Goal: Task Accomplishment & Management: Manage account settings

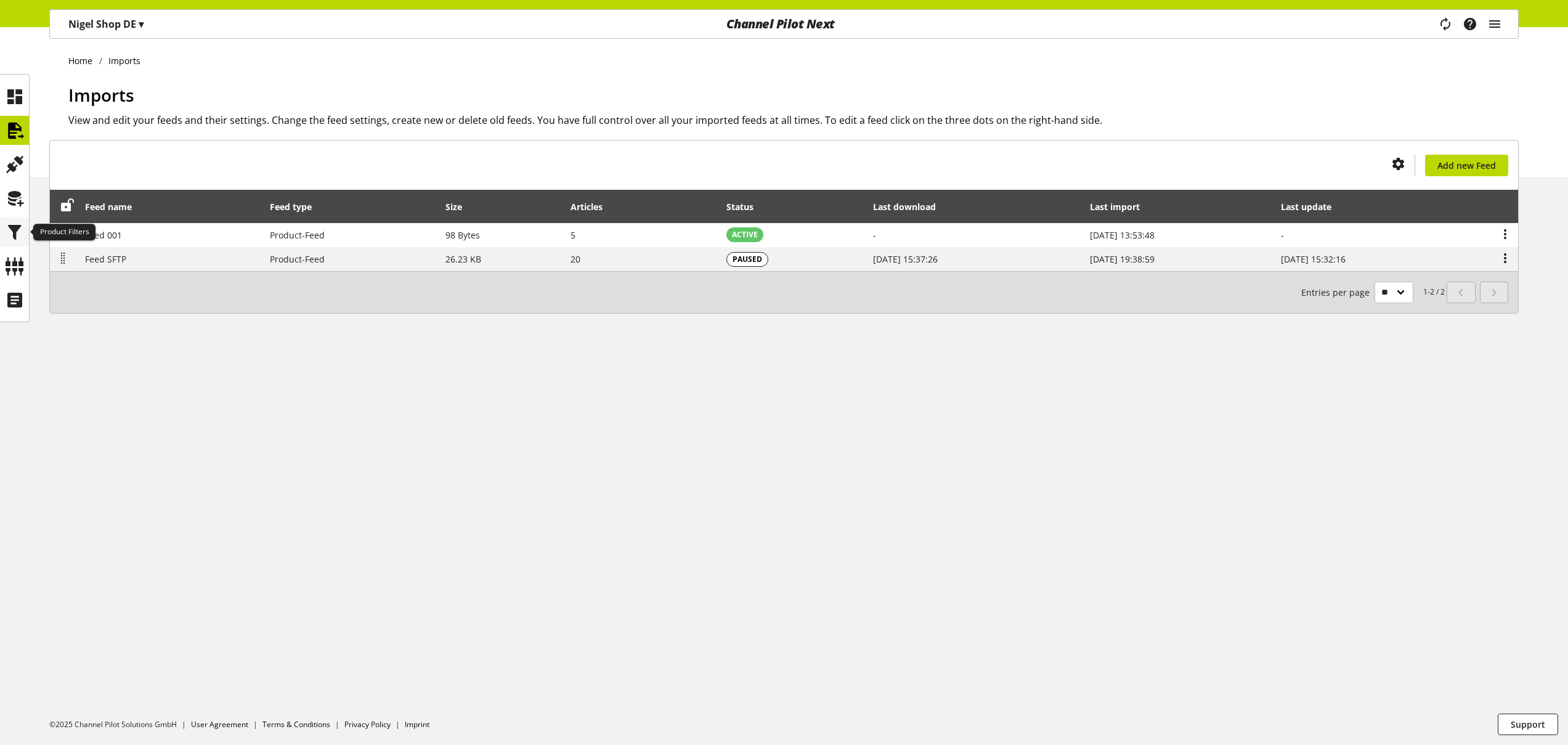
click at [19, 225] on icon at bounding box center [14, 232] width 19 height 25
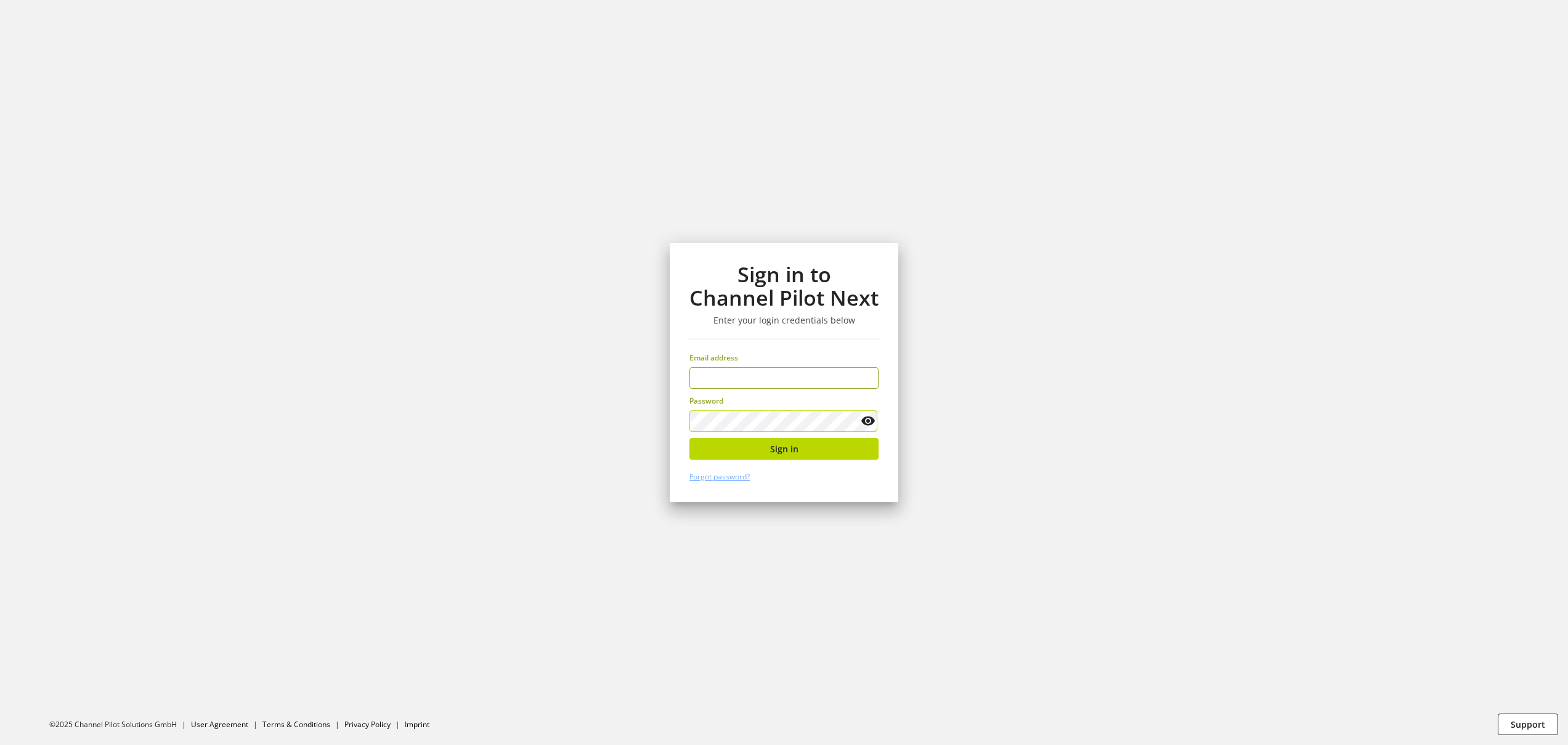
type input "**********"
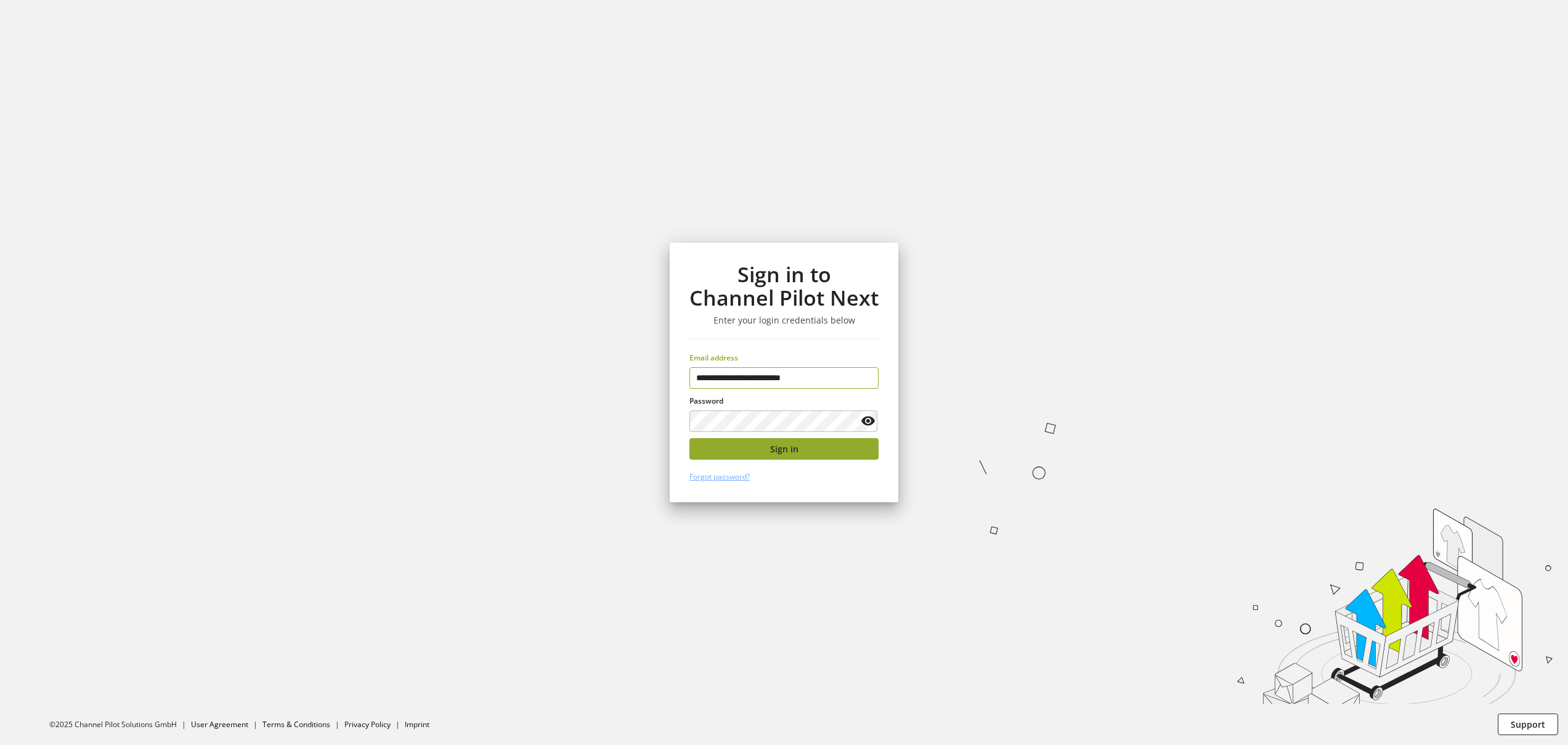
click at [801, 443] on button "Sign in" at bounding box center [784, 449] width 190 height 21
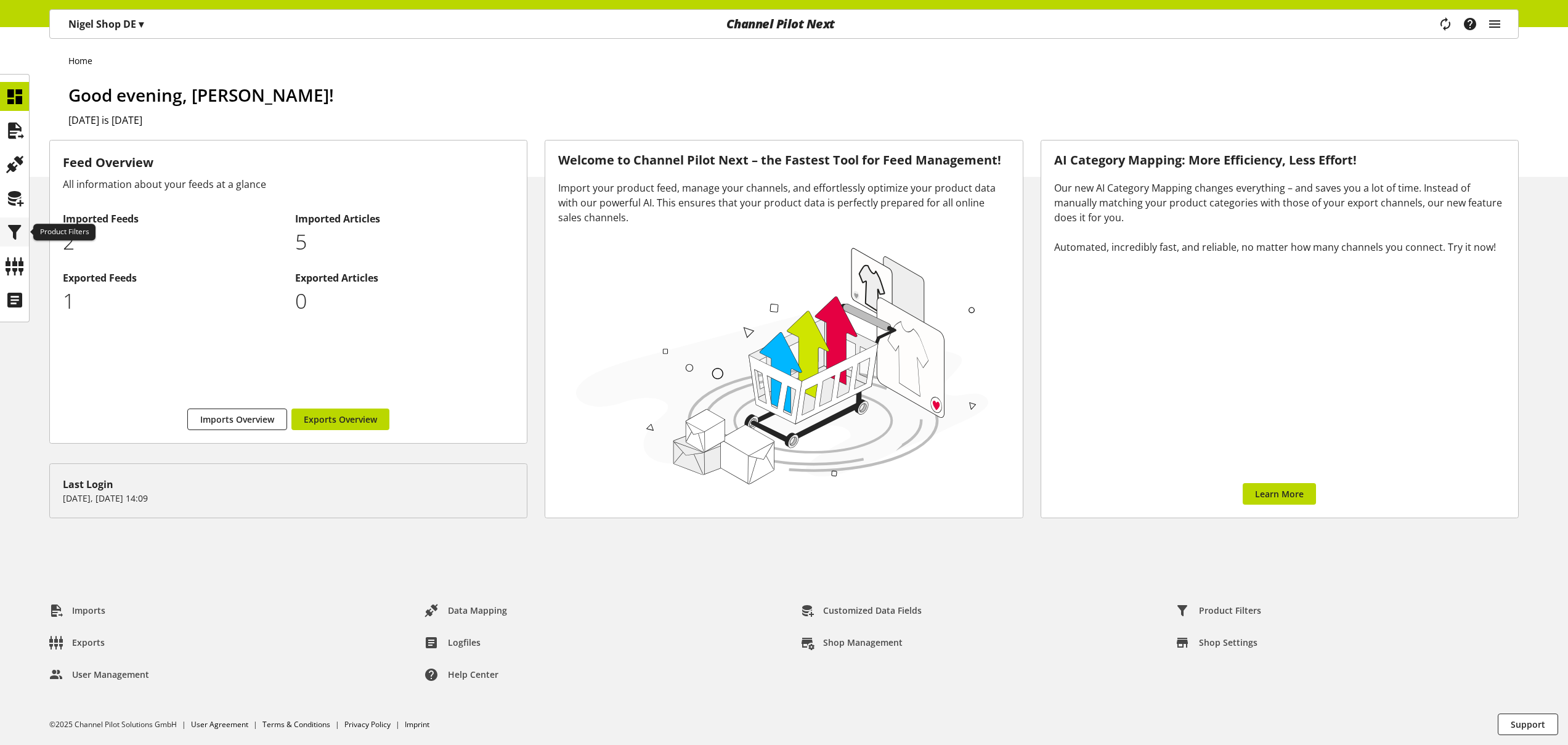
click at [9, 235] on icon at bounding box center [14, 232] width 19 height 25
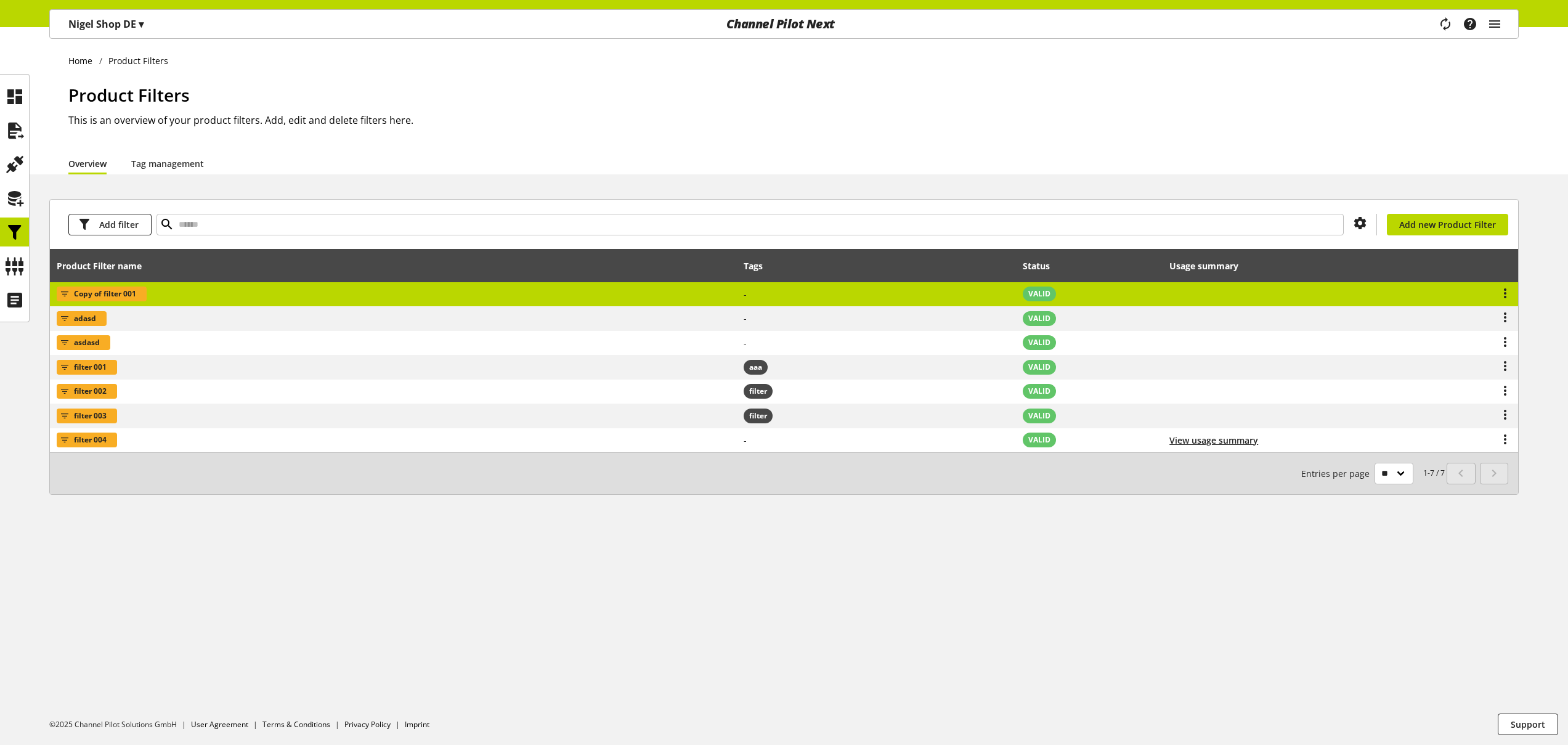
click at [302, 291] on td "Copy of filter 001" at bounding box center [393, 294] width 687 height 25
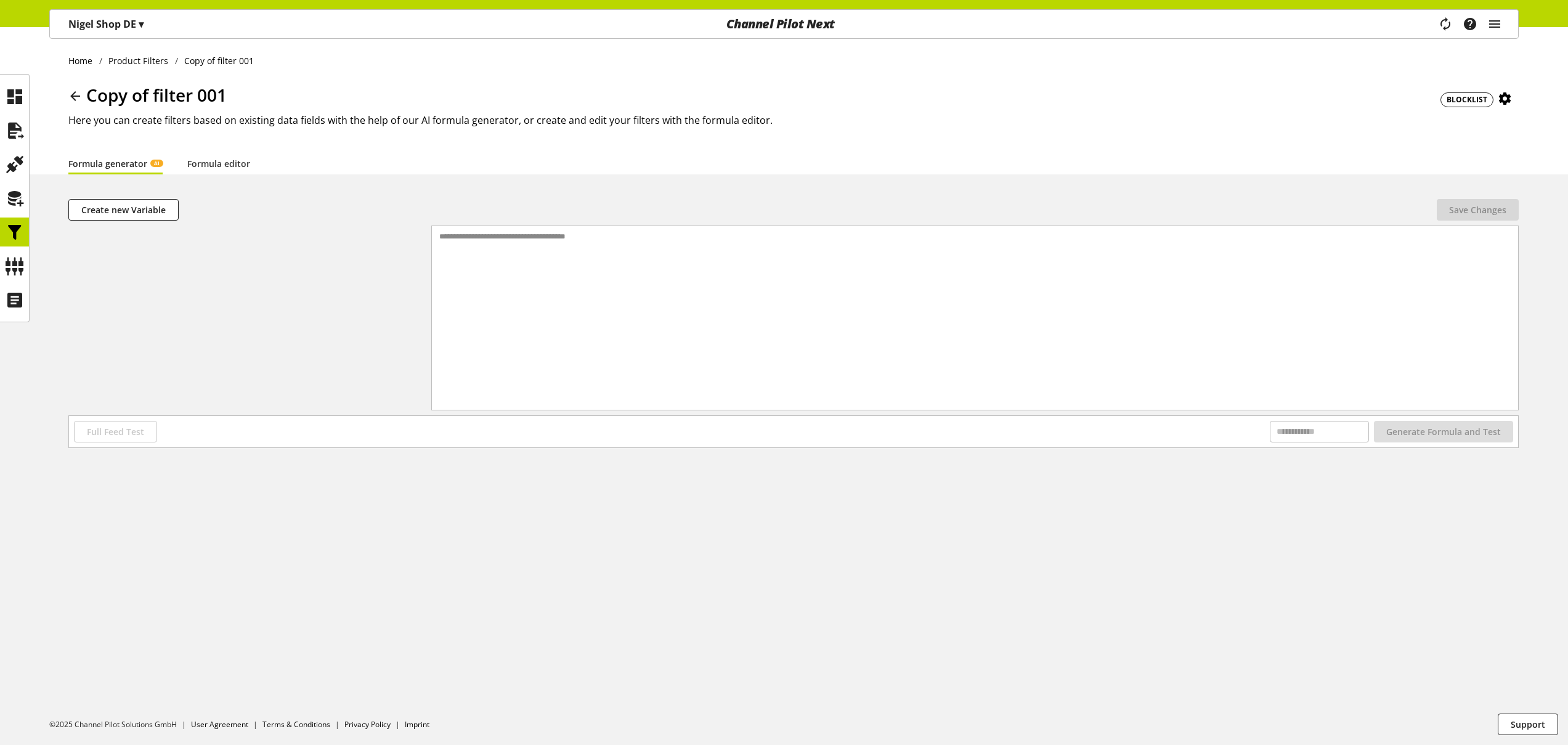
click at [79, 97] on icon at bounding box center [74, 96] width 14 height 22
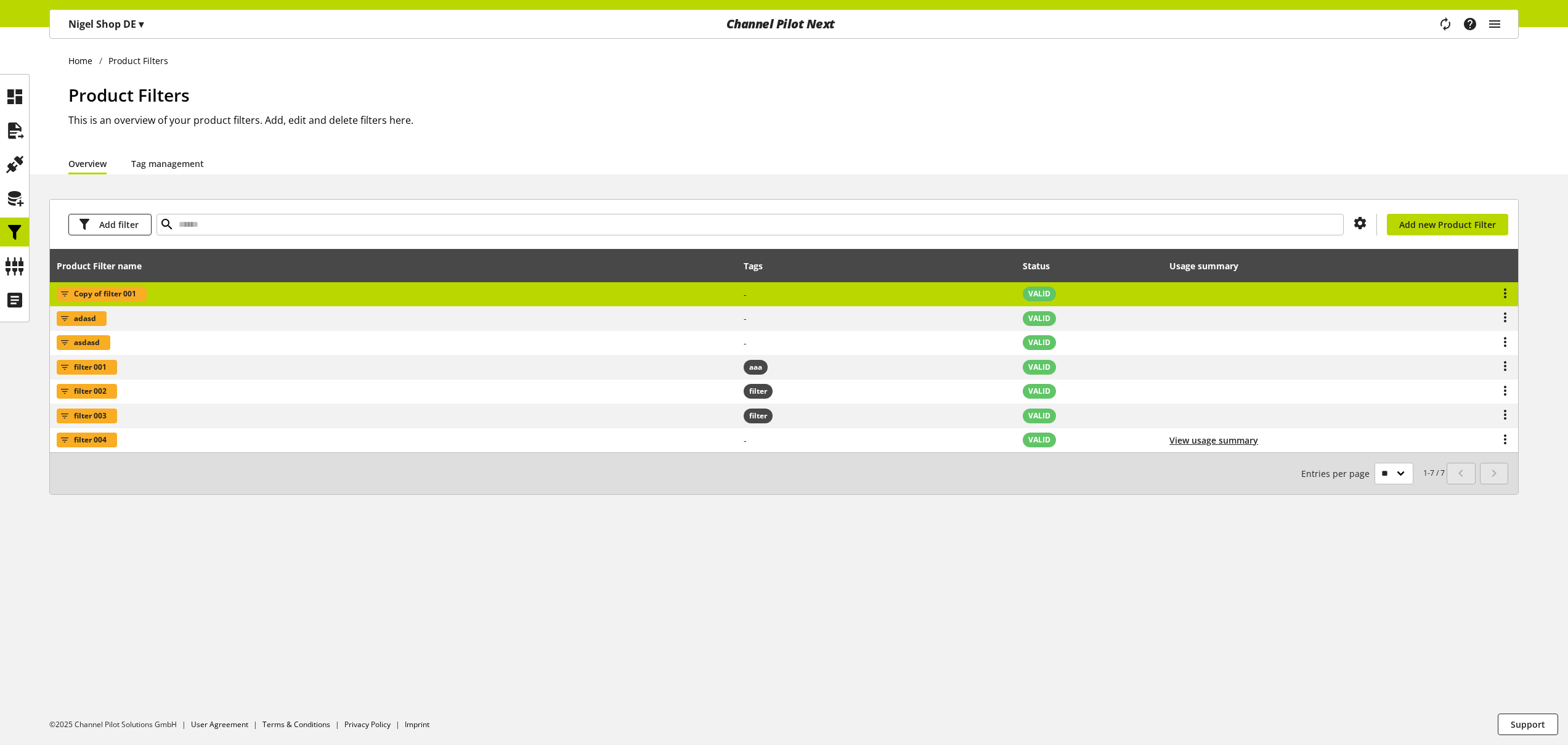
click at [248, 291] on td "Copy of filter 001" at bounding box center [393, 294] width 687 height 25
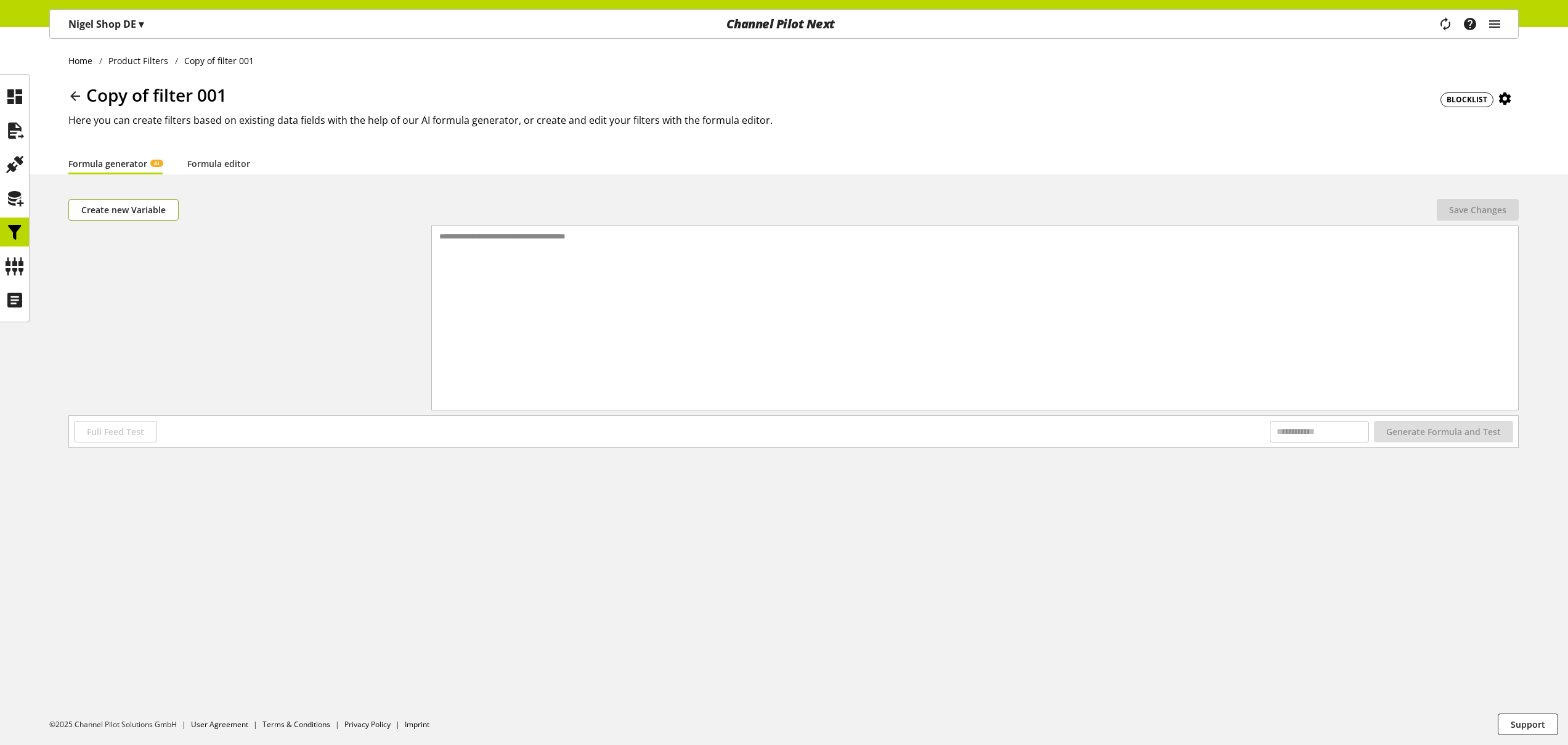
click at [151, 207] on span "Create new Variable" at bounding box center [124, 209] width 85 height 13
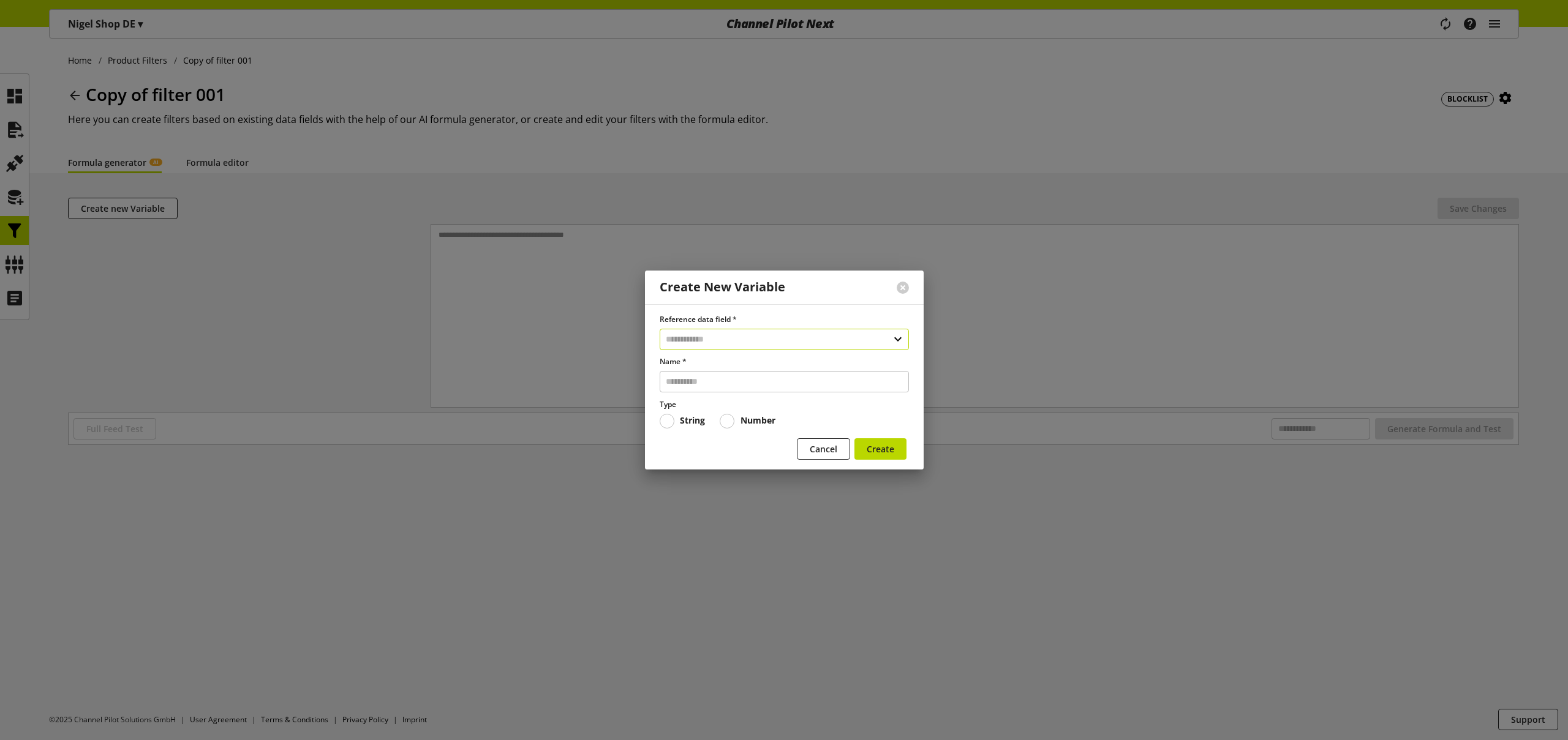
click at [775, 338] on input "text" at bounding box center [784, 339] width 249 height 21
select select "***"
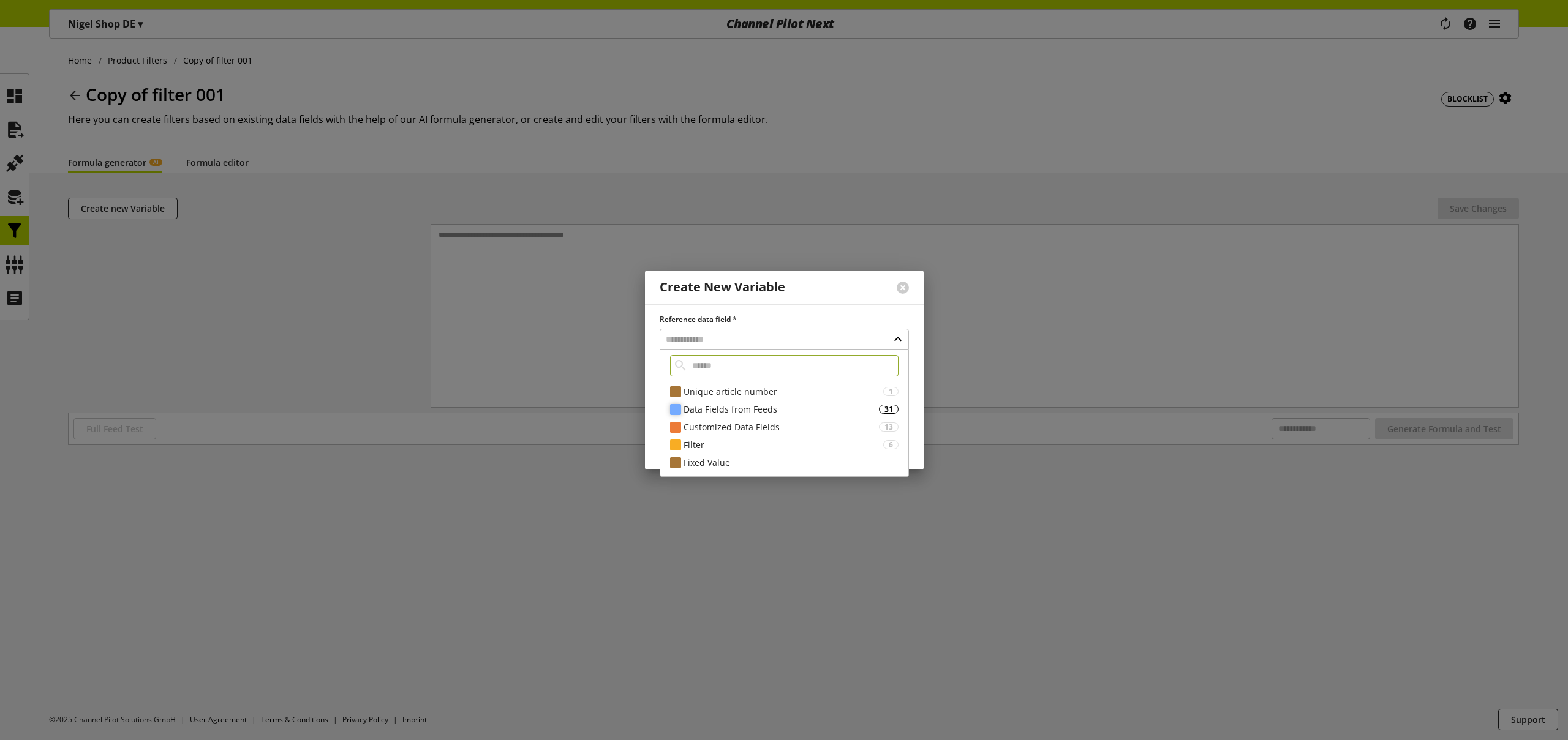
click at [750, 411] on div "Data Fields from Feeds" at bounding box center [781, 409] width 195 height 13
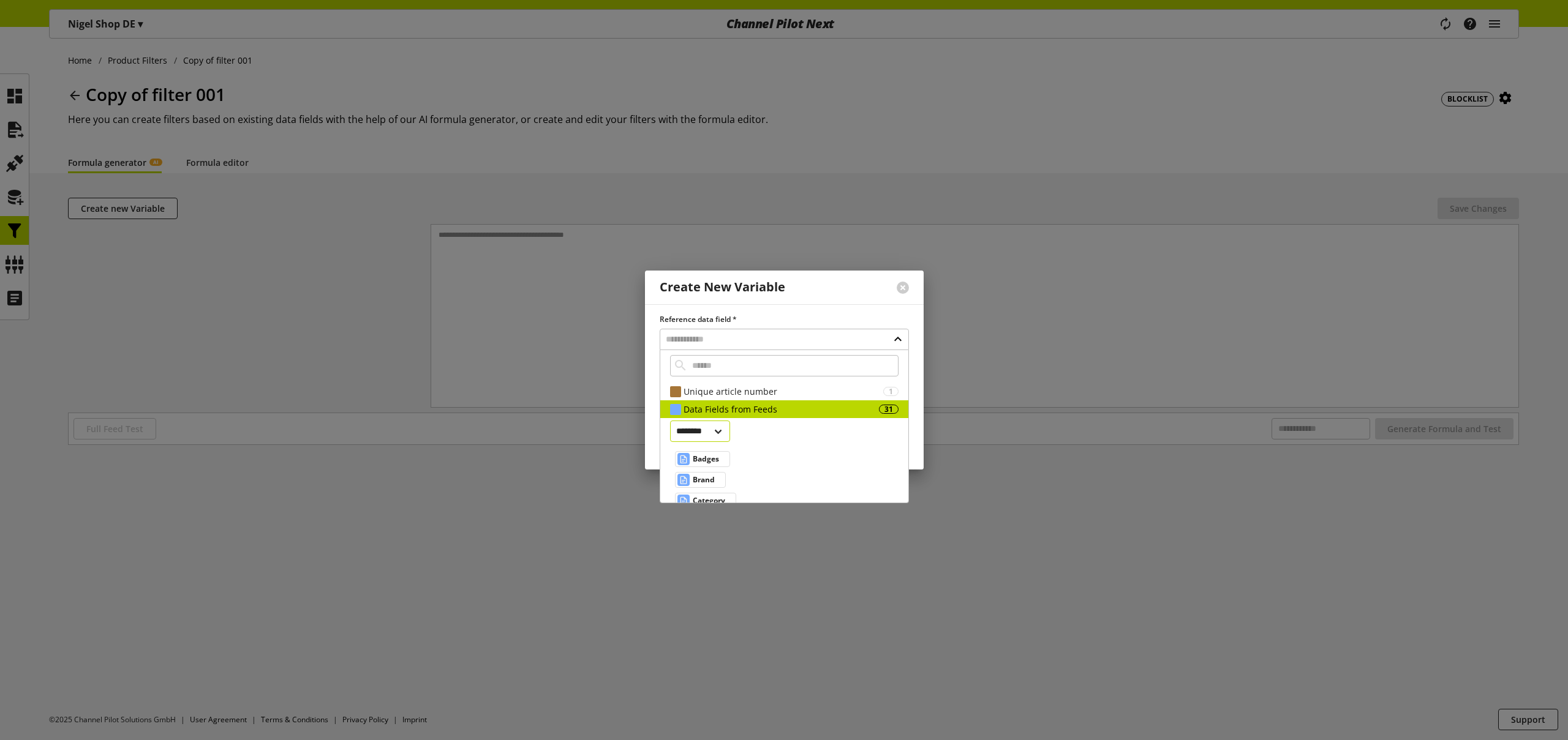
click at [728, 427] on select "******** *********" at bounding box center [701, 431] width 61 height 21
click at [731, 435] on select "******** *********" at bounding box center [701, 431] width 61 height 21
click at [670, 420] on select "******** *********" at bounding box center [701, 431] width 61 height 21
click at [730, 436] on select "******** *********" at bounding box center [701, 431] width 61 height 21
click at [670, 420] on select "******** *********" at bounding box center [701, 431] width 61 height 21
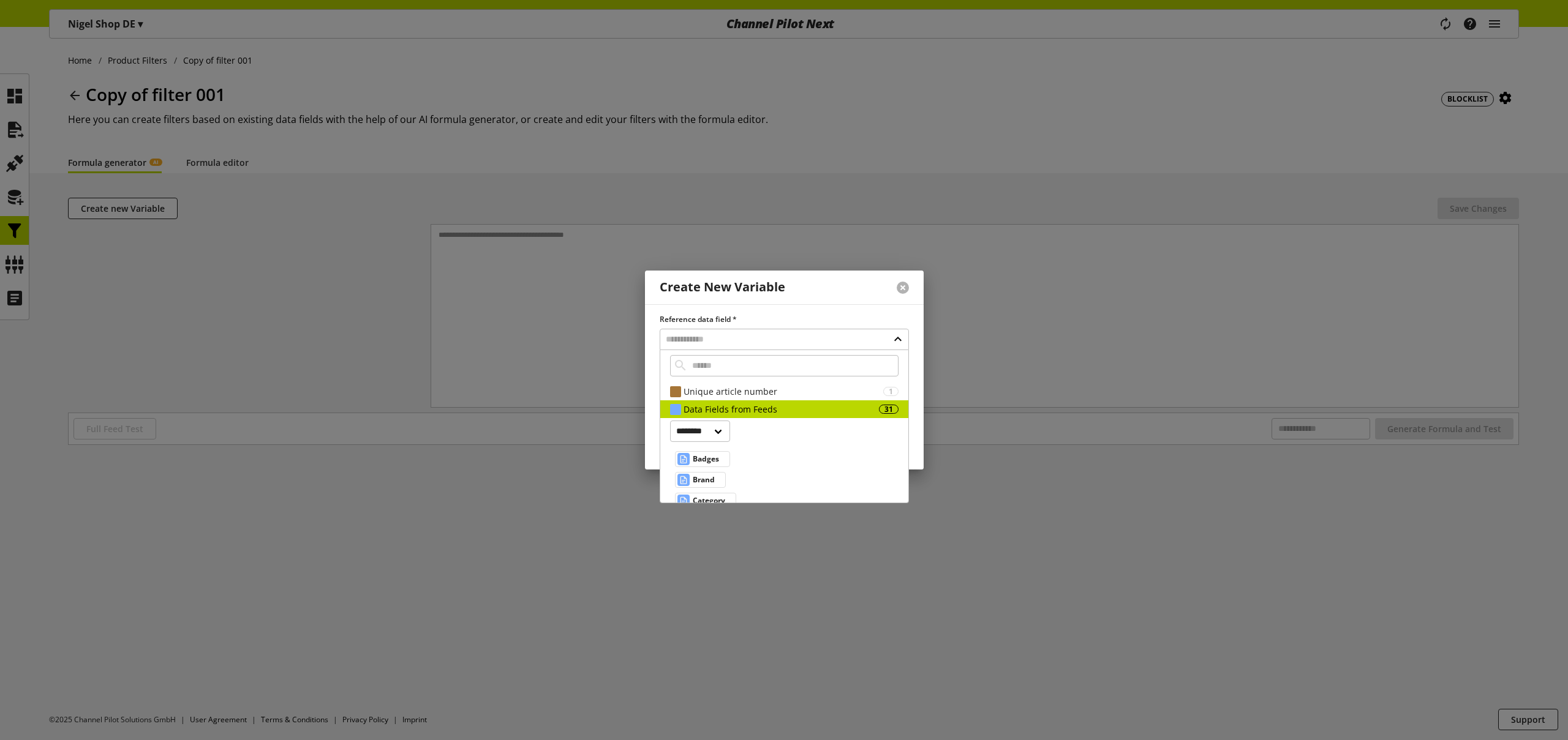
click at [906, 287] on button at bounding box center [903, 288] width 13 height 13
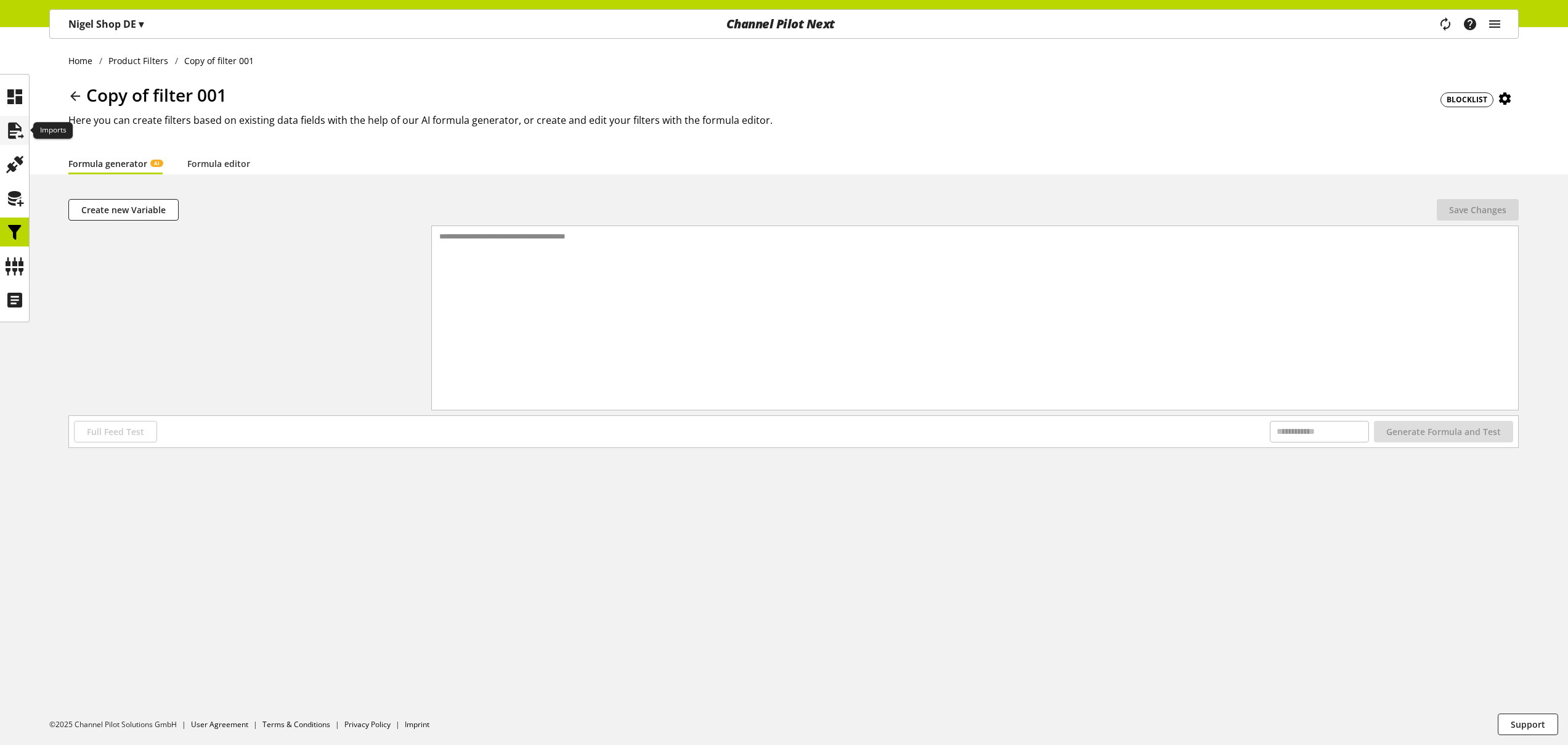
click at [14, 129] on icon at bounding box center [14, 130] width 19 height 25
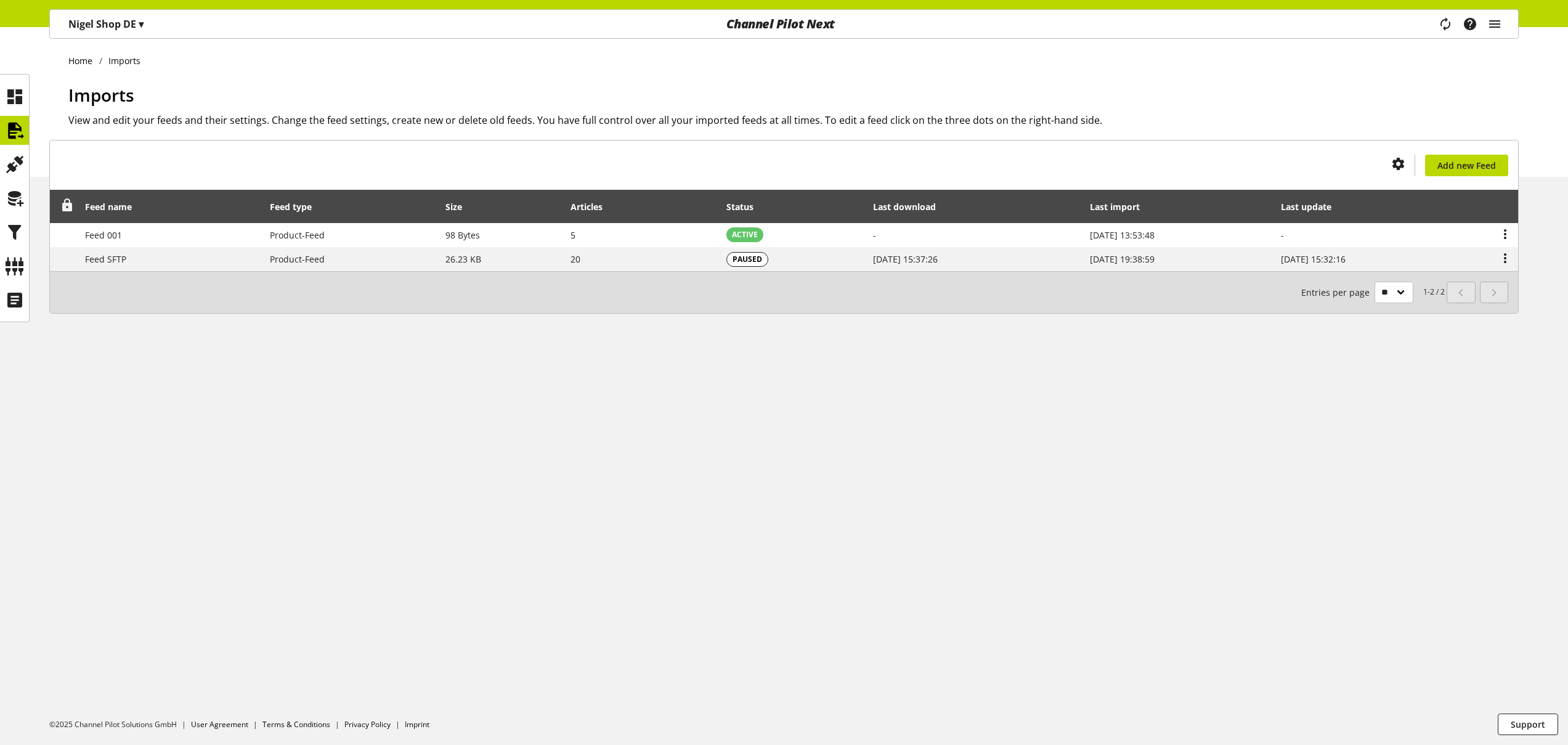
click at [67, 203] on icon at bounding box center [67, 205] width 14 height 22
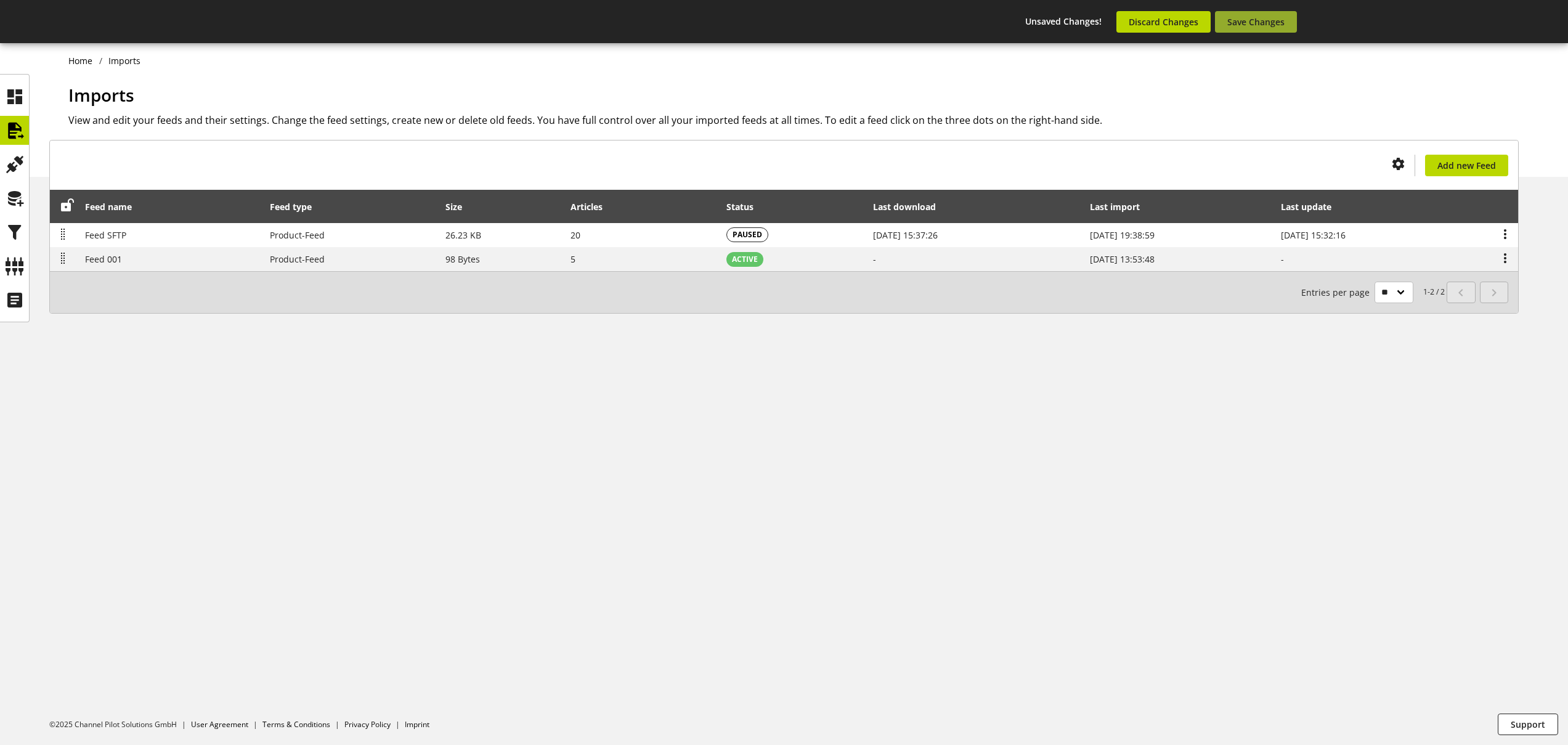
click at [1273, 18] on span "Save Changes" at bounding box center [1256, 21] width 58 height 13
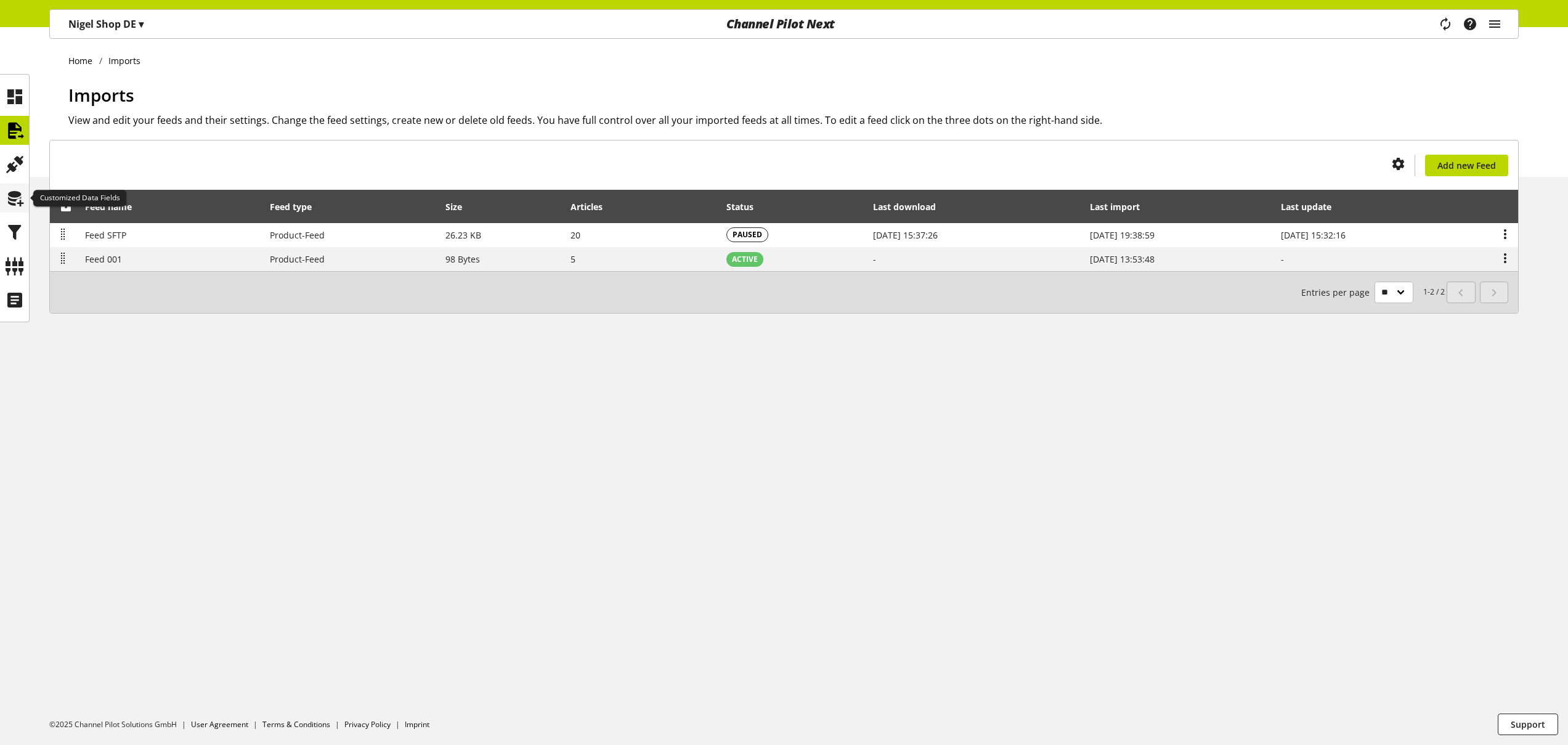
click at [17, 201] on icon at bounding box center [14, 198] width 19 height 25
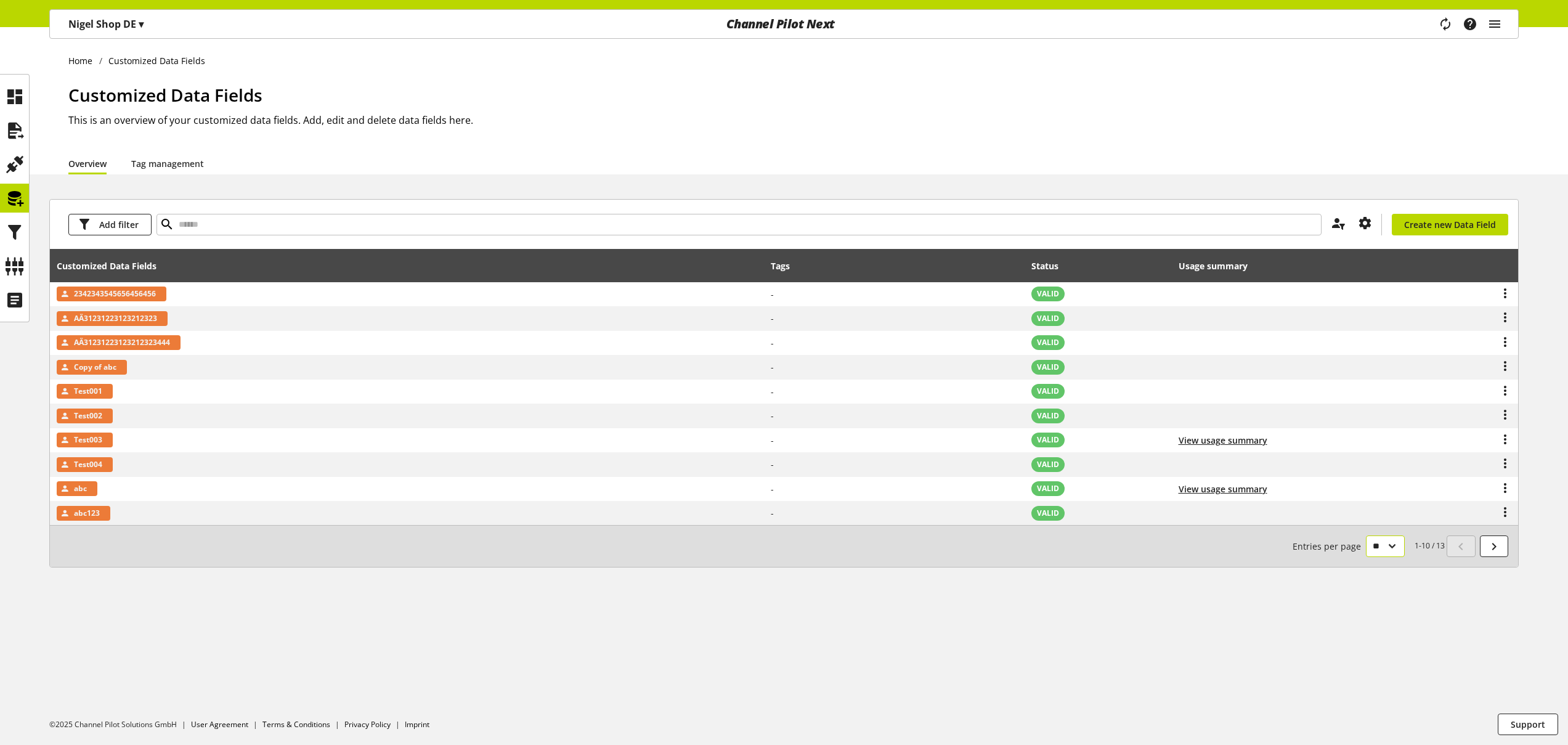
click at [1377, 548] on select "** ** ** ***" at bounding box center [1385, 546] width 39 height 21
select select "***"
click at [1366, 557] on select "** ** ** ***" at bounding box center [1385, 546] width 39 height 21
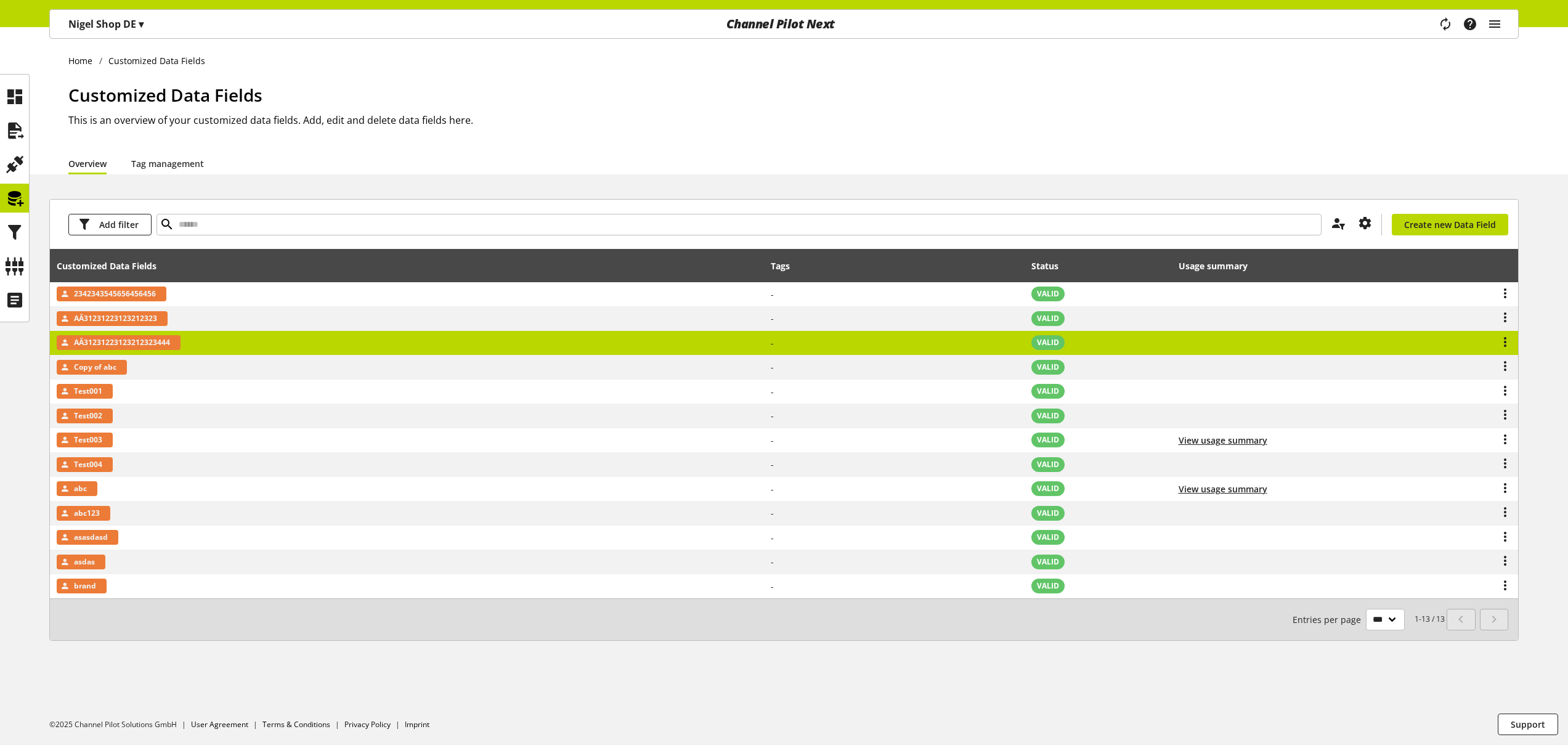
click at [627, 345] on td "AÄ31231223123212323444" at bounding box center [407, 343] width 714 height 25
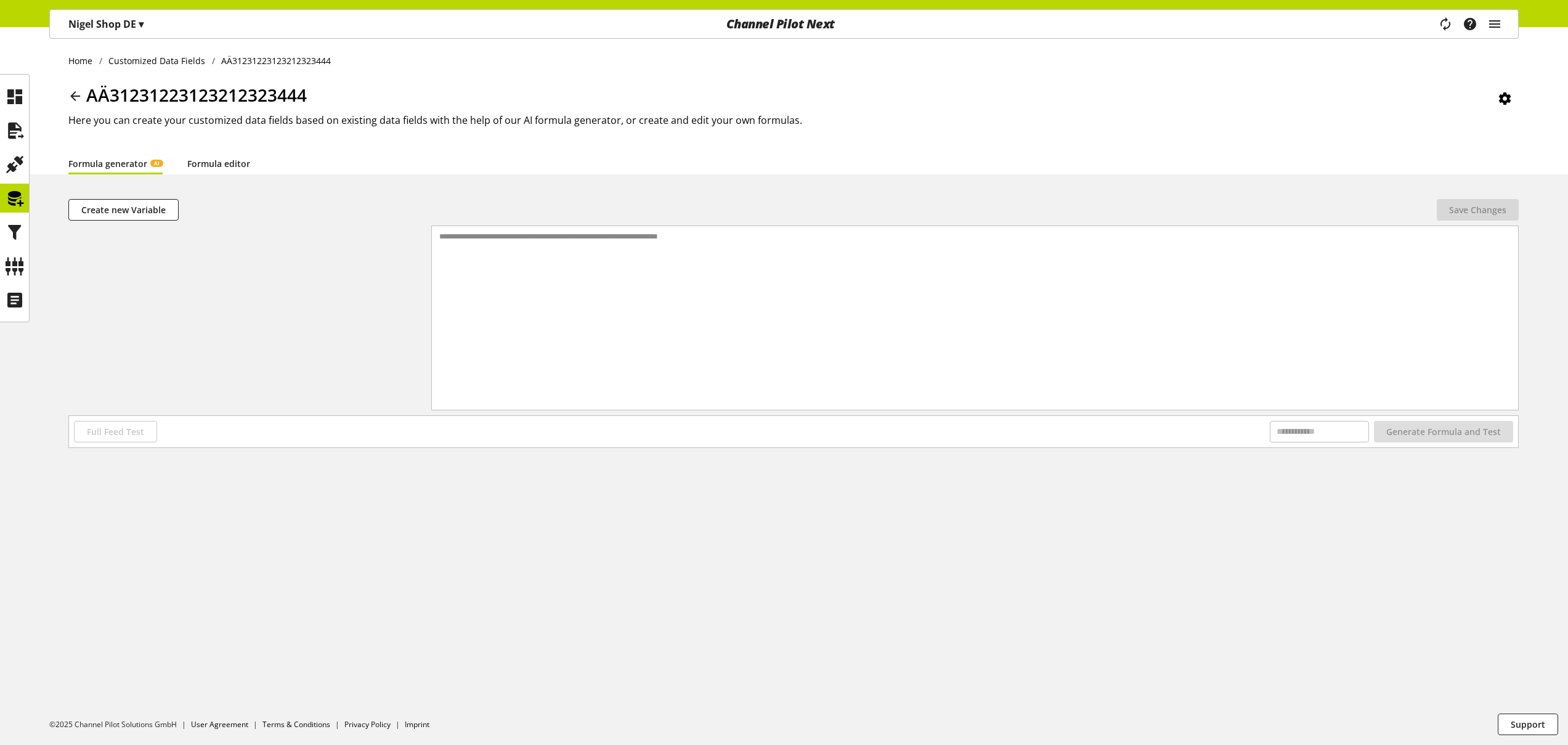
click at [241, 157] on link "Formula editor" at bounding box center [218, 163] width 63 height 13
drag, startPoint x: 477, startPoint y: 235, endPoint x: 599, endPoint y: 256, distance: 123.8
click at [477, 235] on div at bounding box center [985, 236] width 1056 height 10
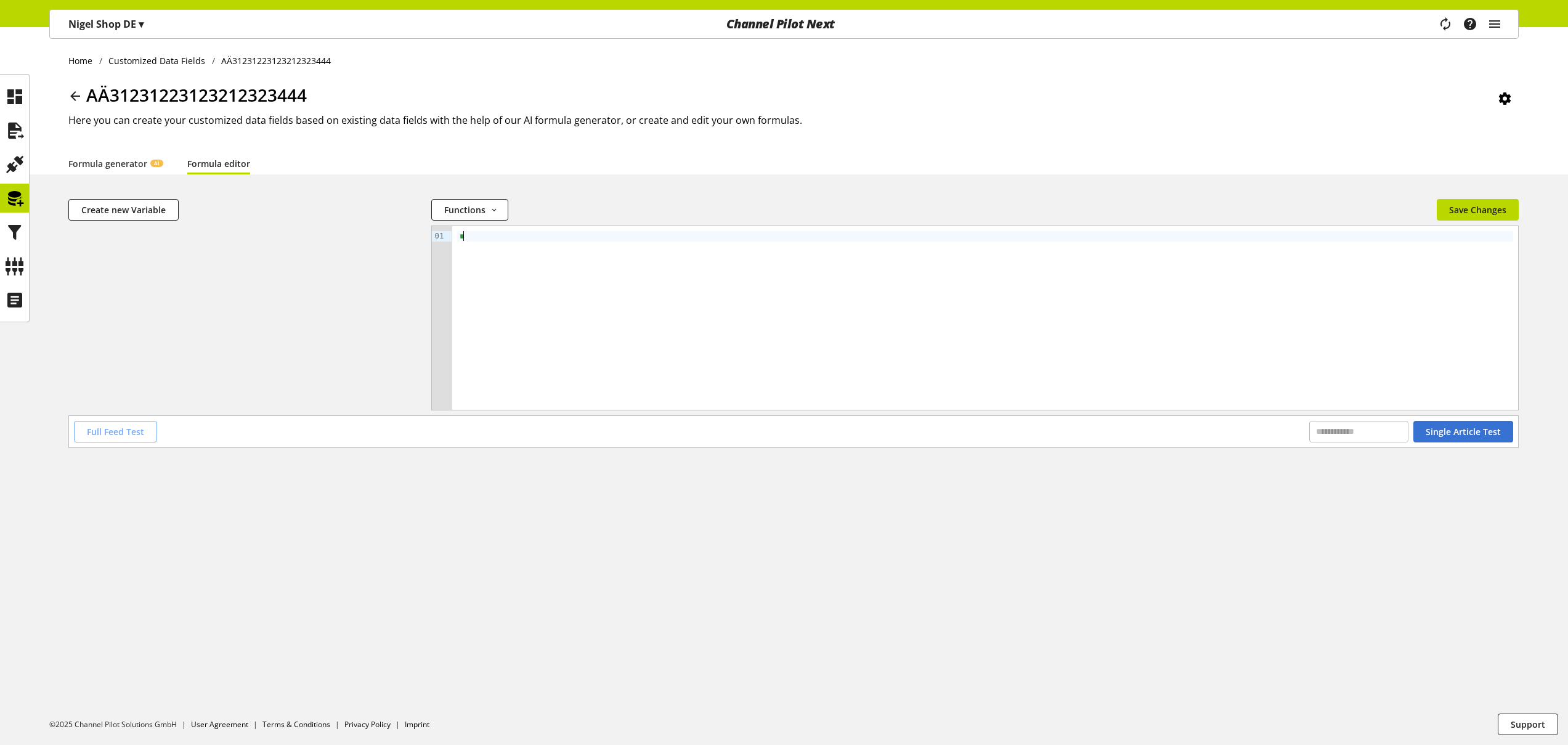
click at [130, 429] on span "Full Feed Test" at bounding box center [116, 431] width 58 height 13
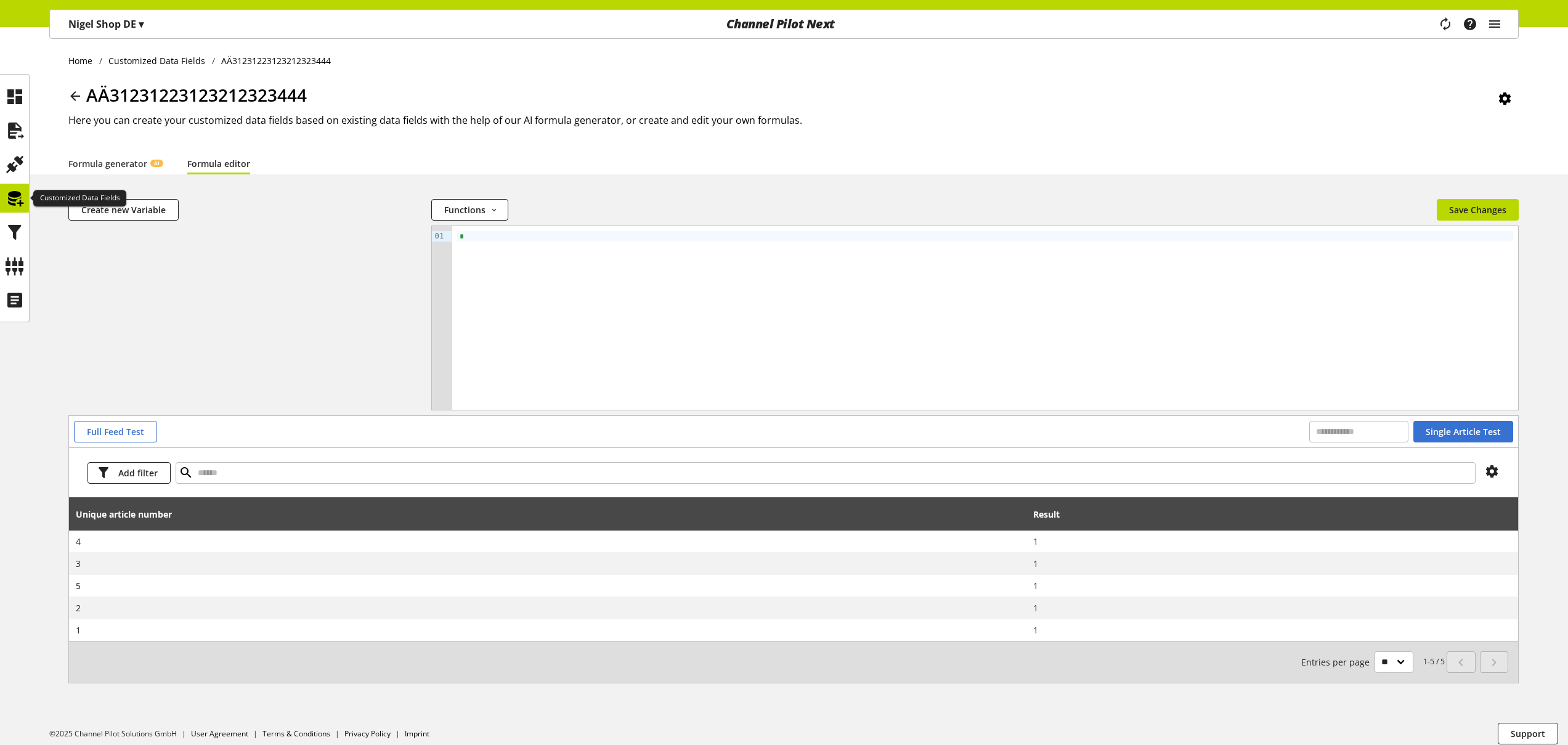
click at [15, 196] on icon at bounding box center [14, 198] width 19 height 25
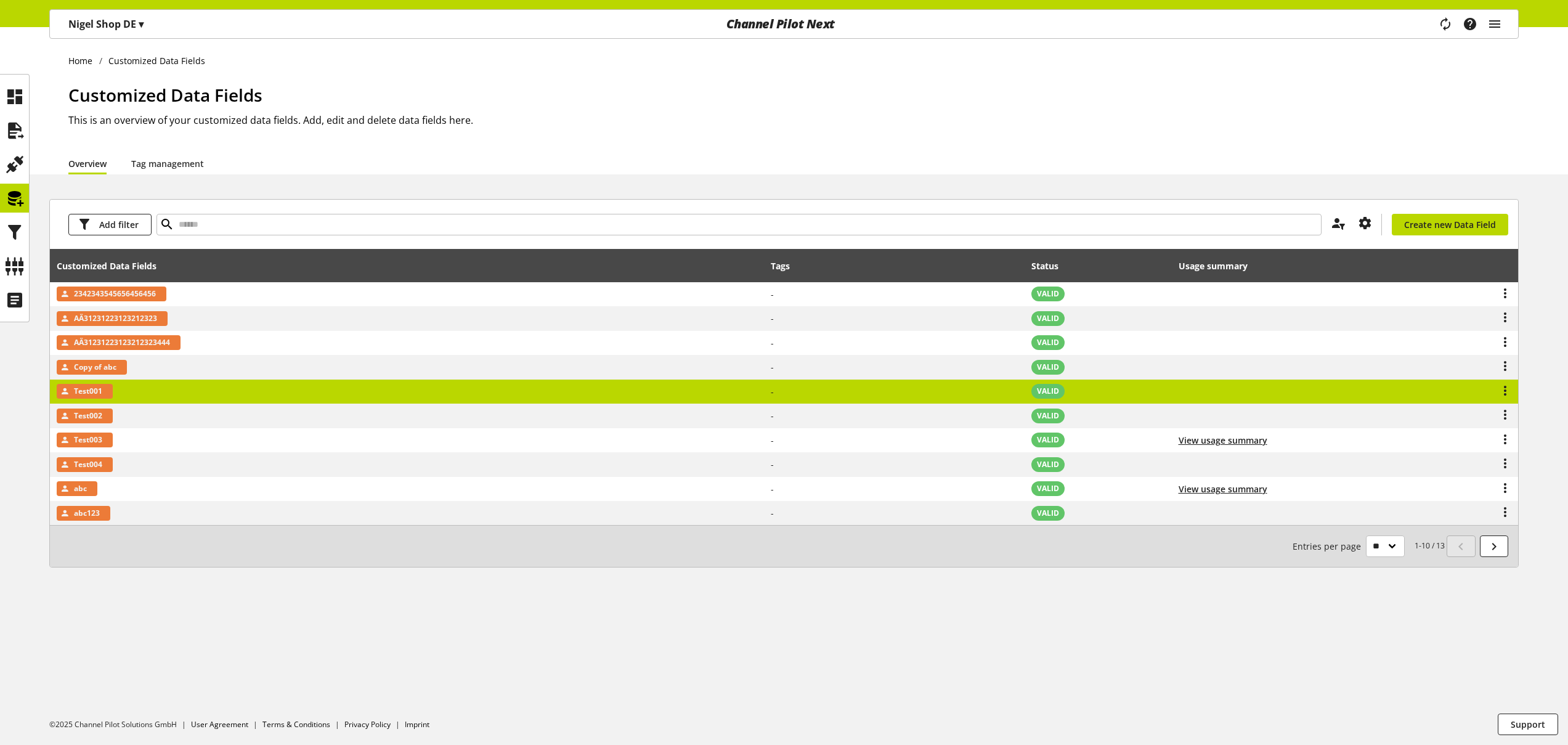
click at [305, 391] on td "Test001" at bounding box center [407, 392] width 714 height 25
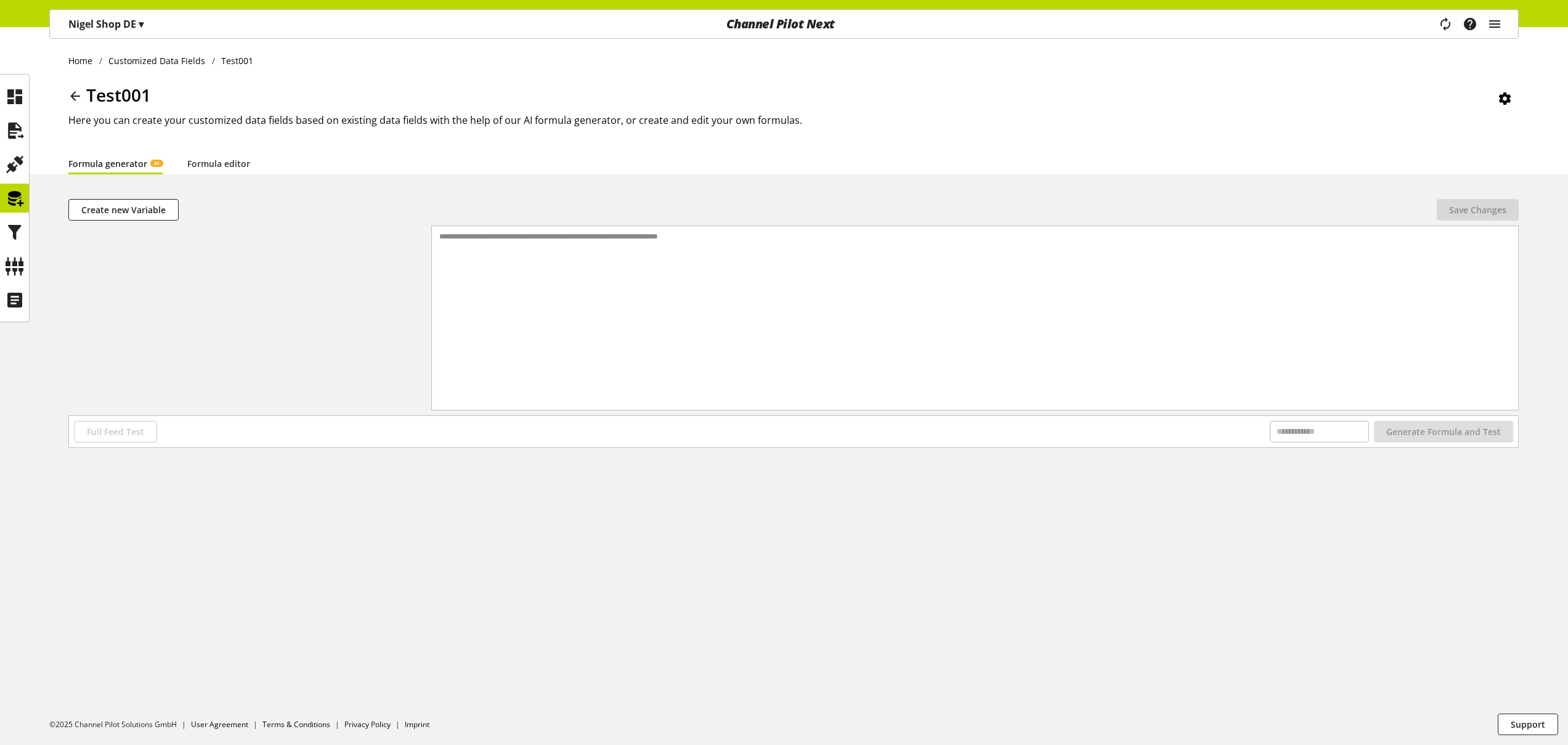
click at [198, 150] on div "Test001 Here you can create your customized data fields based on existing data …" at bounding box center [794, 117] width 1450 height 70
drag, startPoint x: 203, startPoint y: 164, endPoint x: 200, endPoint y: 243, distance: 79.1
click at [203, 164] on link "Formula editor" at bounding box center [218, 163] width 63 height 13
click at [553, 345] on div at bounding box center [985, 317] width 1066 height 184
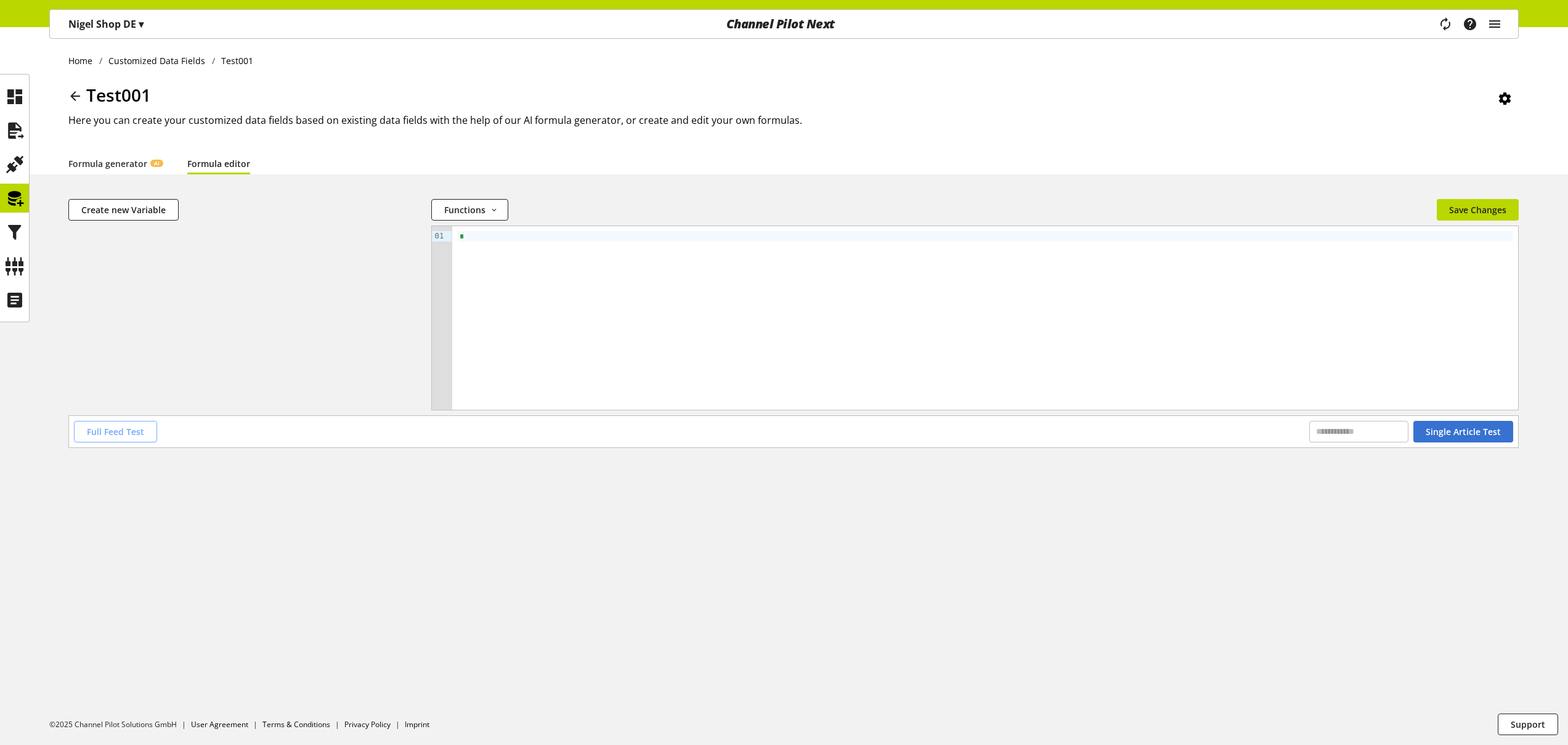
click at [102, 434] on span "Full Feed Test" at bounding box center [116, 431] width 58 height 13
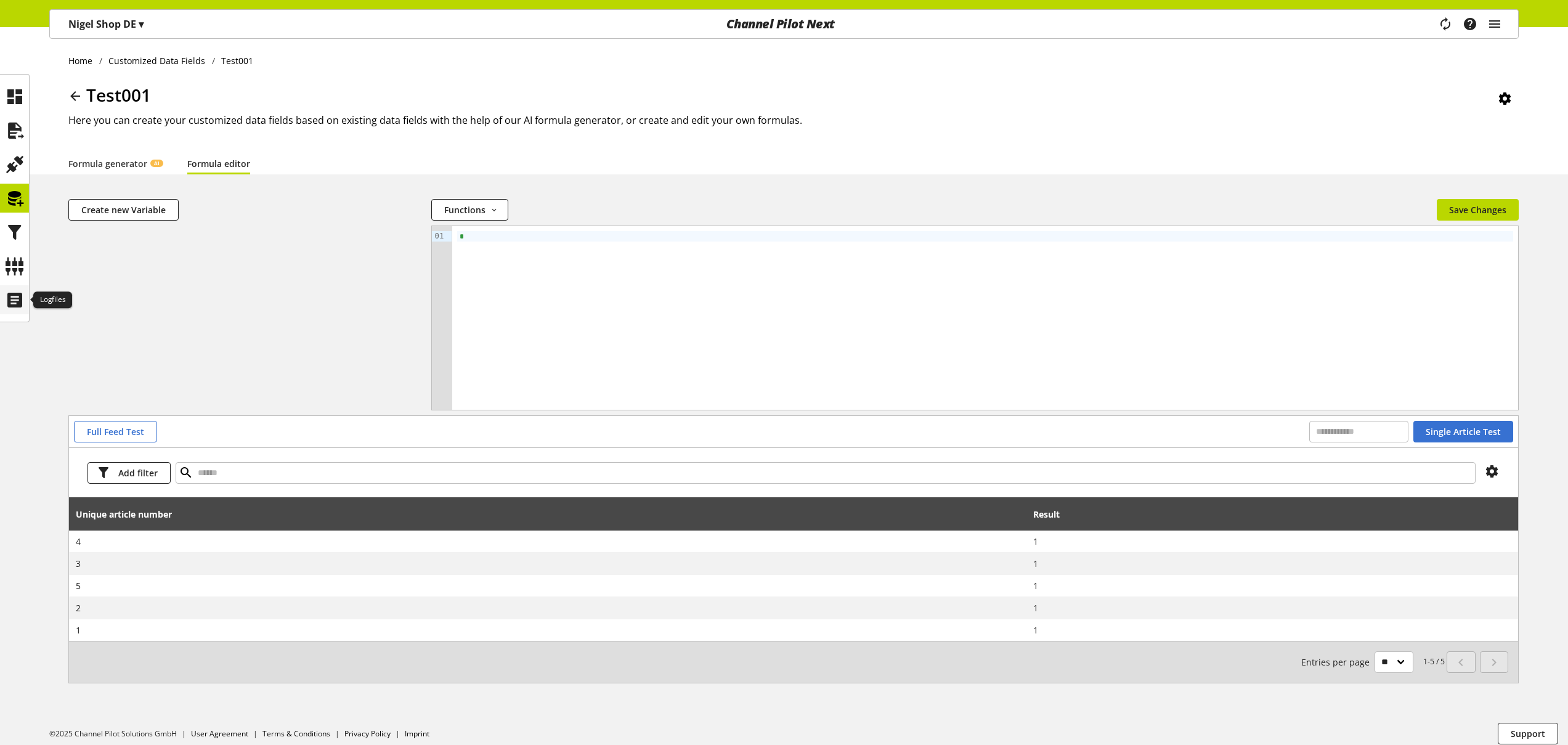
click at [12, 290] on icon at bounding box center [14, 300] width 19 height 25
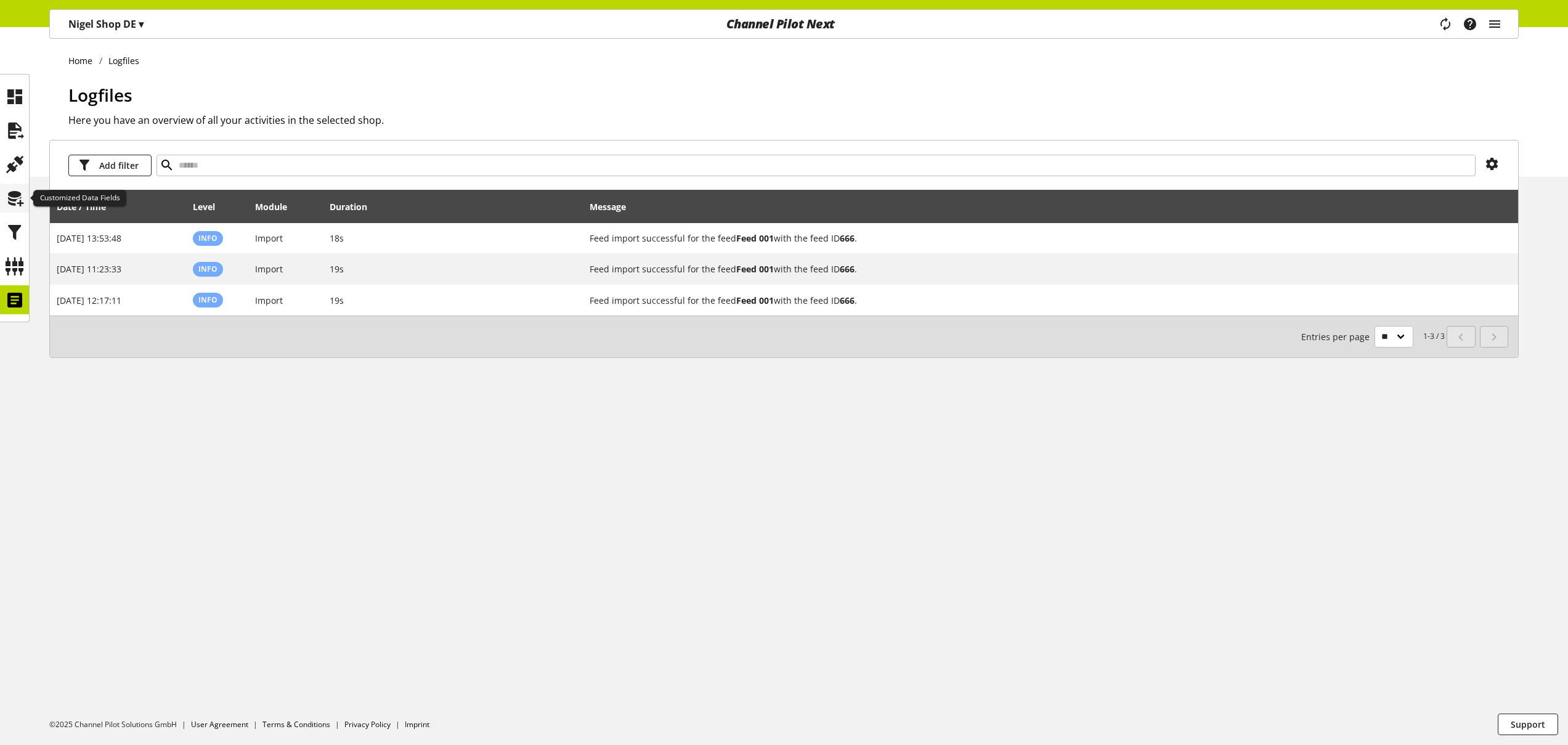
click at [10, 203] on icon at bounding box center [14, 198] width 19 height 25
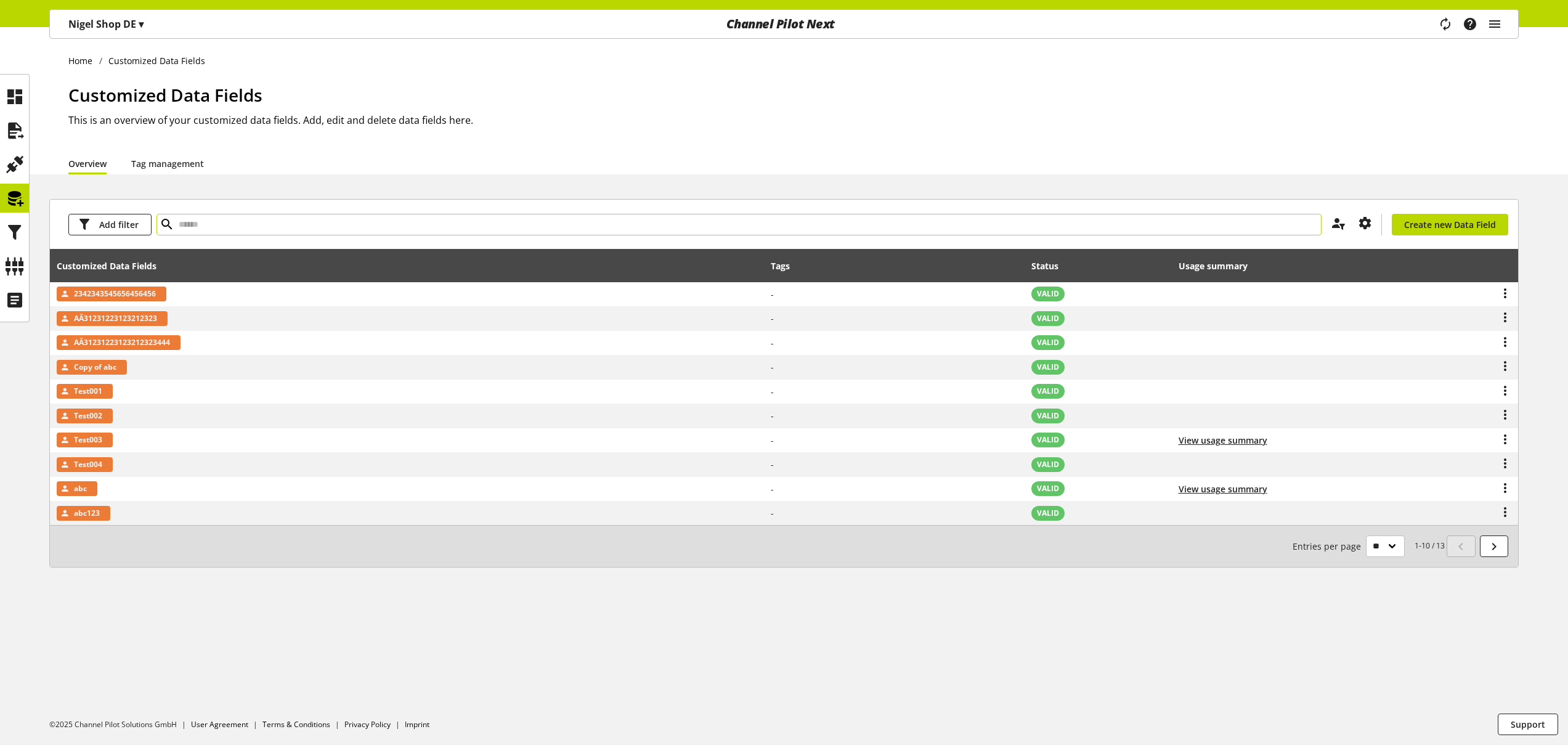
click at [239, 224] on input "text" at bounding box center [739, 224] width 1165 height 21
click at [1498, 22] on icon "main navigation" at bounding box center [1494, 24] width 14 height 22
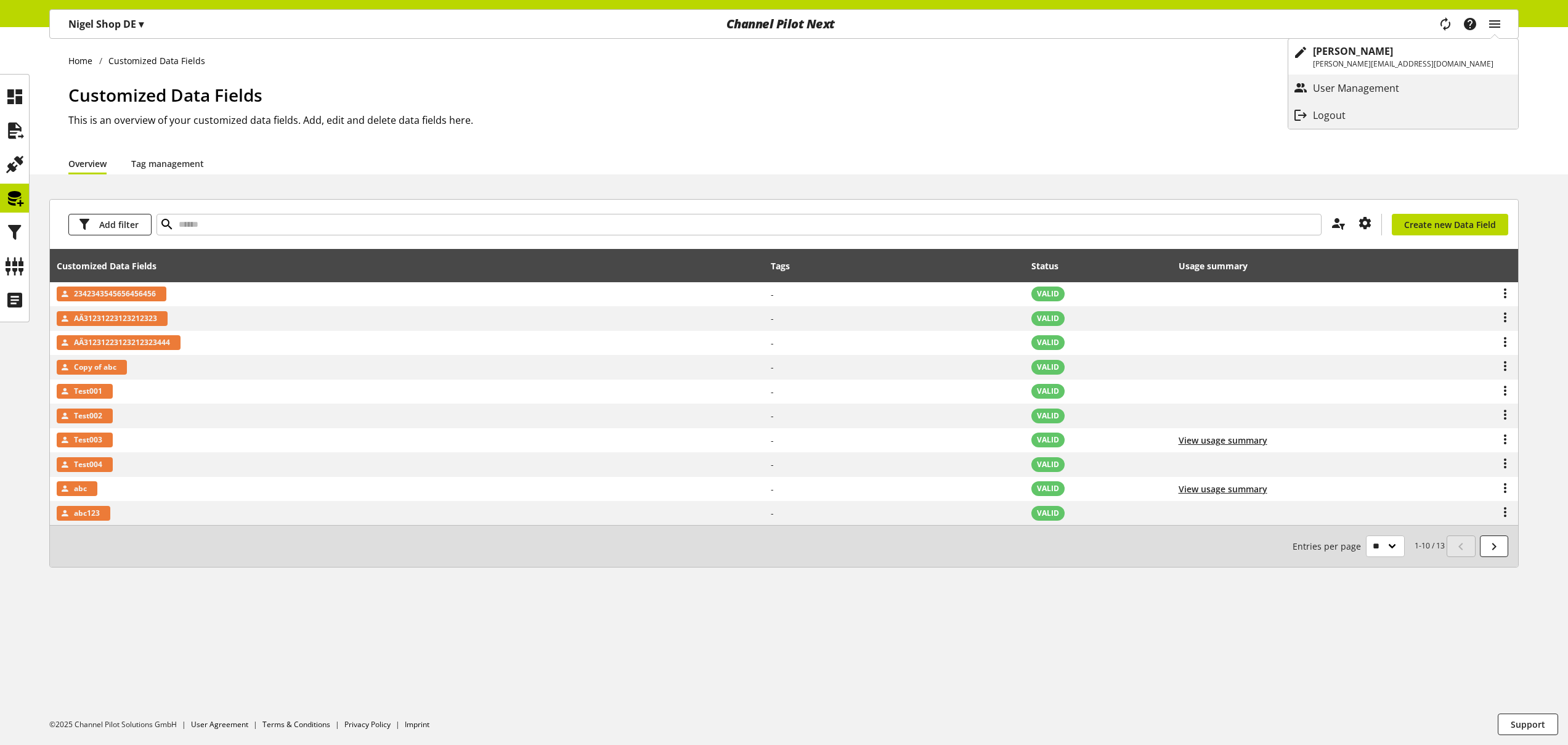
click at [987, 98] on h1 "Customized Data Fields" at bounding box center [794, 95] width 1450 height 26
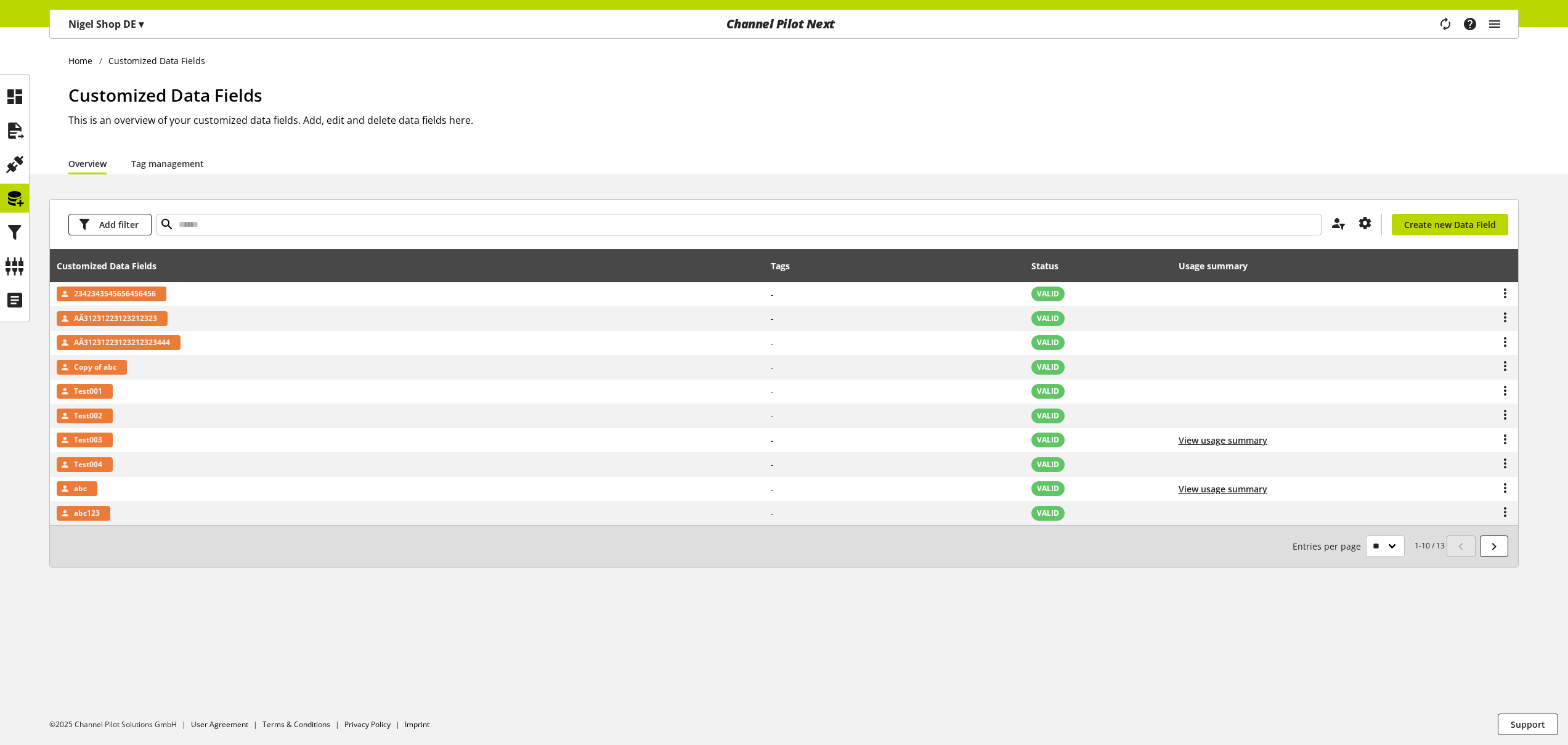
click at [92, 23] on p "[PERSON_NAME] Shop DE ▾" at bounding box center [106, 24] width 75 height 14
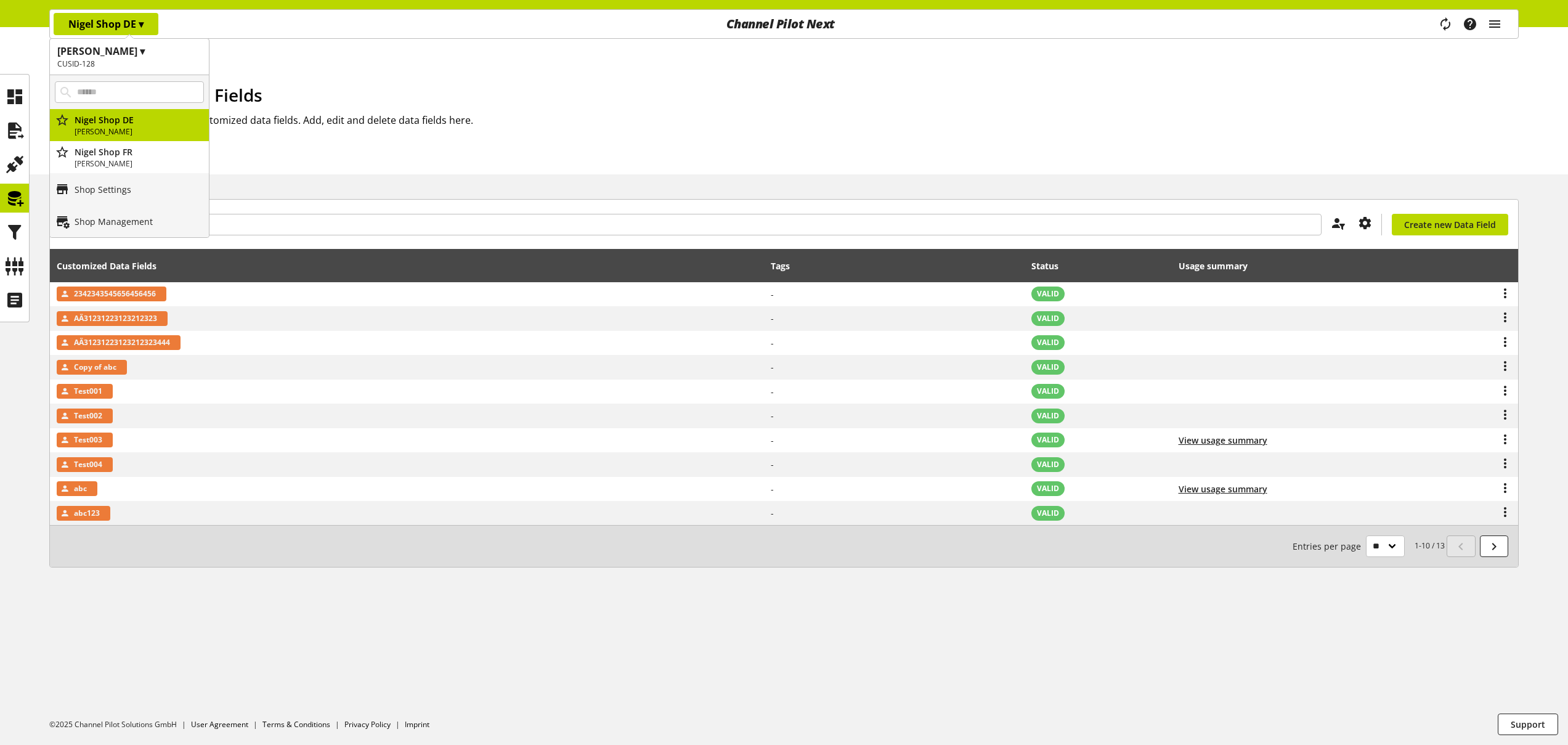
click at [372, 80] on div "Home Customized Data Fields Customized Data Fields This is an overview of your …" at bounding box center [784, 101] width 1568 height 147
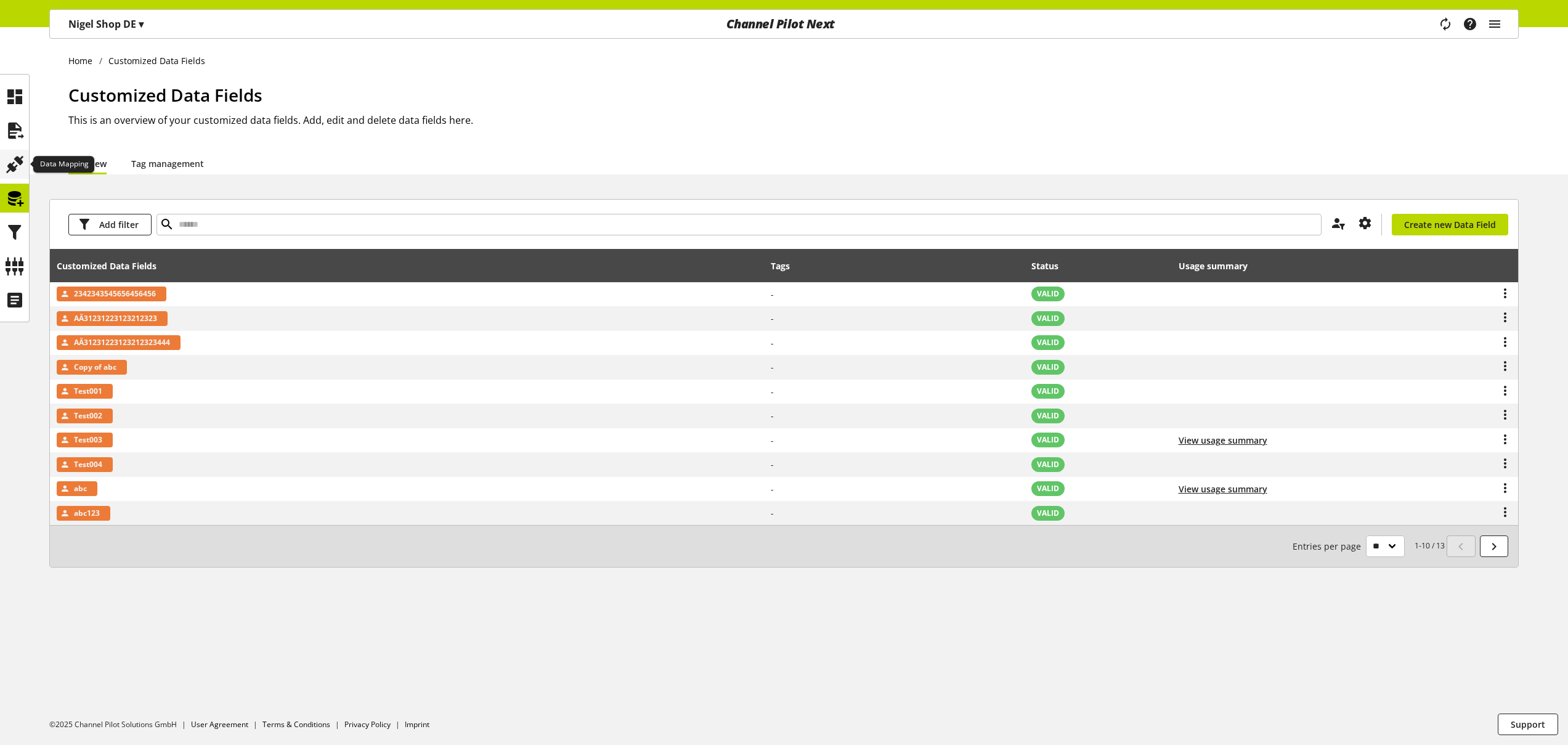
click at [17, 166] on icon at bounding box center [14, 164] width 19 height 25
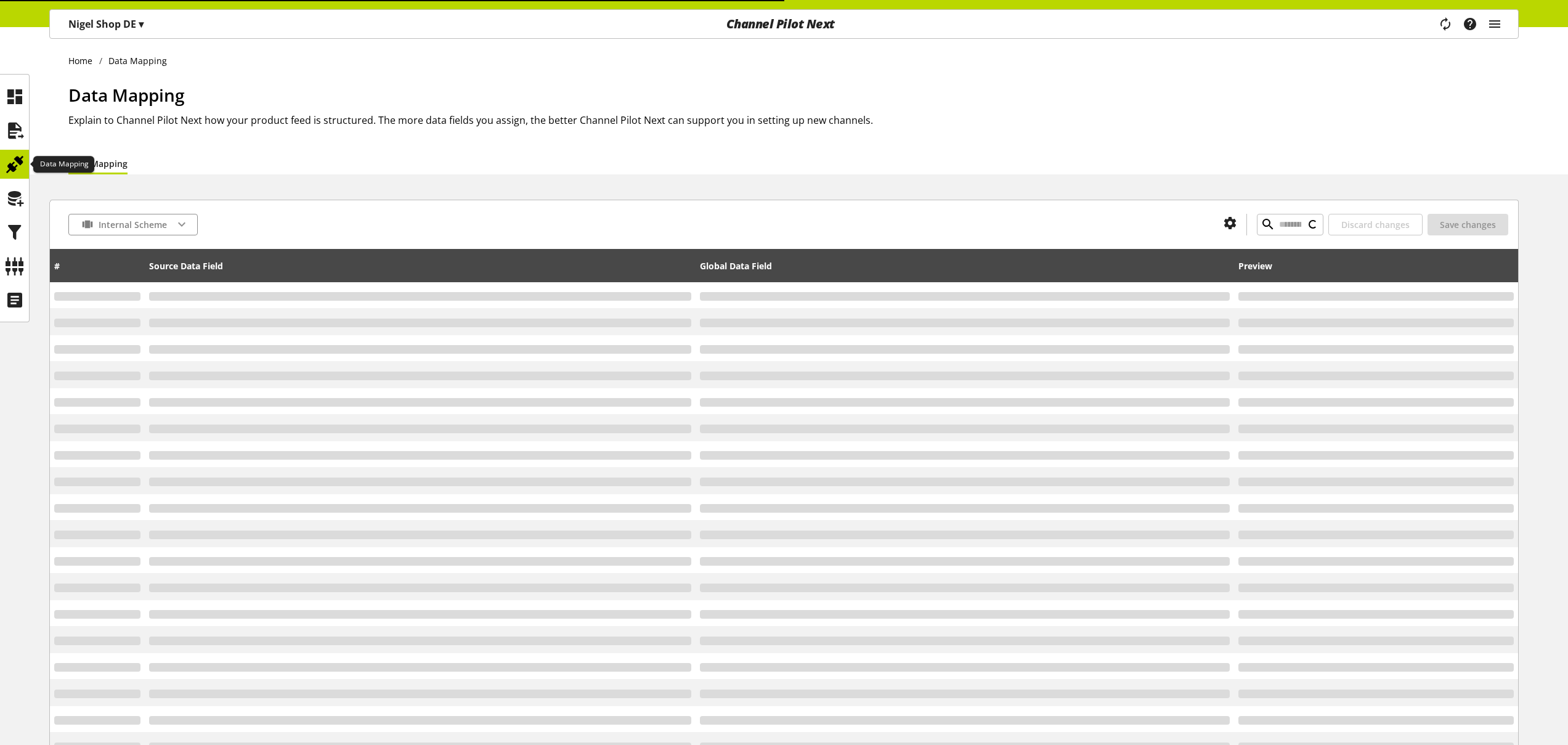
type input "*"
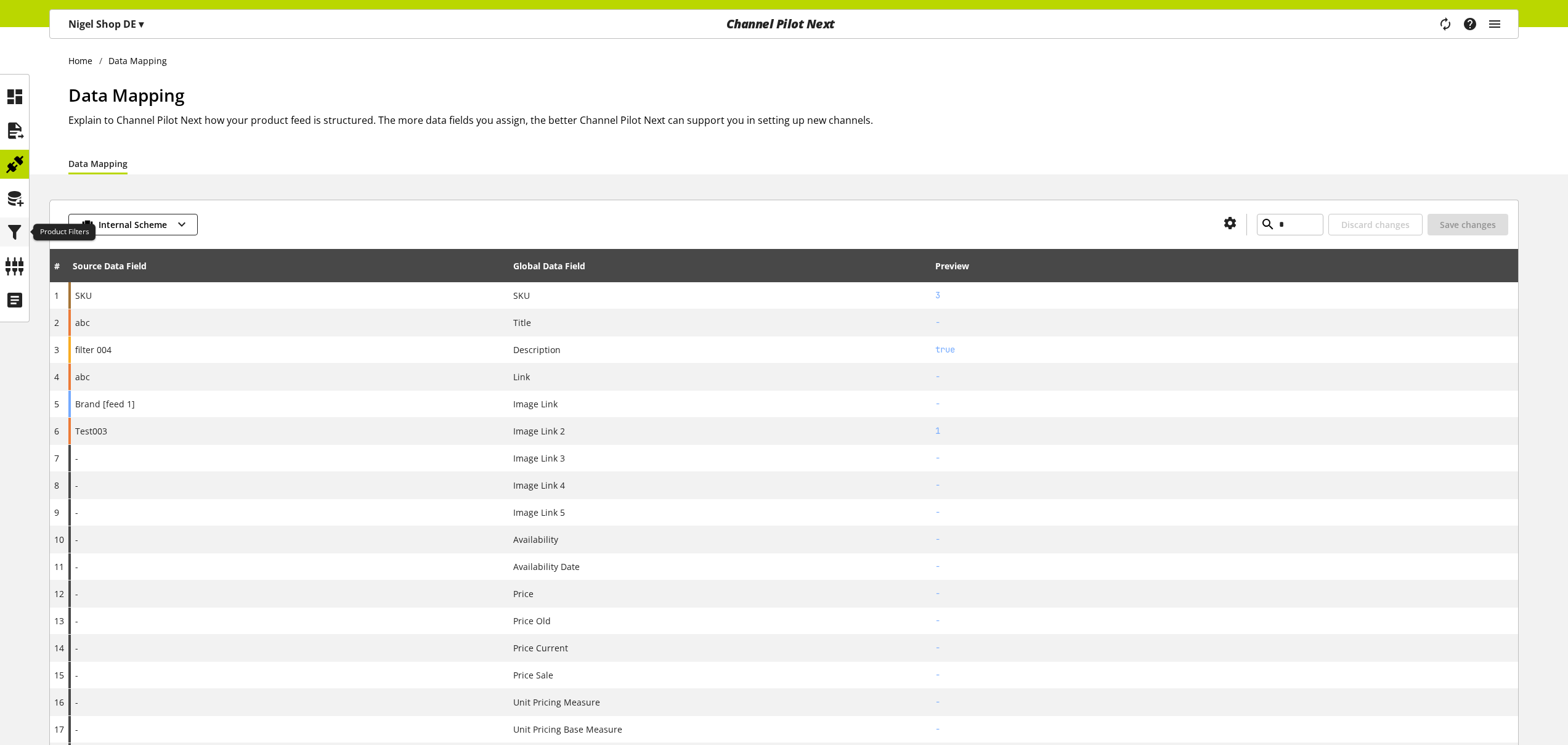
click at [13, 228] on icon at bounding box center [14, 232] width 19 height 25
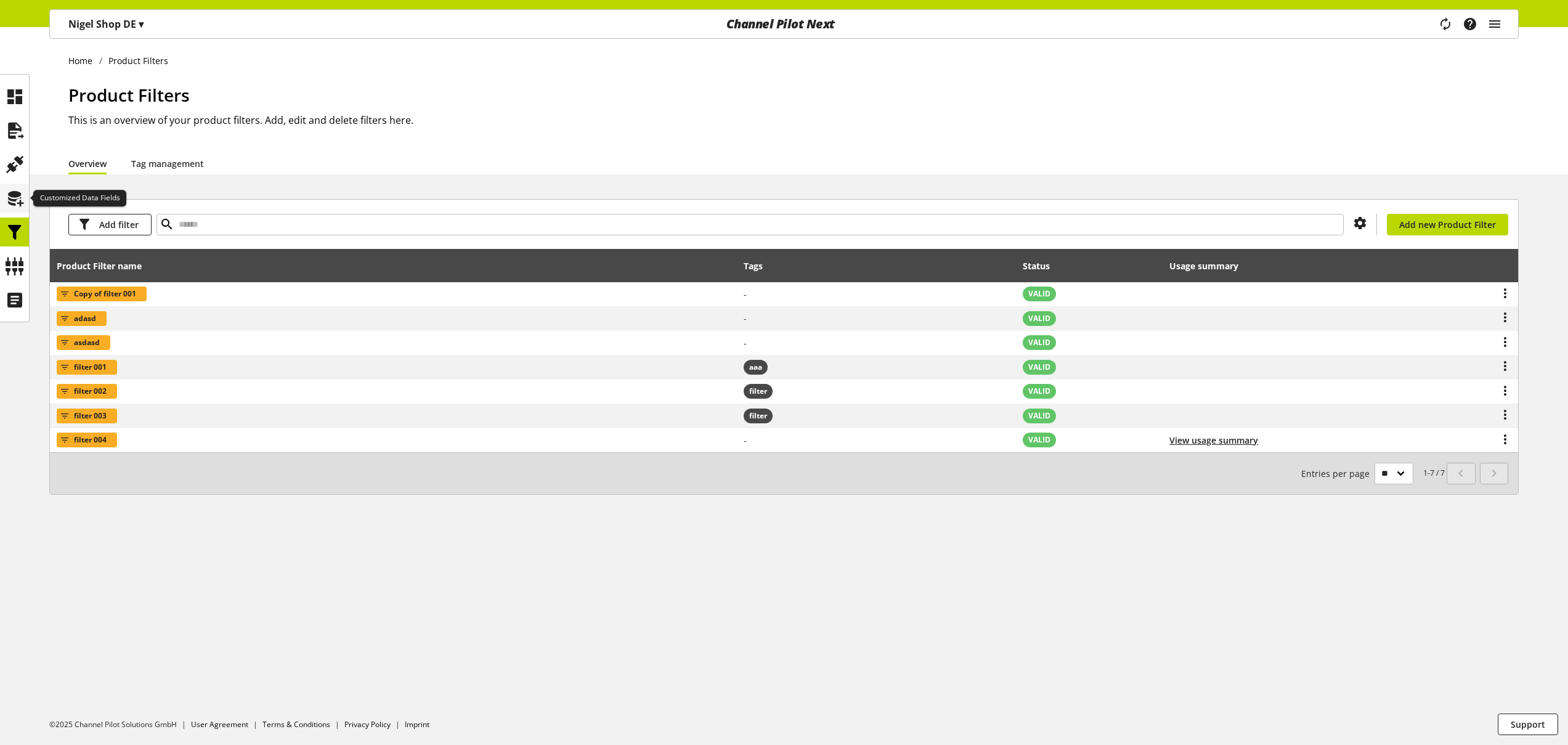
click at [15, 204] on icon at bounding box center [14, 198] width 19 height 25
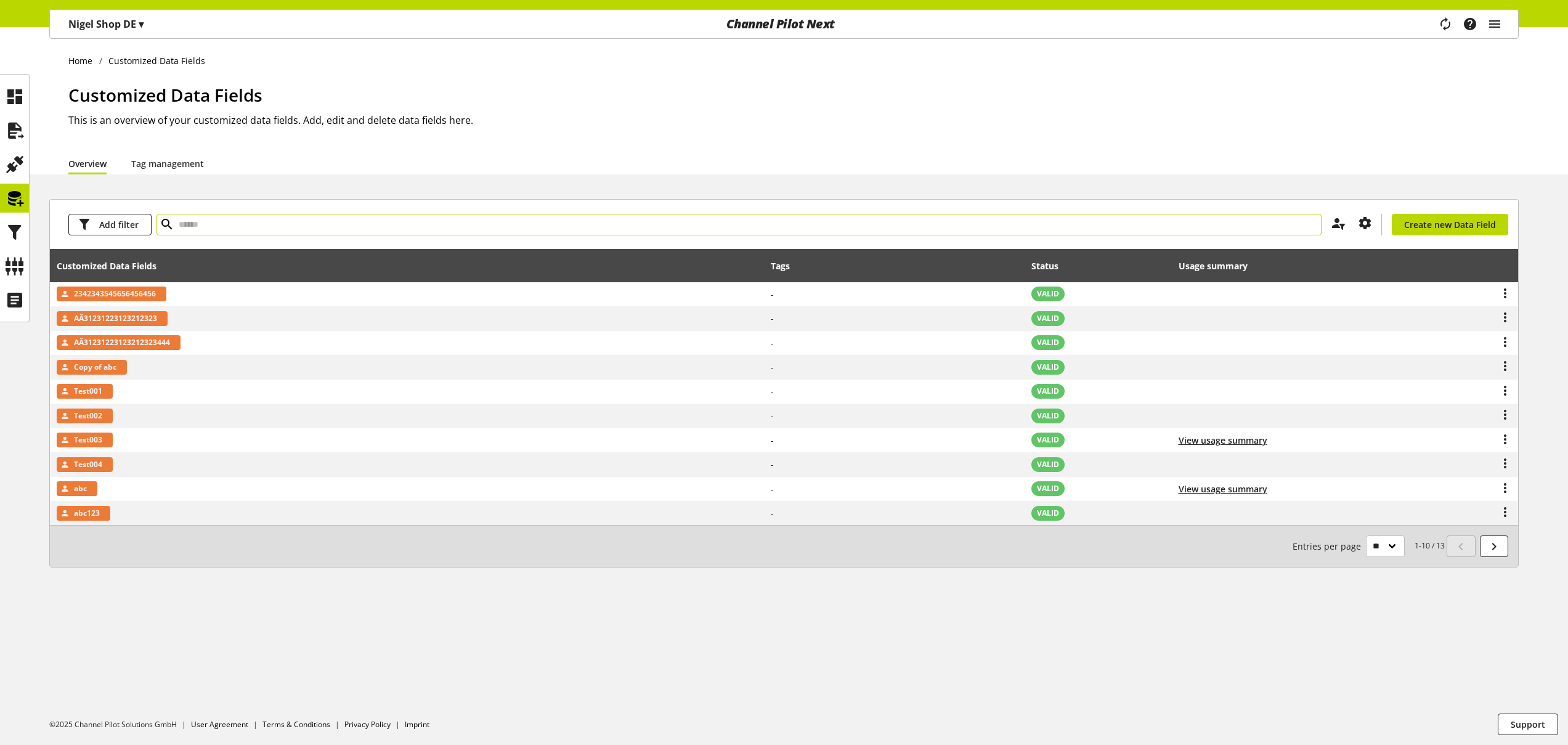
click at [246, 225] on input "text" at bounding box center [739, 224] width 1165 height 21
type input "****"
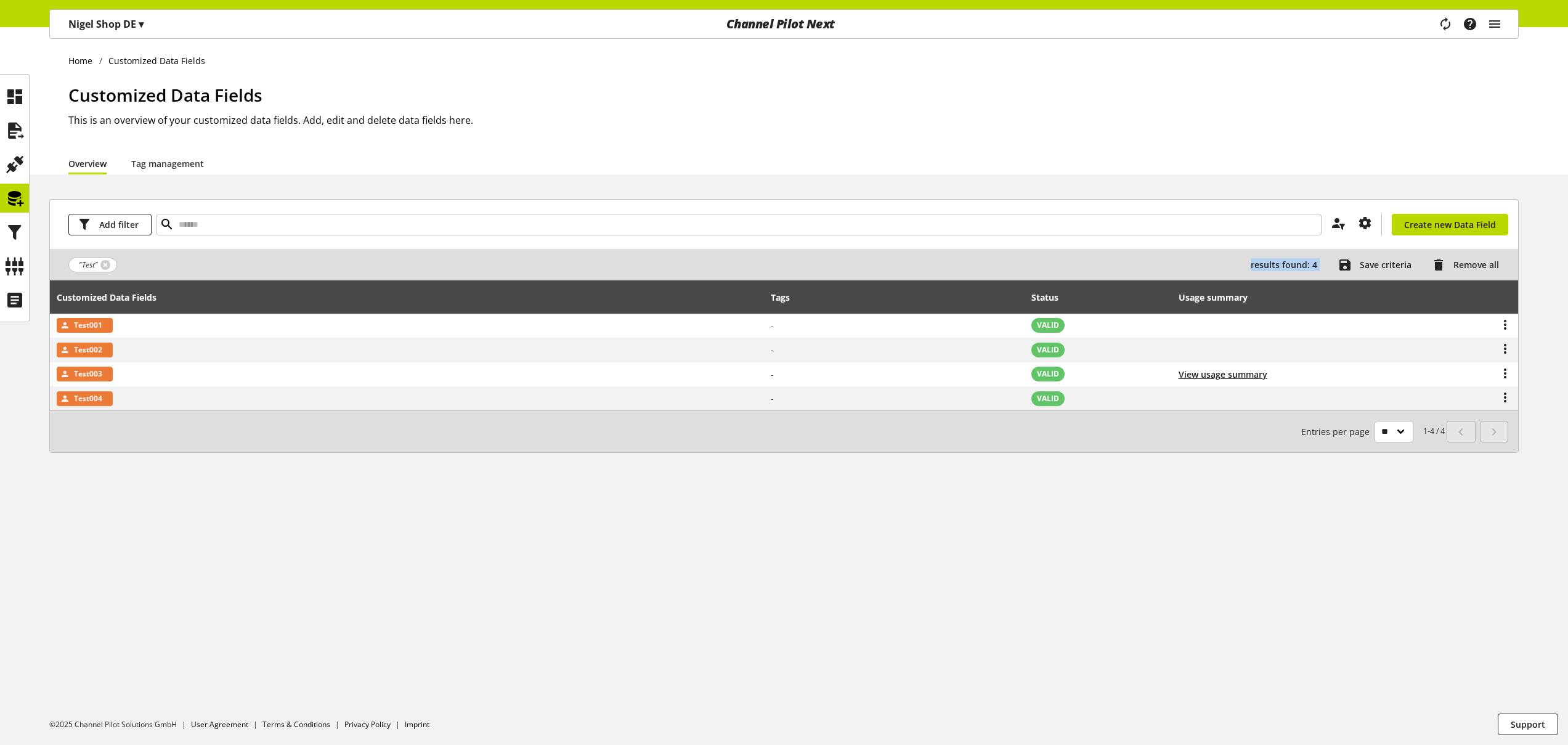
drag, startPoint x: 1251, startPoint y: 264, endPoint x: 1332, endPoint y: 259, distance: 81.2
click at [1332, 259] on div "results found: 4 Save criteria Remove all" at bounding box center [817, 264] width 1390 height 21
click at [1287, 252] on div ""Test" results found: 4 Save criteria Remove all" at bounding box center [784, 264] width 1468 height 31
click at [1363, 262] on span "Save criteria" at bounding box center [1385, 264] width 52 height 13
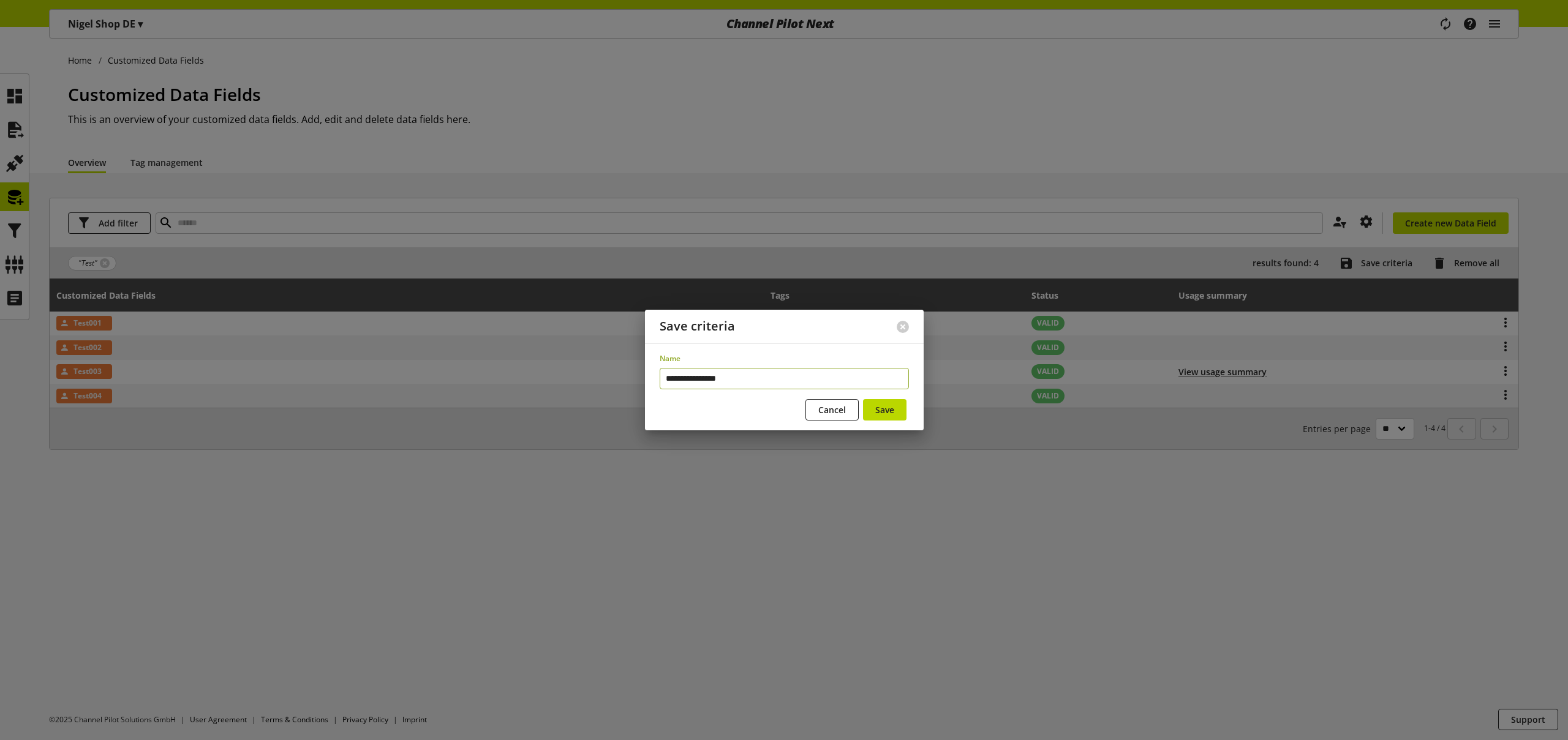
type input "**********"
click at [863, 399] on button "Save" at bounding box center [885, 410] width 44 height 21
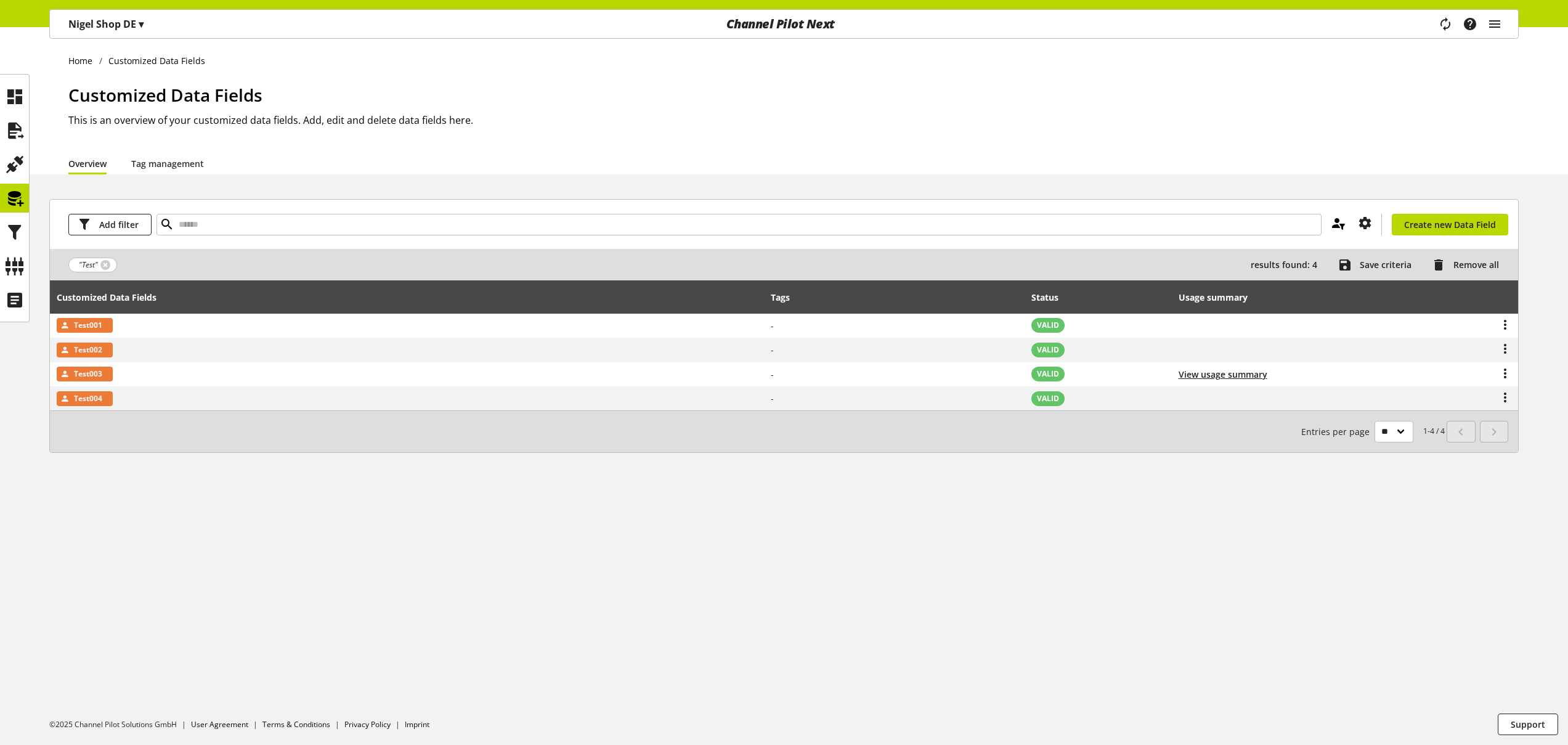
click at [1344, 225] on icon at bounding box center [1338, 223] width 14 height 22
click at [1330, 275] on icon at bounding box center [1328, 275] width 14 height 22
click at [1329, 250] on icon at bounding box center [1328, 251] width 14 height 22
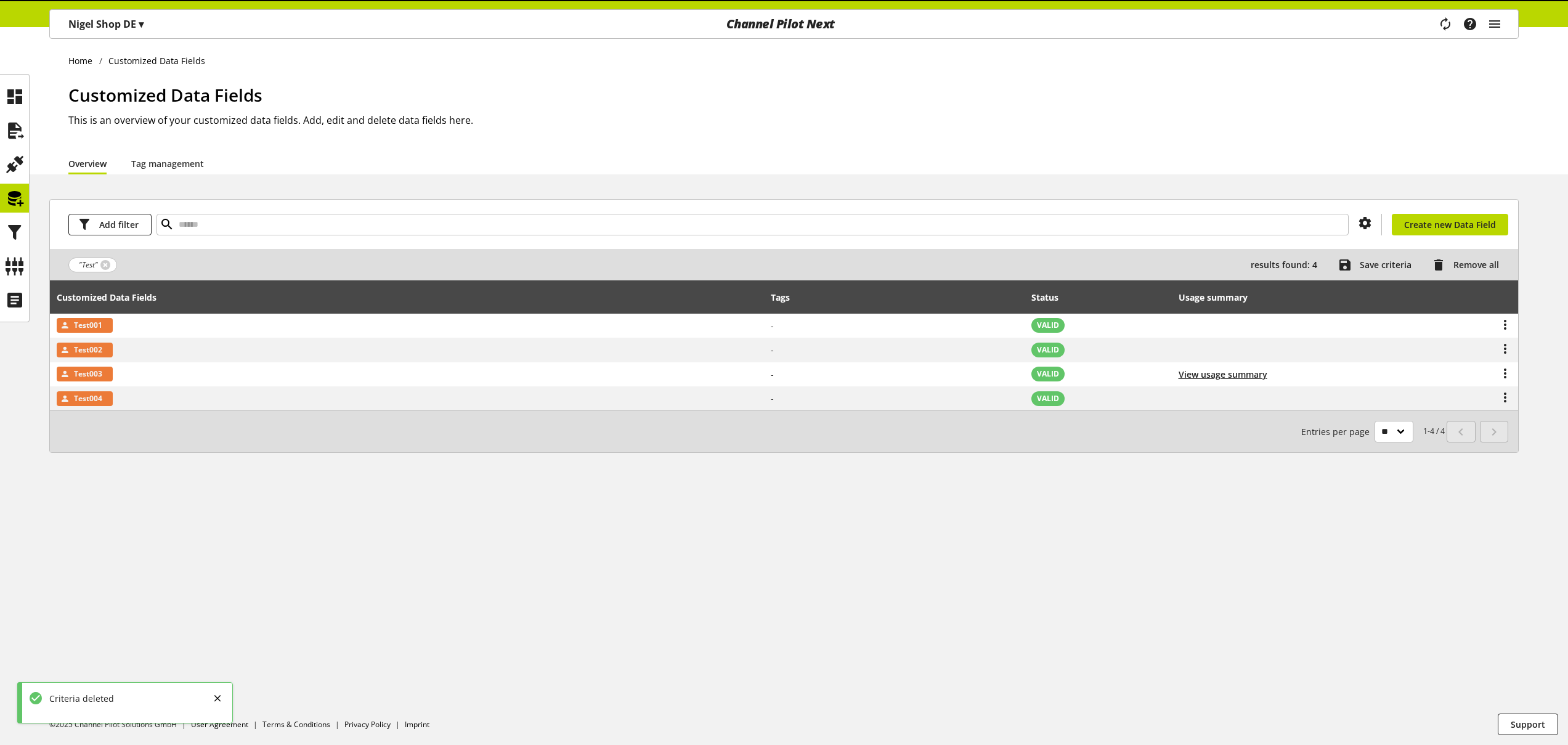
click at [1338, 187] on div "Home Customized Data Fields Customized Data Fields This is an overview of your …" at bounding box center [784, 386] width 1568 height 718
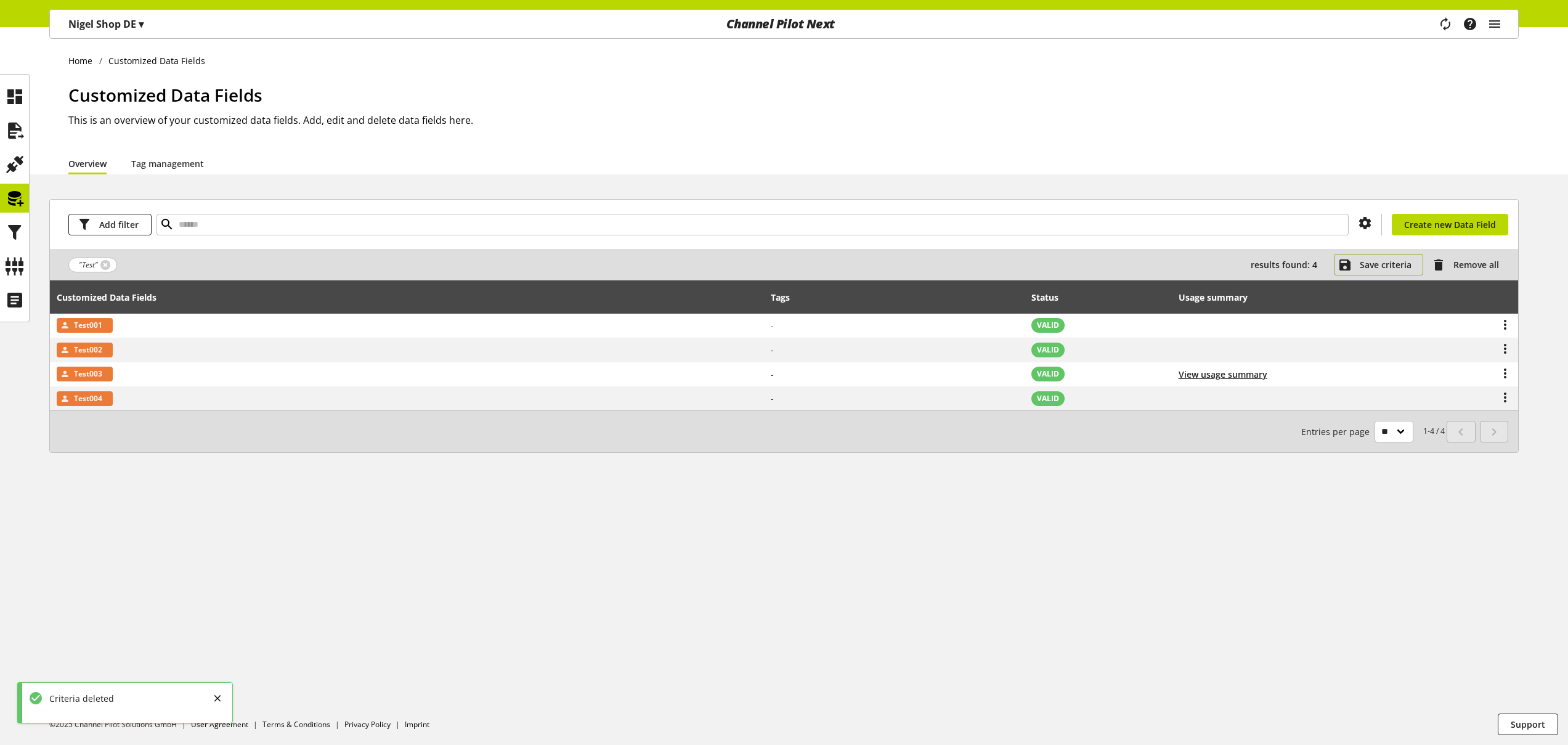
click at [1361, 268] on span "Save criteria" at bounding box center [1385, 264] width 52 height 13
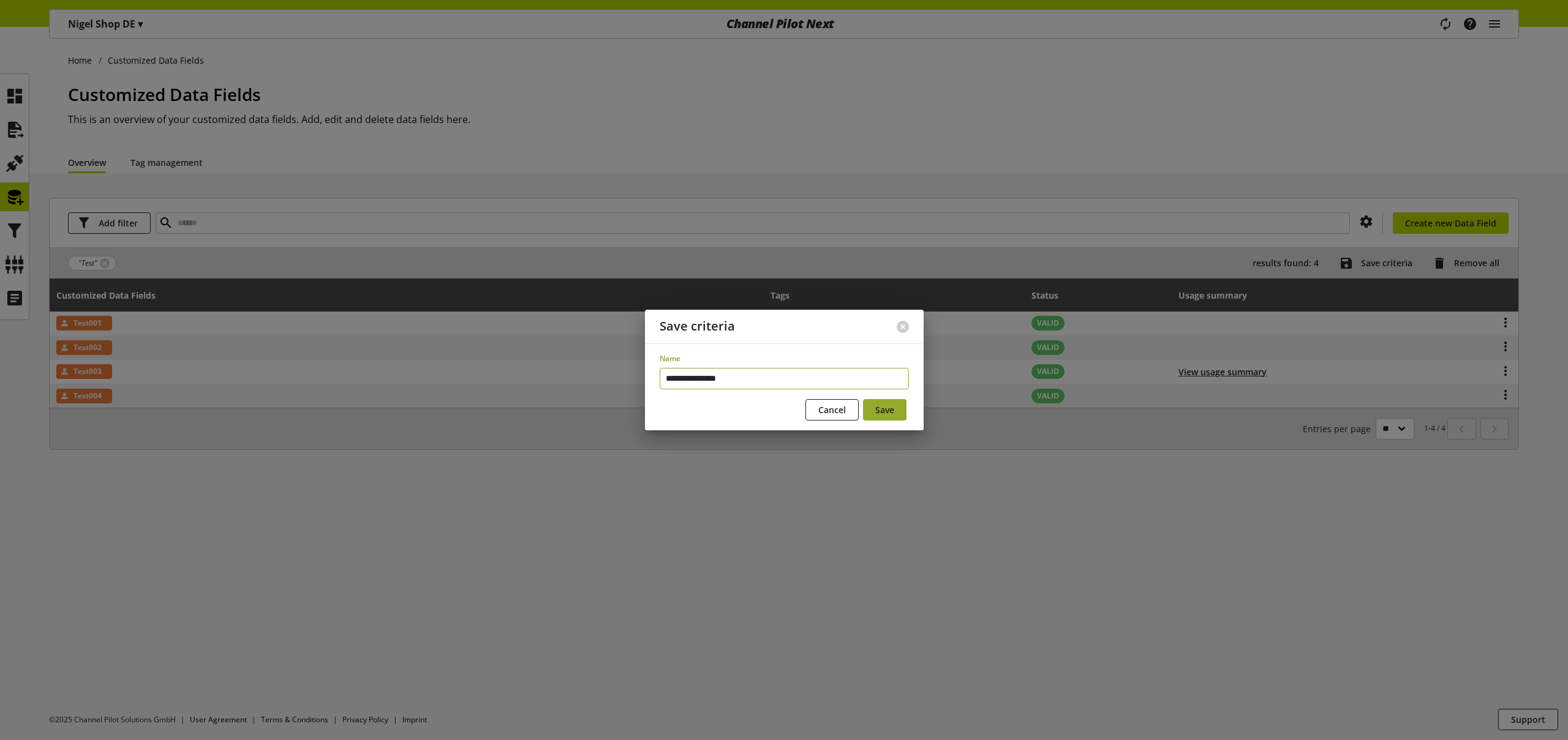
type input "**********"
click at [881, 411] on span "Save" at bounding box center [884, 410] width 19 height 13
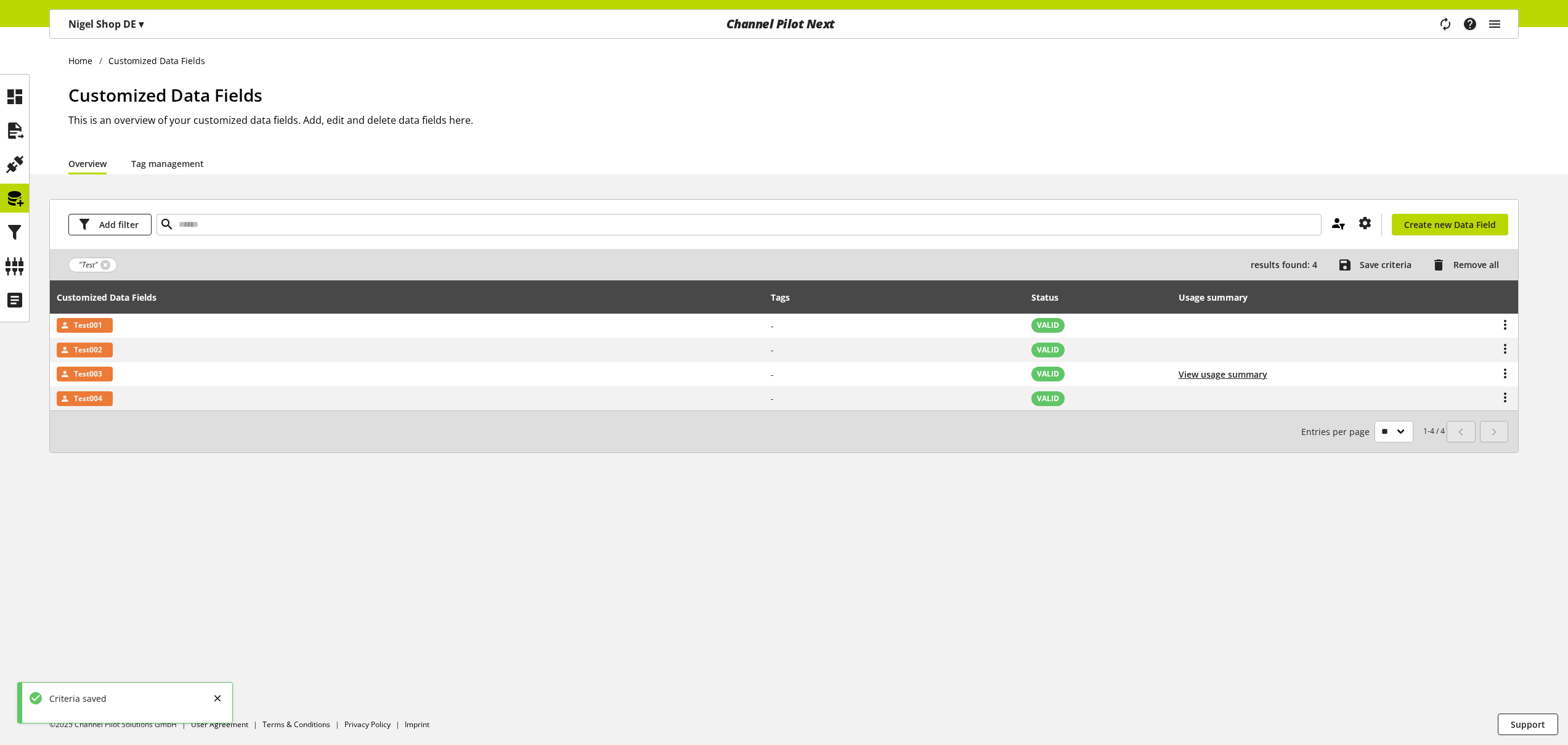
click at [1342, 224] on icon at bounding box center [1338, 223] width 14 height 22
click at [1230, 151] on div "Customized Data Fields This is an overview of your customized data fields. Add,…" at bounding box center [794, 117] width 1450 height 70
click at [1471, 263] on span "Remove all" at bounding box center [1477, 264] width 46 height 13
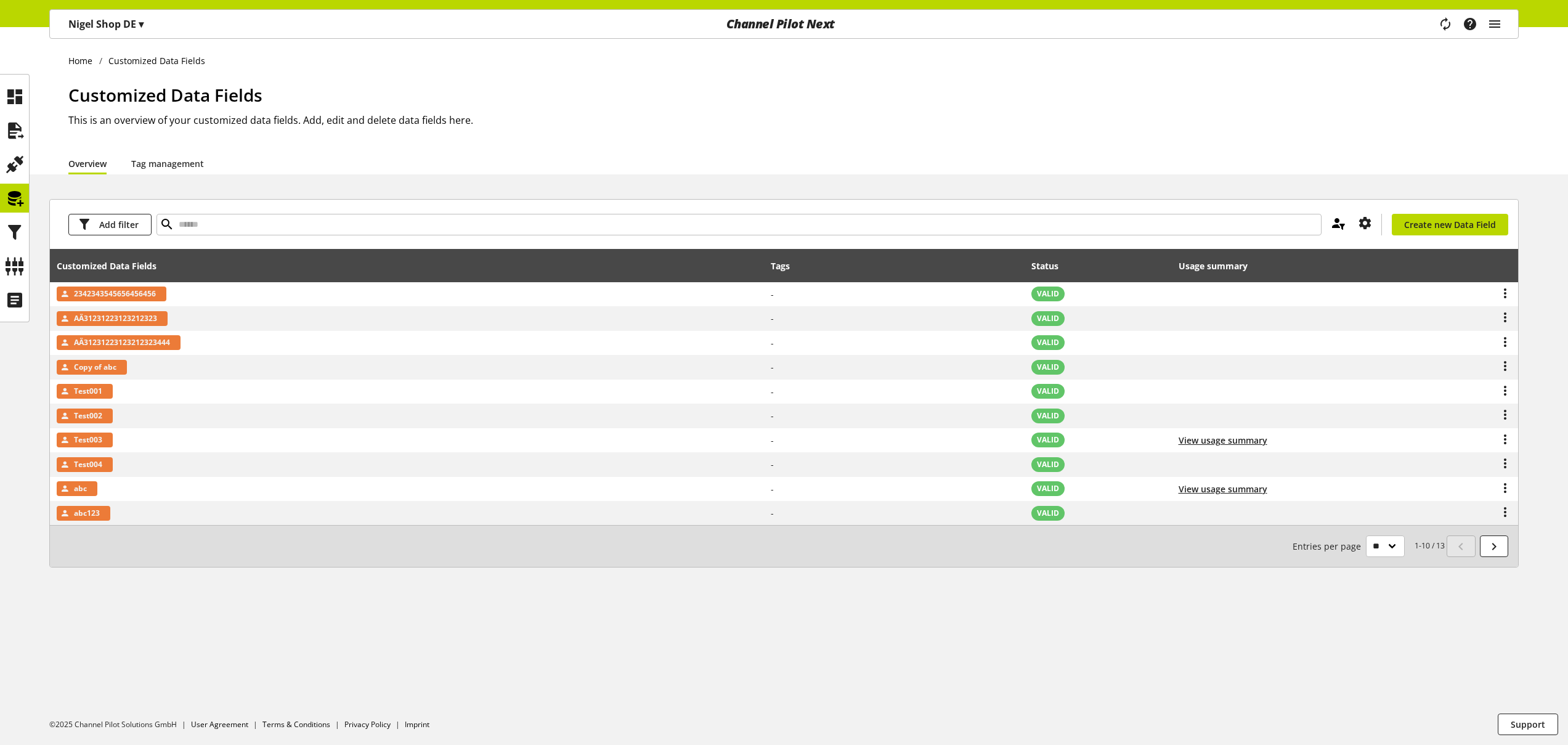
click at [1336, 221] on icon at bounding box center [1338, 223] width 14 height 22
click at [1290, 251] on span "Test data fields" at bounding box center [1283, 251] width 63 height 13
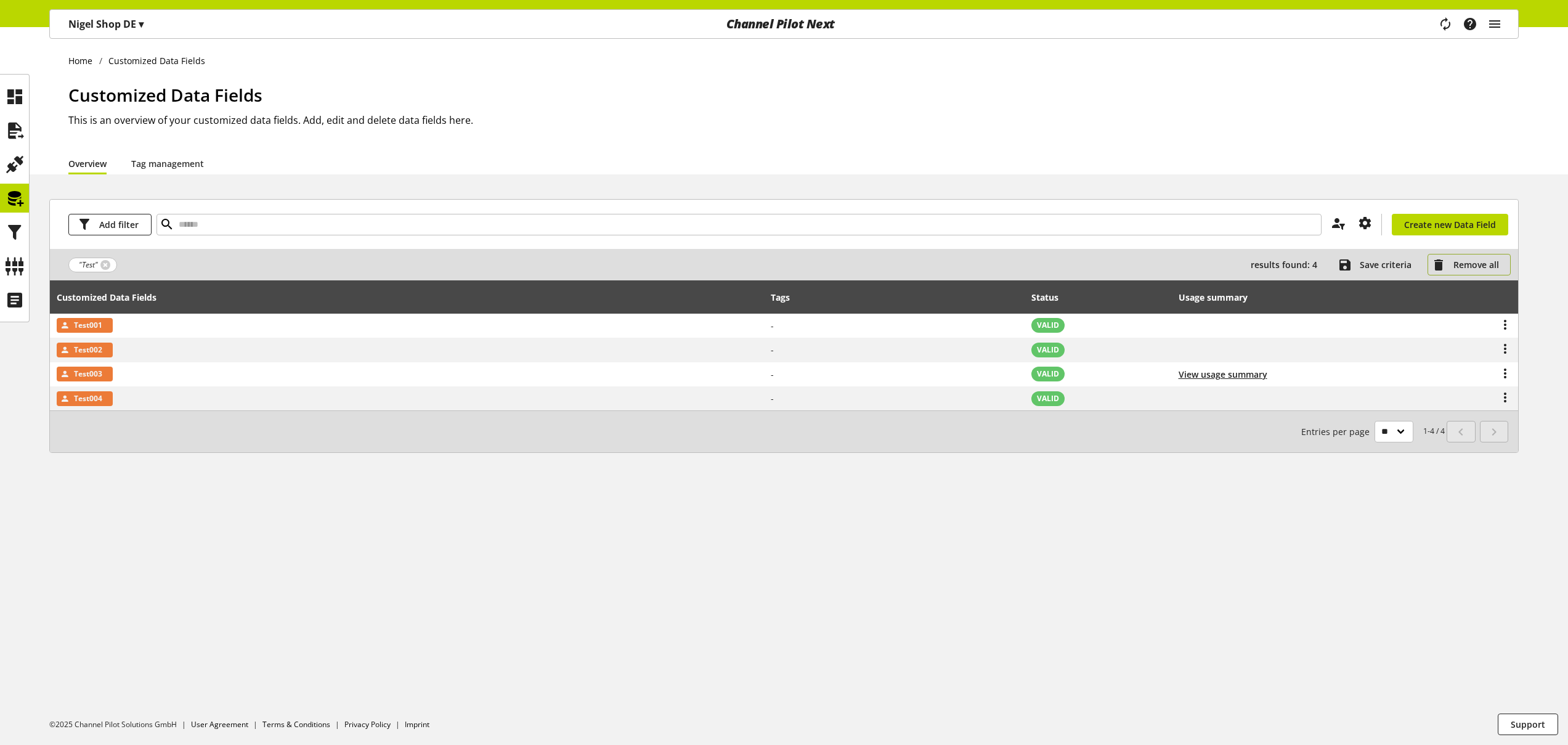
click at [1455, 261] on span "Remove all" at bounding box center [1477, 264] width 46 height 13
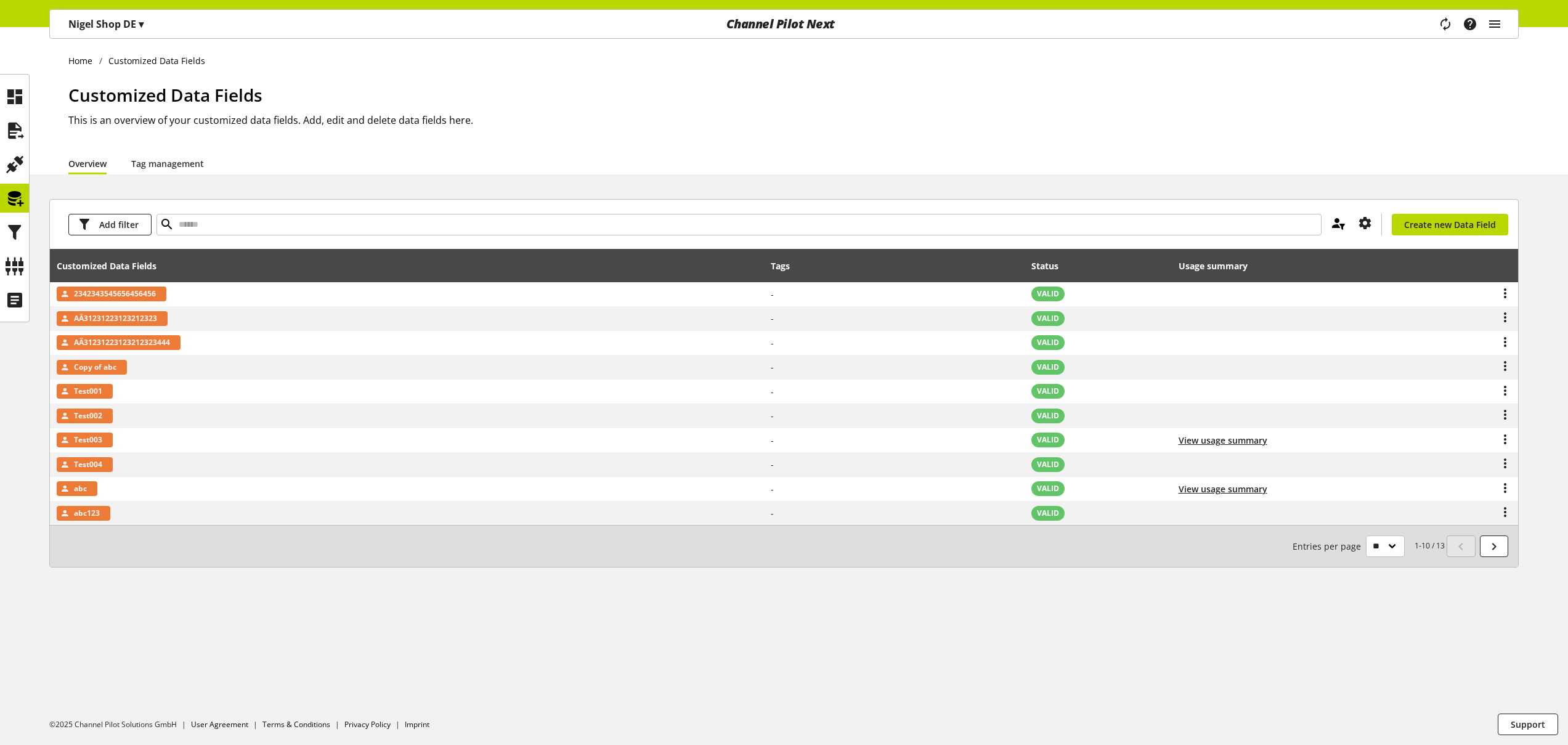
click at [1340, 223] on icon at bounding box center [1338, 223] width 14 height 22
click at [1331, 251] on icon at bounding box center [1328, 251] width 14 height 22
click at [1092, 228] on input "text" at bounding box center [752, 224] width 1192 height 21
type input "*****"
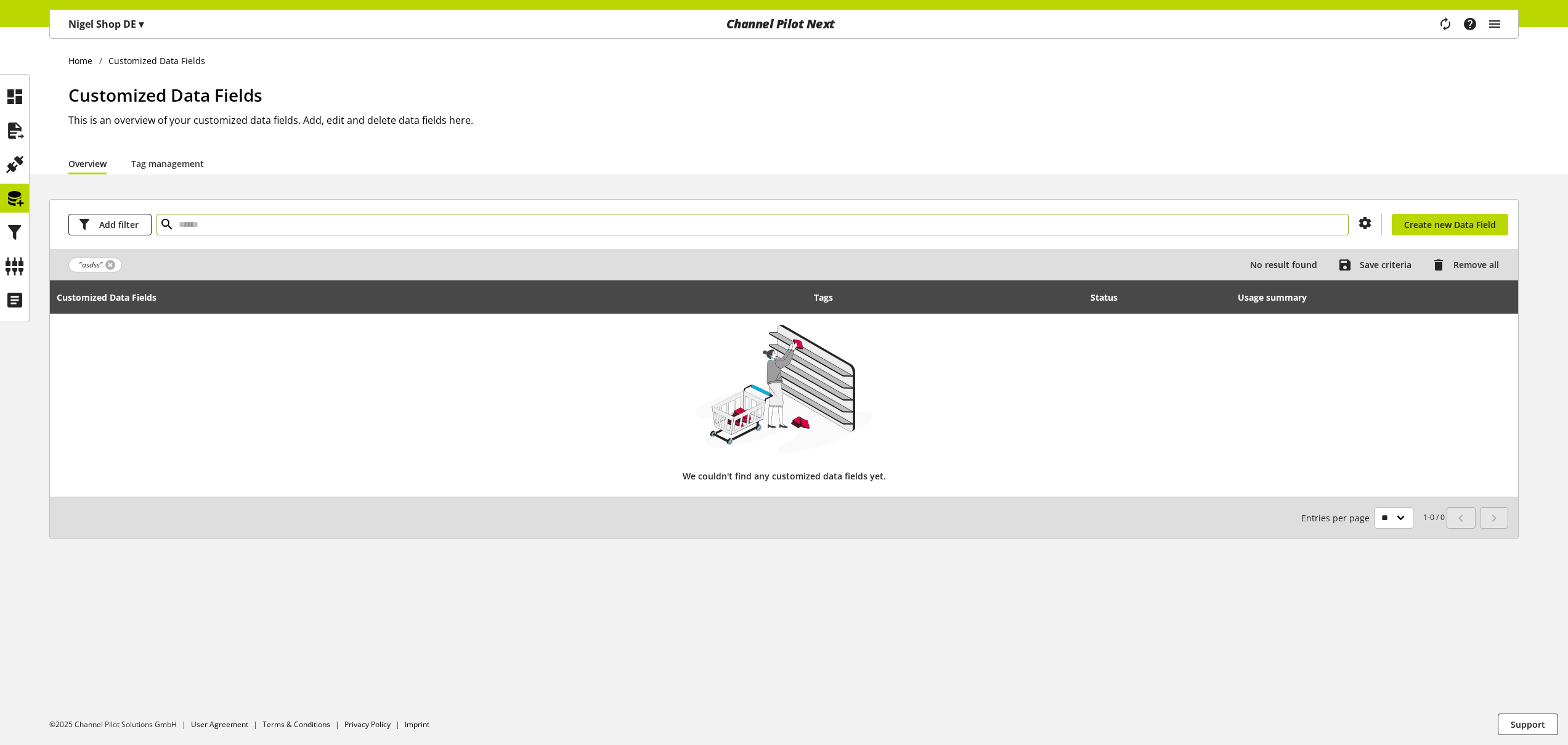
click at [111, 263] on link at bounding box center [111, 265] width 10 height 10
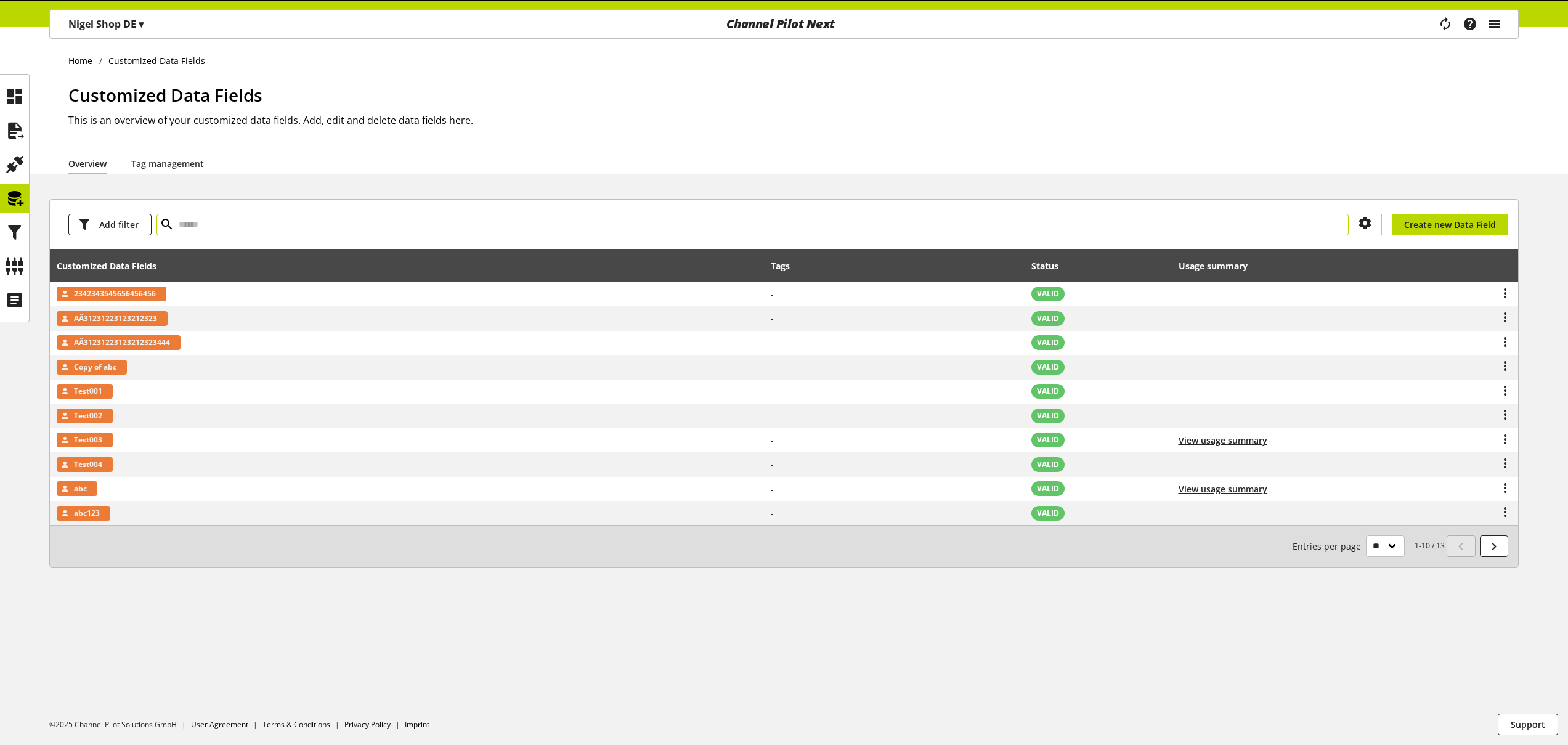
click at [195, 224] on input "text" at bounding box center [752, 224] width 1192 height 21
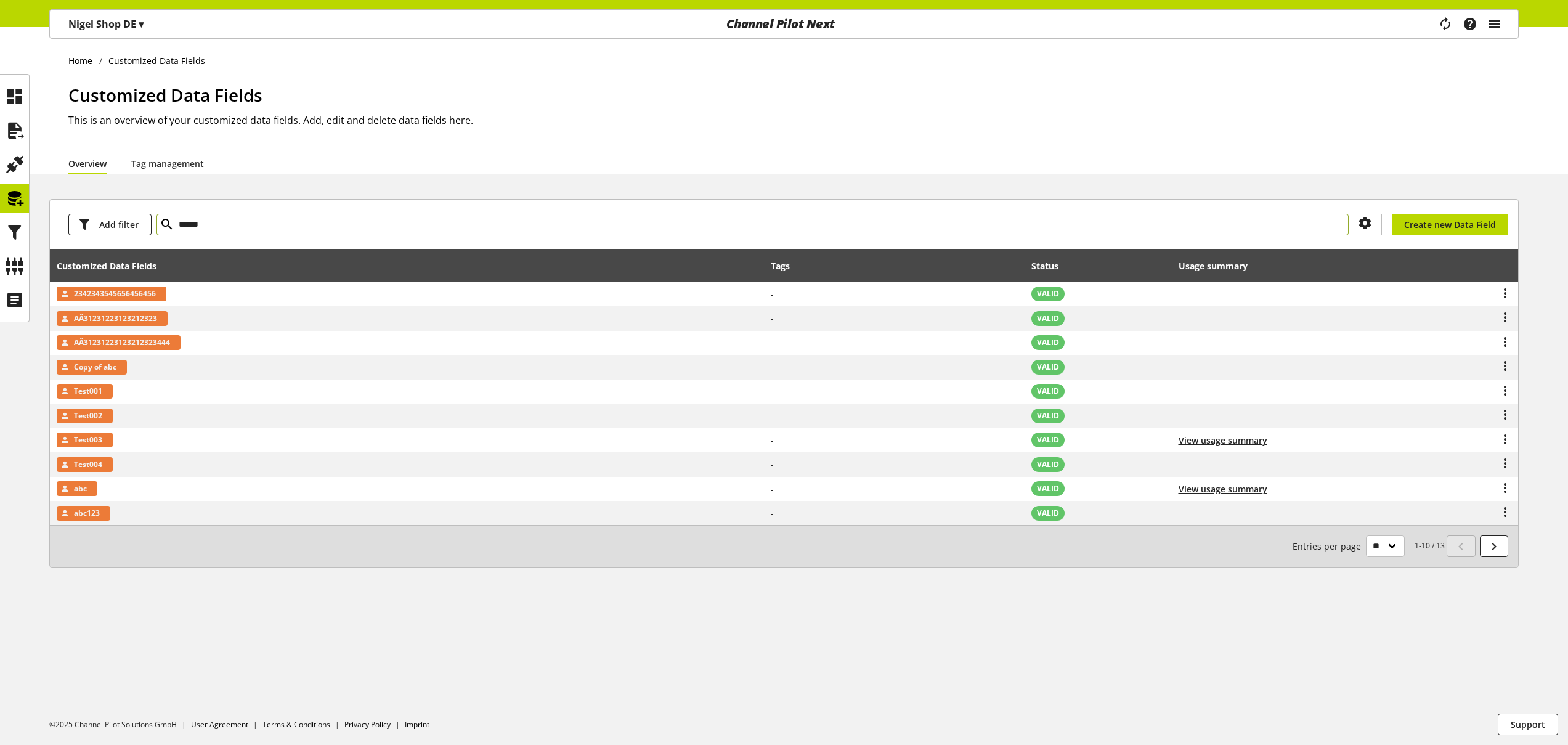
type input "******"
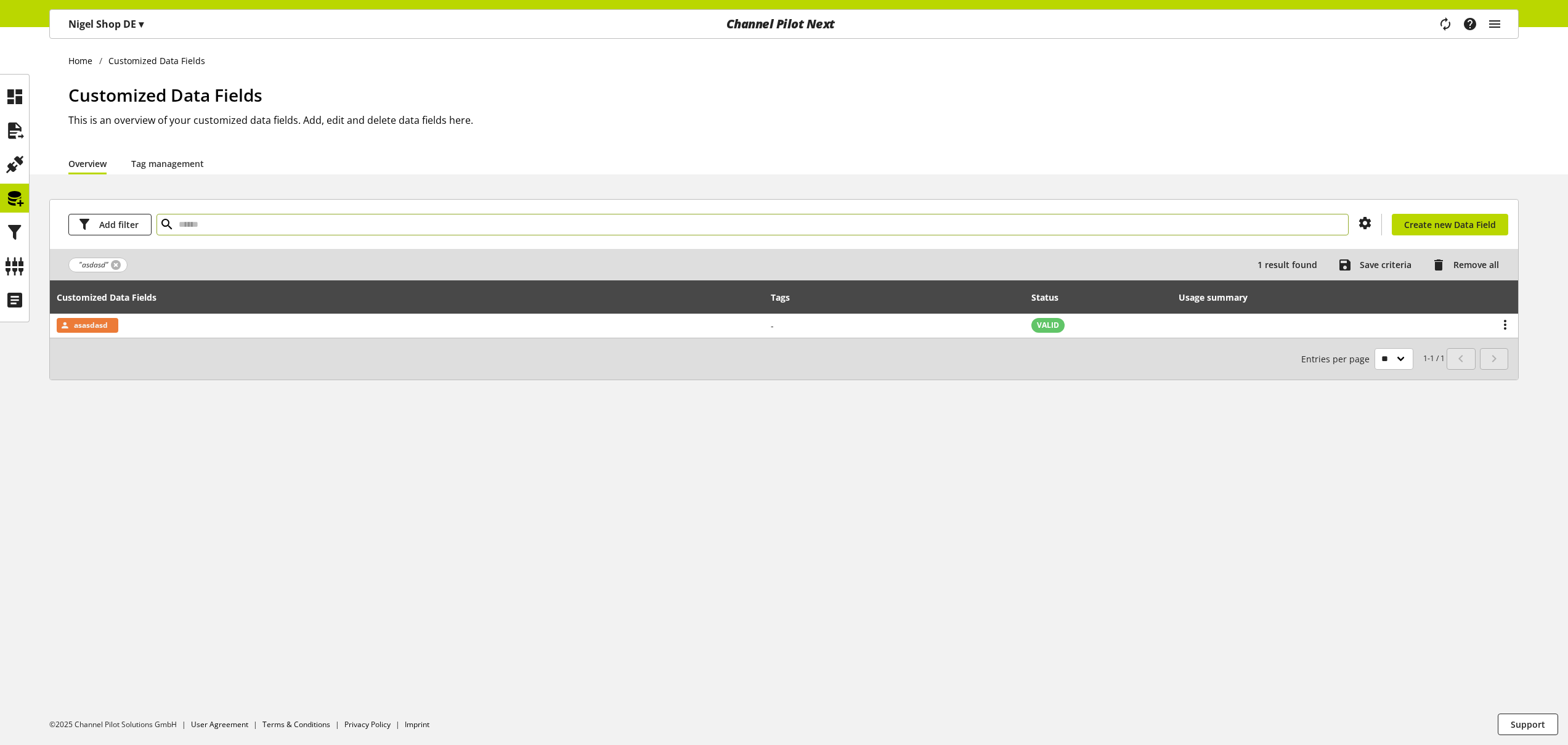
click at [119, 265] on link at bounding box center [116, 265] width 10 height 10
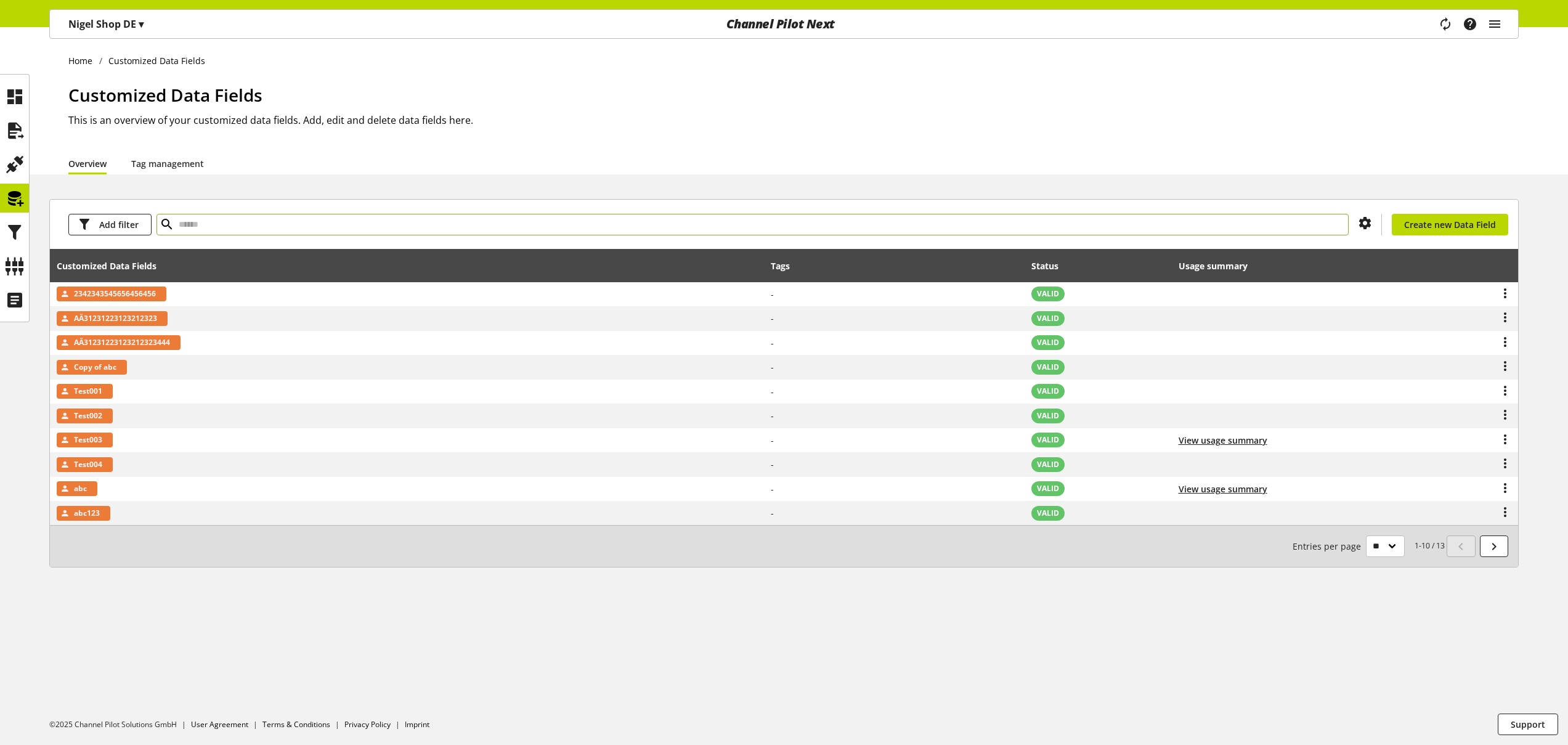
click at [217, 228] on input "text" at bounding box center [752, 224] width 1192 height 21
type input "***"
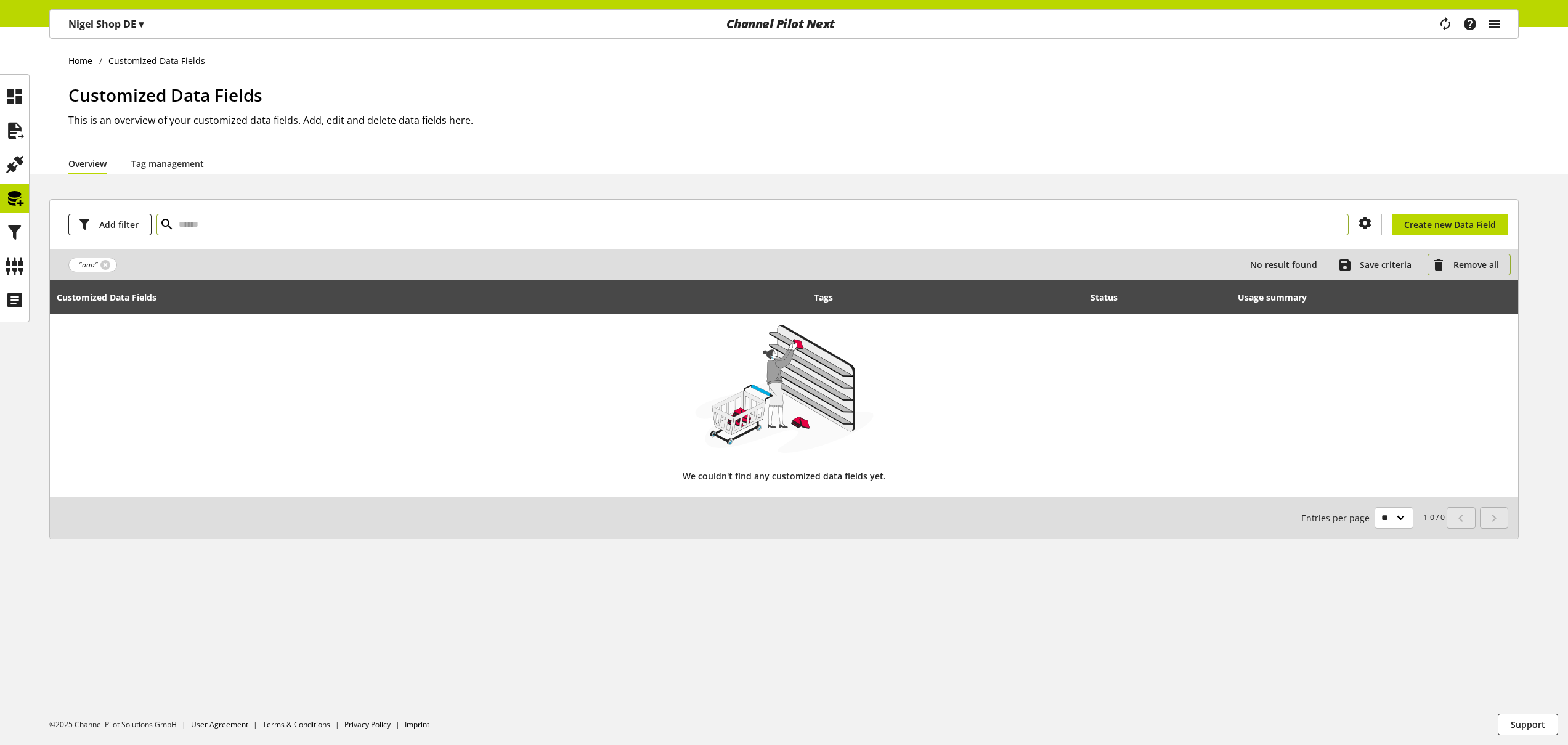
click at [1470, 264] on span "Remove all" at bounding box center [1477, 264] width 46 height 13
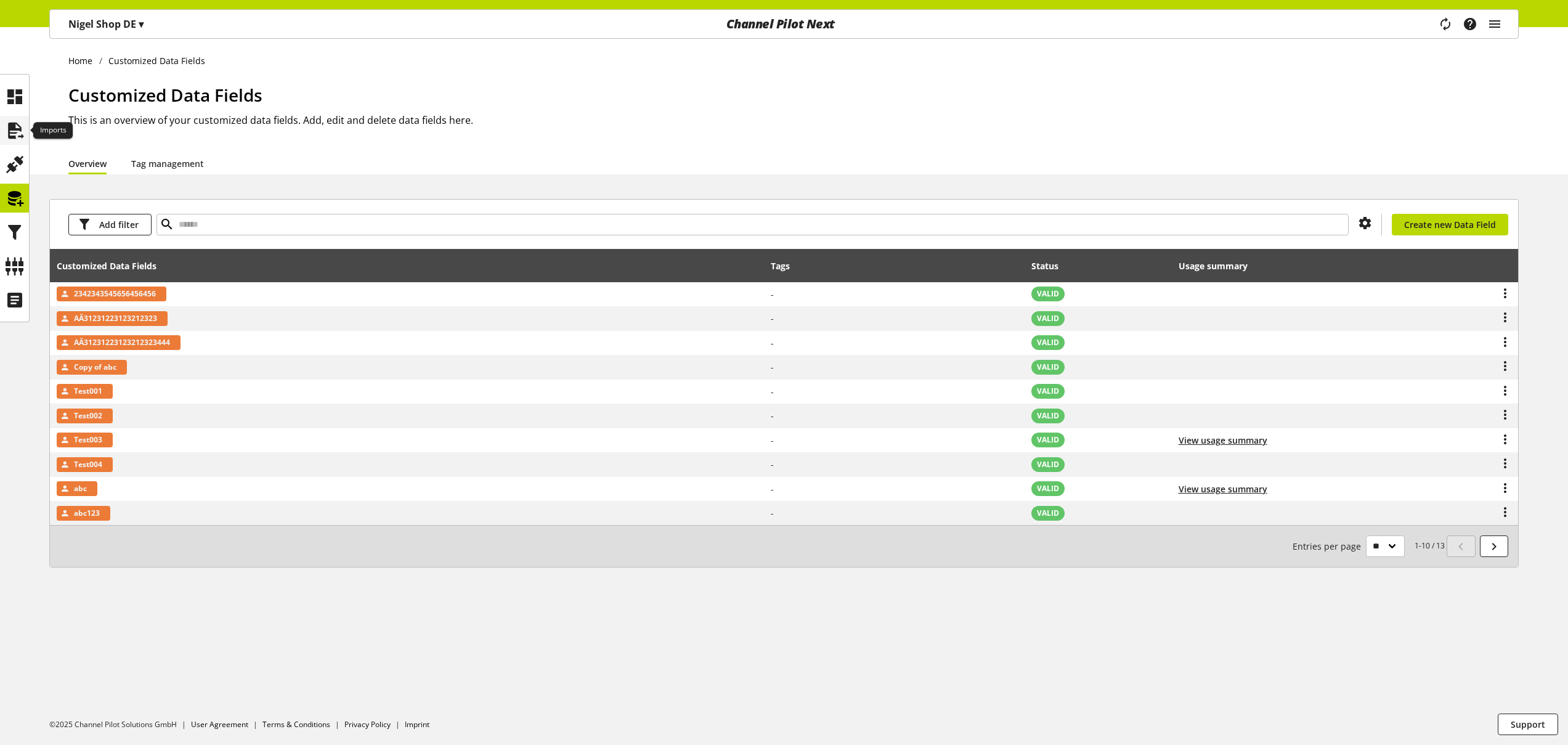
click at [21, 128] on icon at bounding box center [14, 130] width 19 height 25
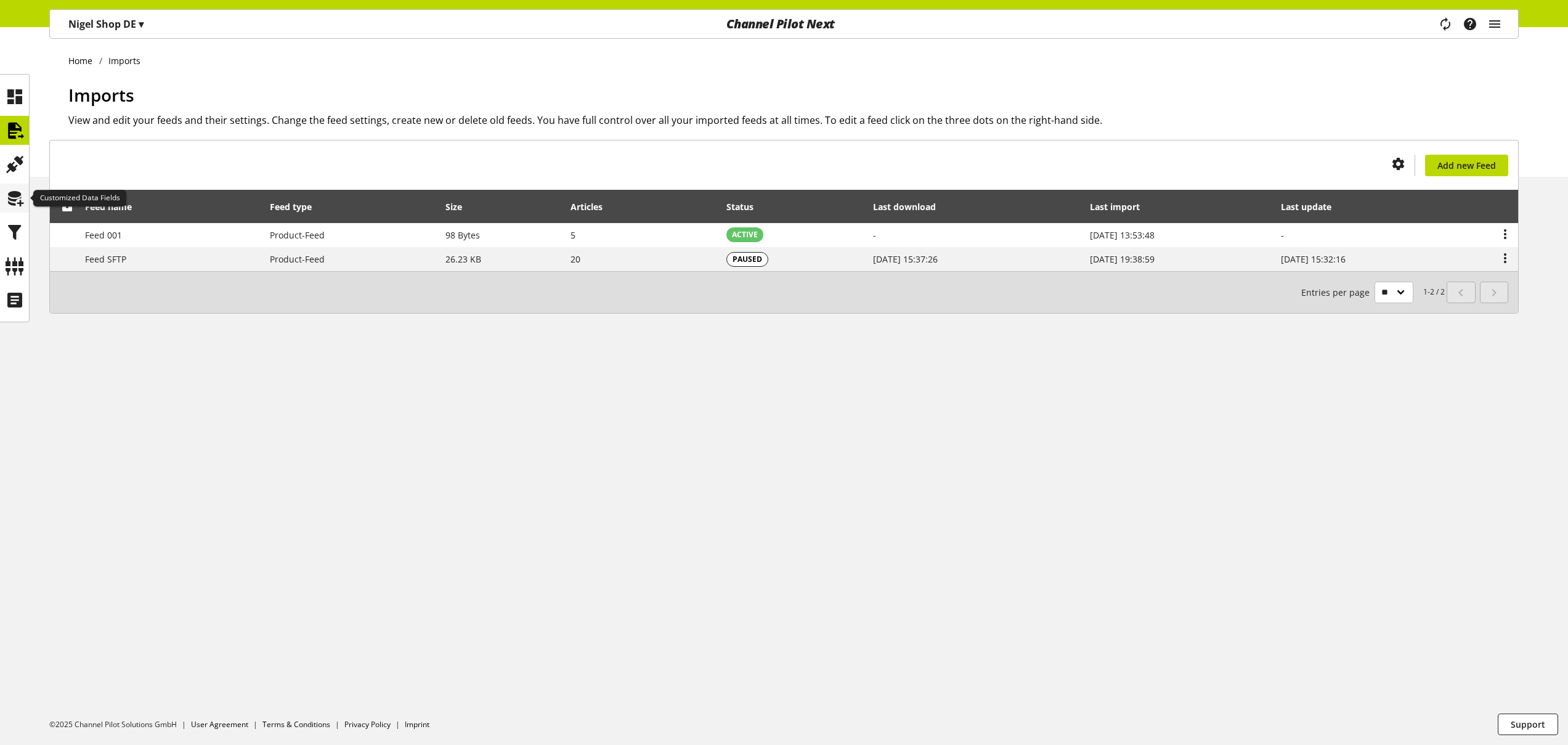
click at [23, 206] on icon at bounding box center [14, 198] width 19 height 25
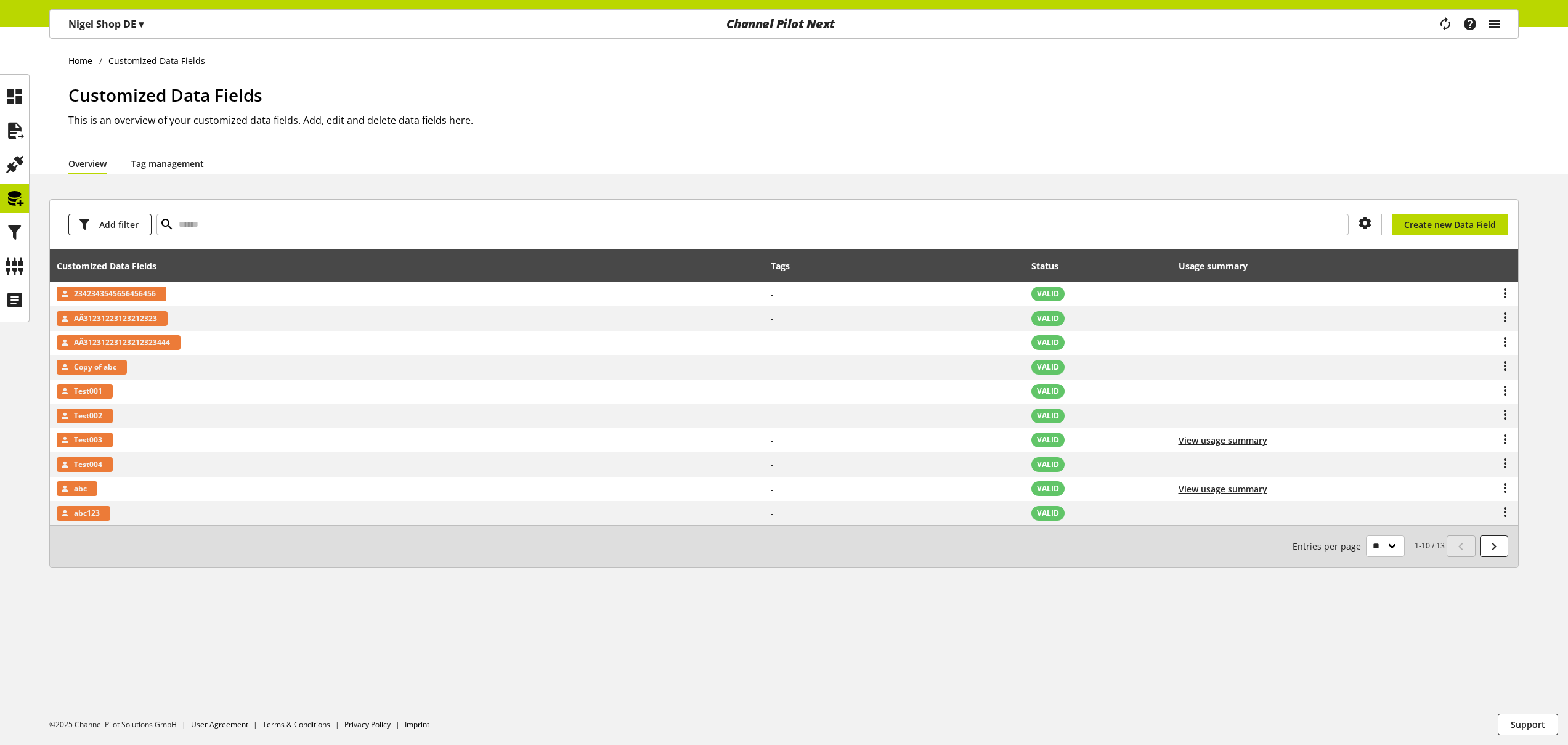
click at [201, 162] on link "Tag management" at bounding box center [168, 163] width 73 height 13
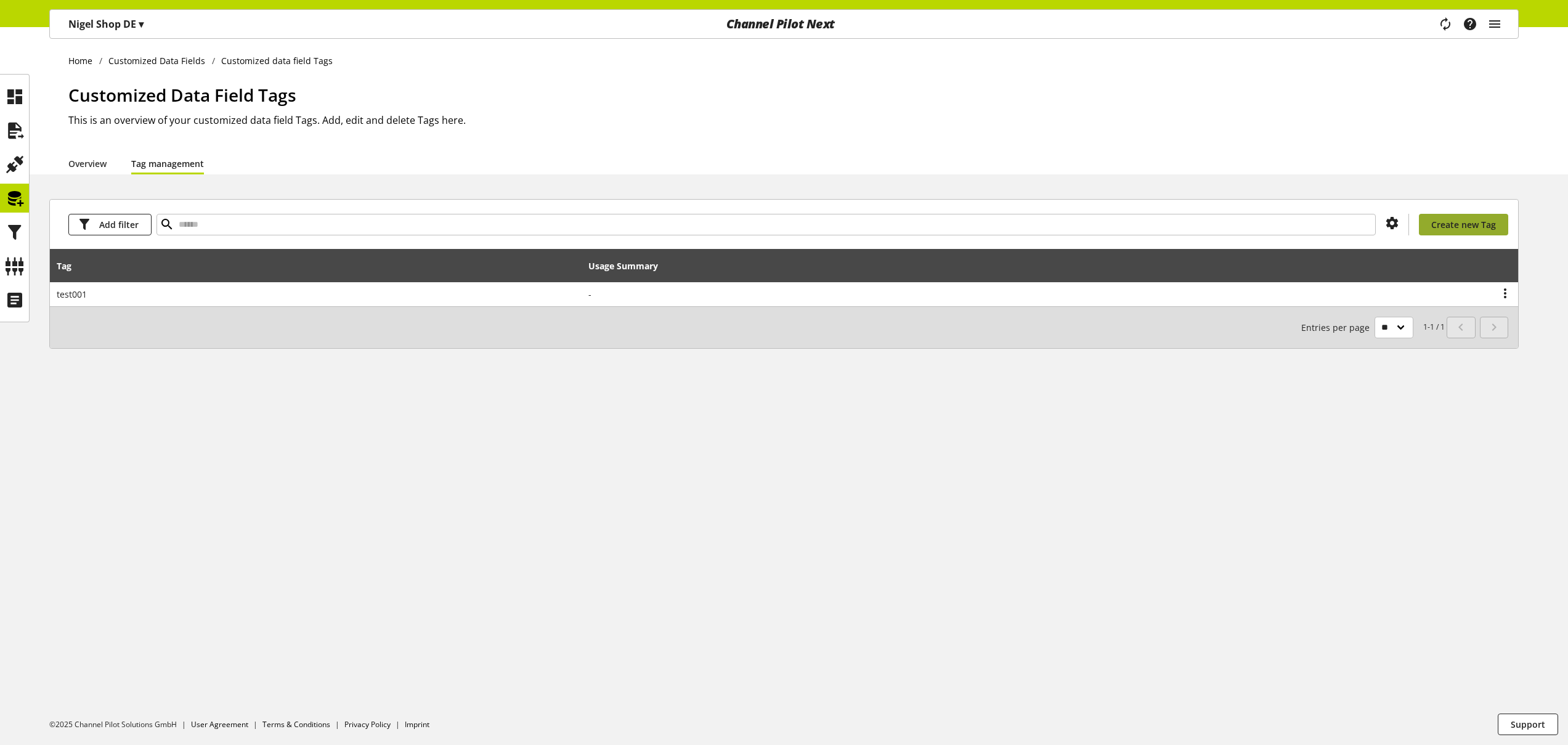
click at [1483, 226] on span "Create new Tag" at bounding box center [1463, 224] width 64 height 13
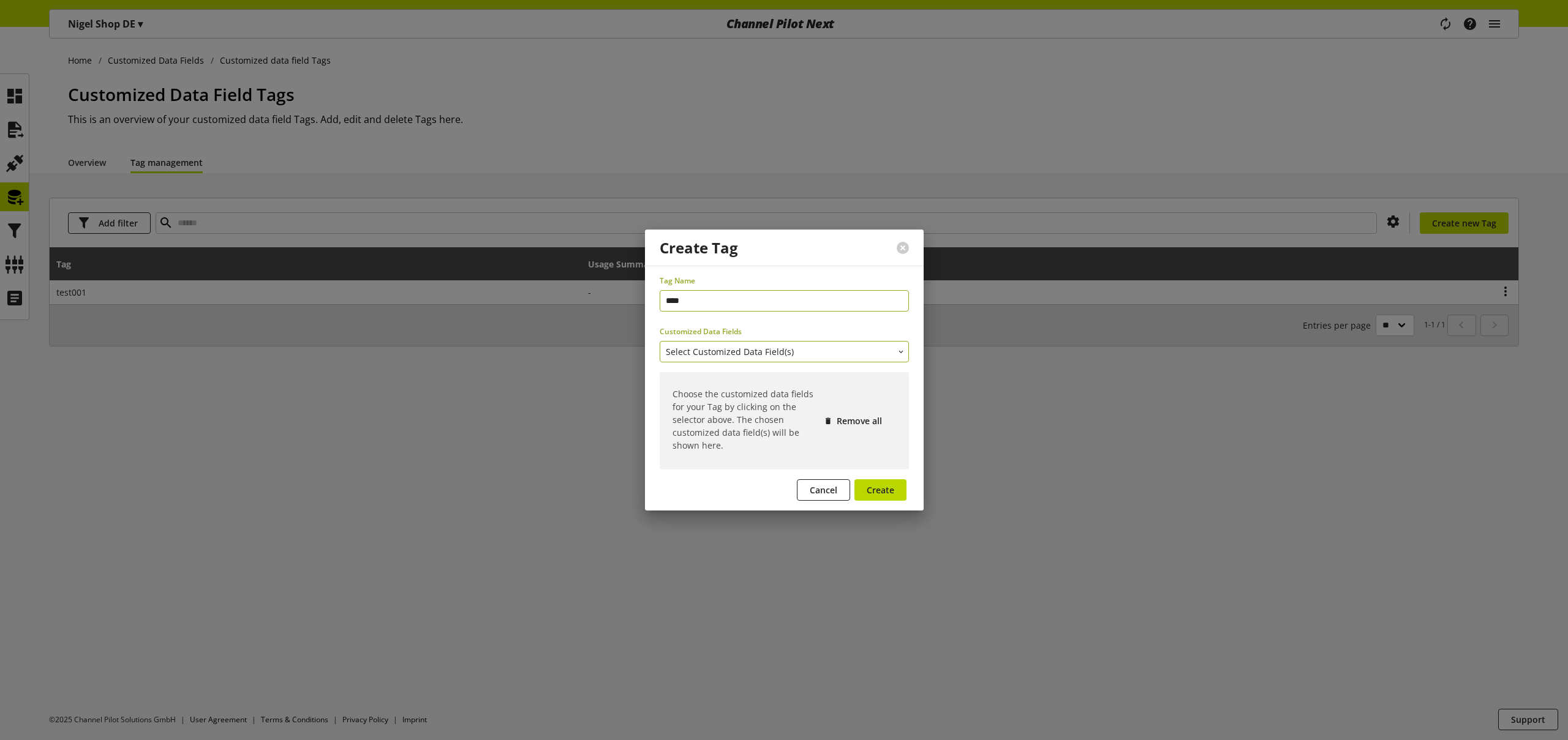
click at [741, 352] on span "Select Customized Data Field(s)" at bounding box center [729, 352] width 128 height 13
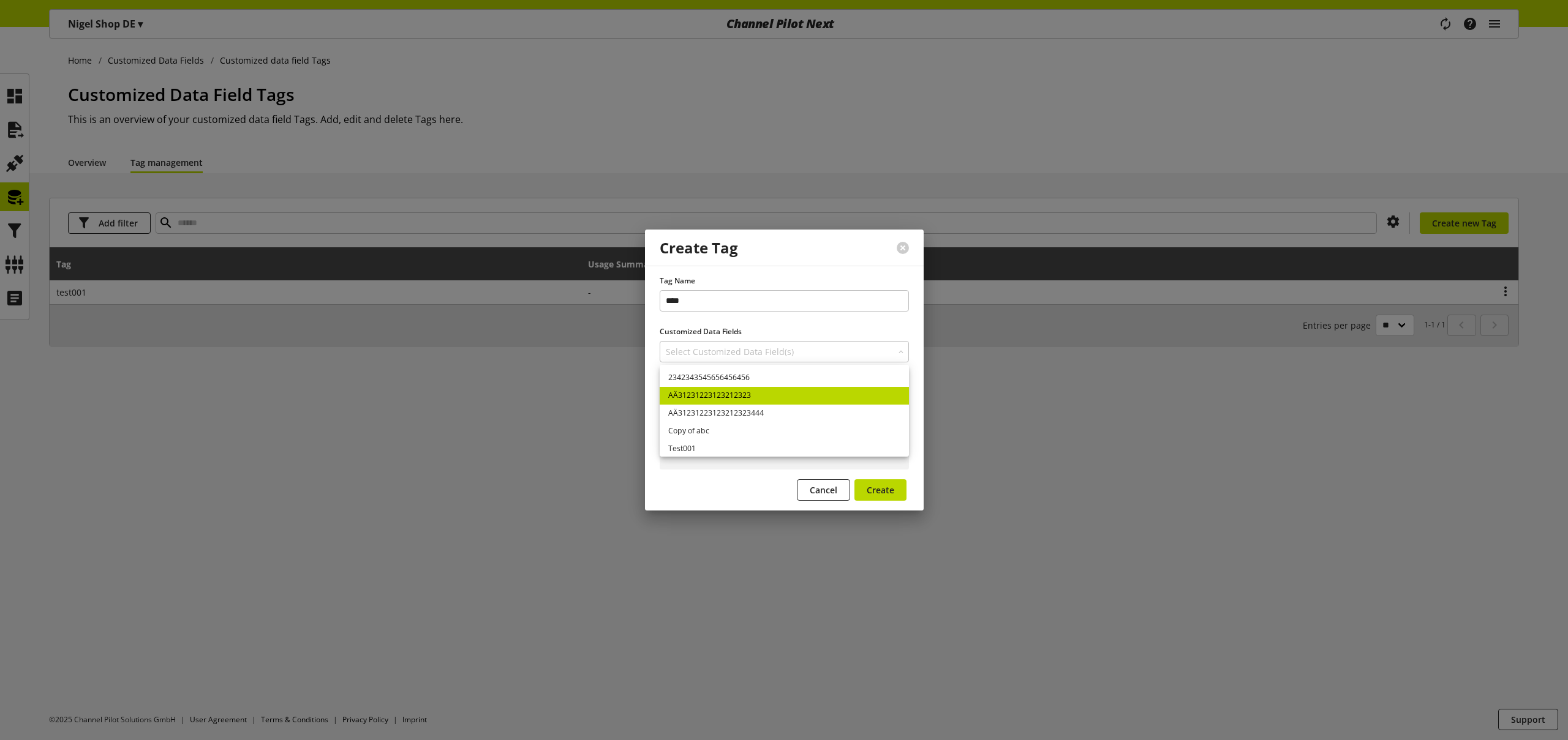
click at [742, 388] on link "AÄ31231223123212323" at bounding box center [784, 395] width 249 height 18
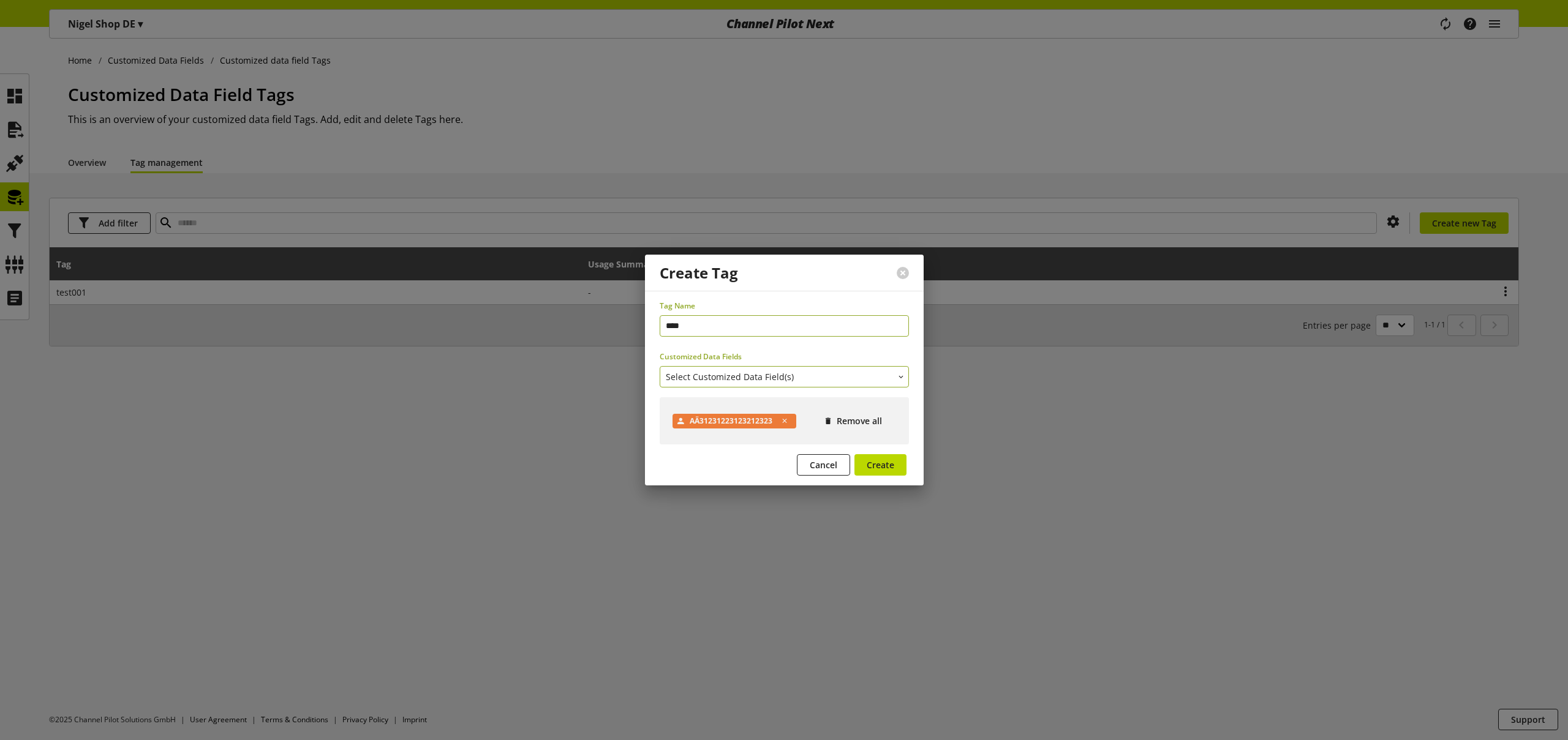
click at [739, 370] on span "Select Customized Data Field(s)" at bounding box center [729, 376] width 128 height 13
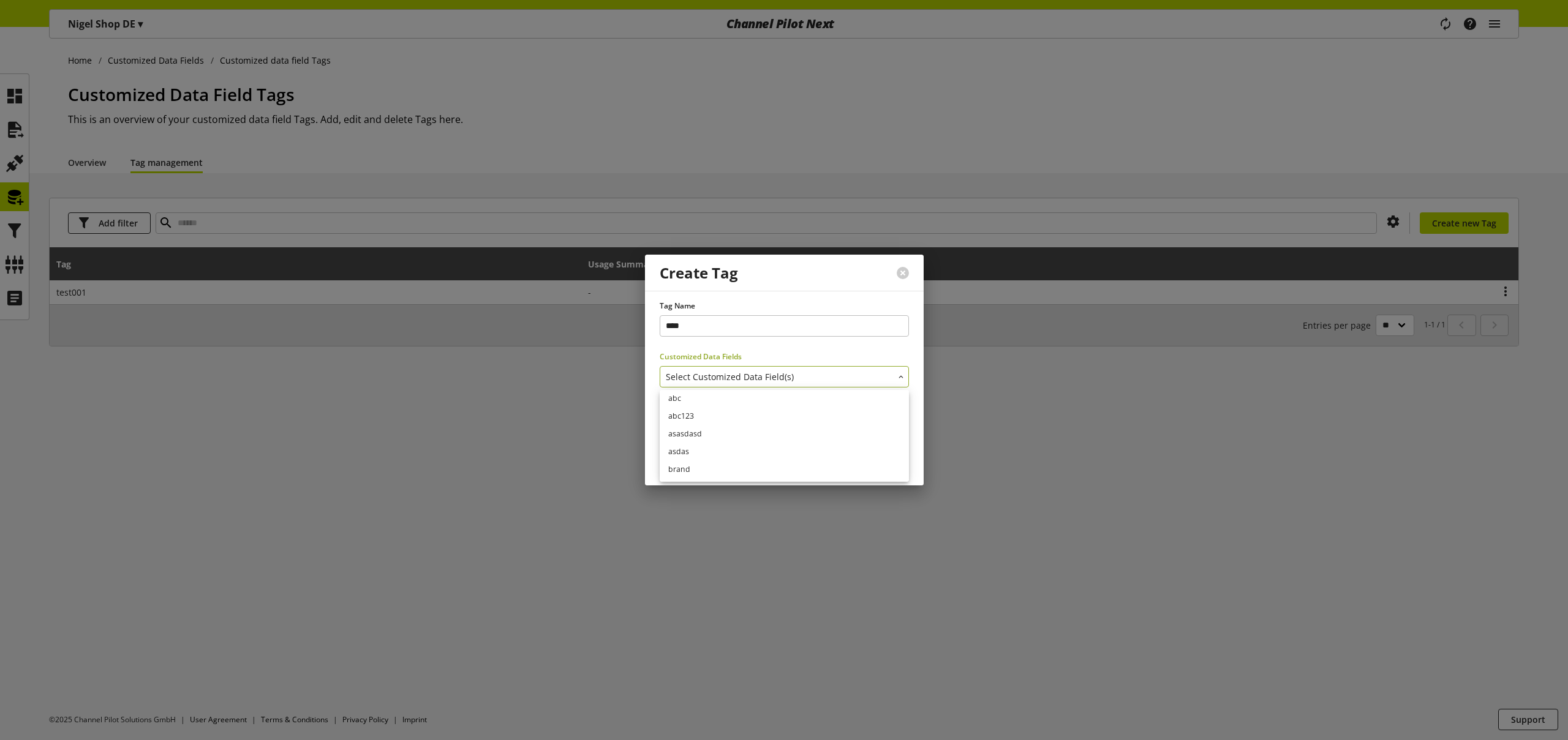
scroll to position [146, 0]
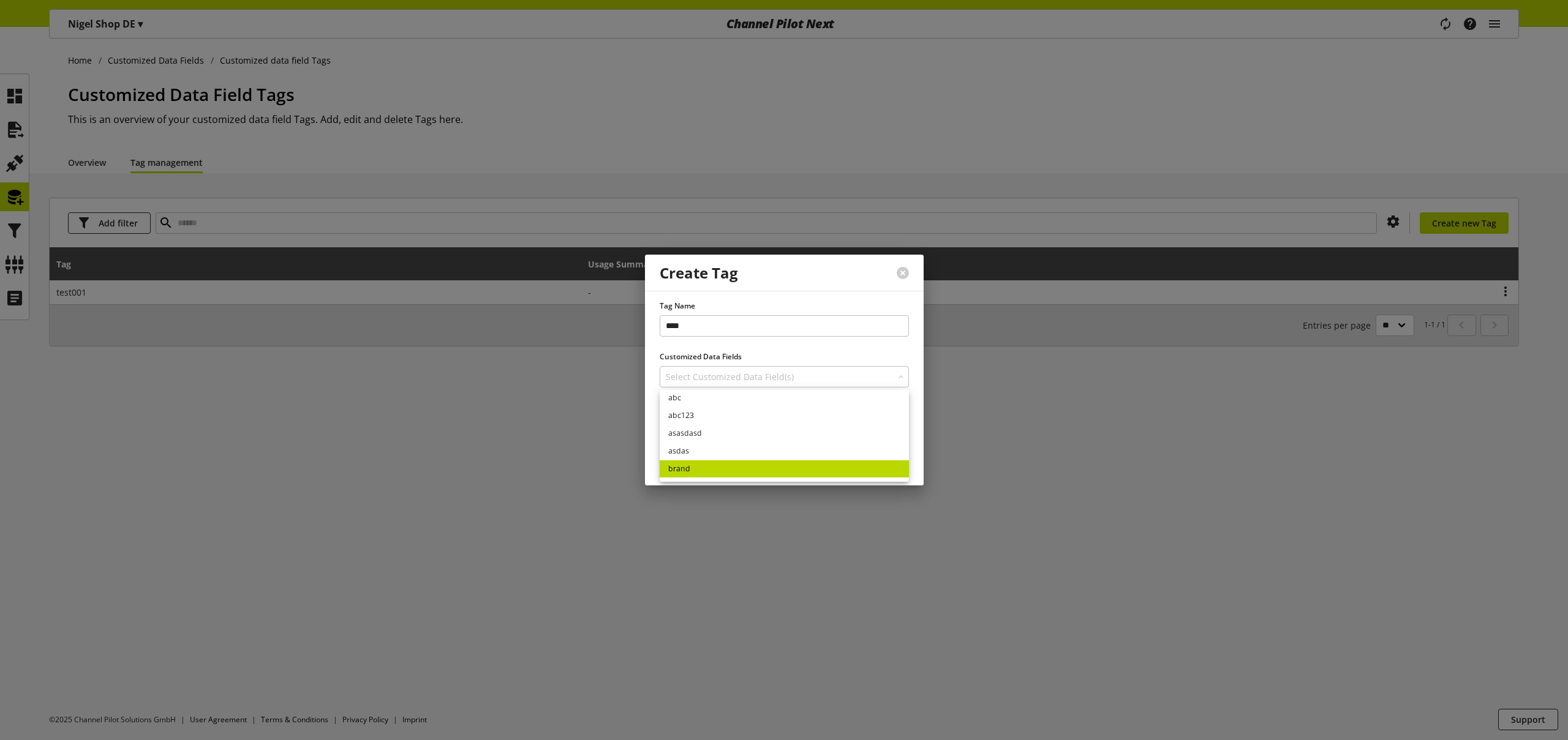
click at [703, 462] on link "brand" at bounding box center [784, 469] width 249 height 18
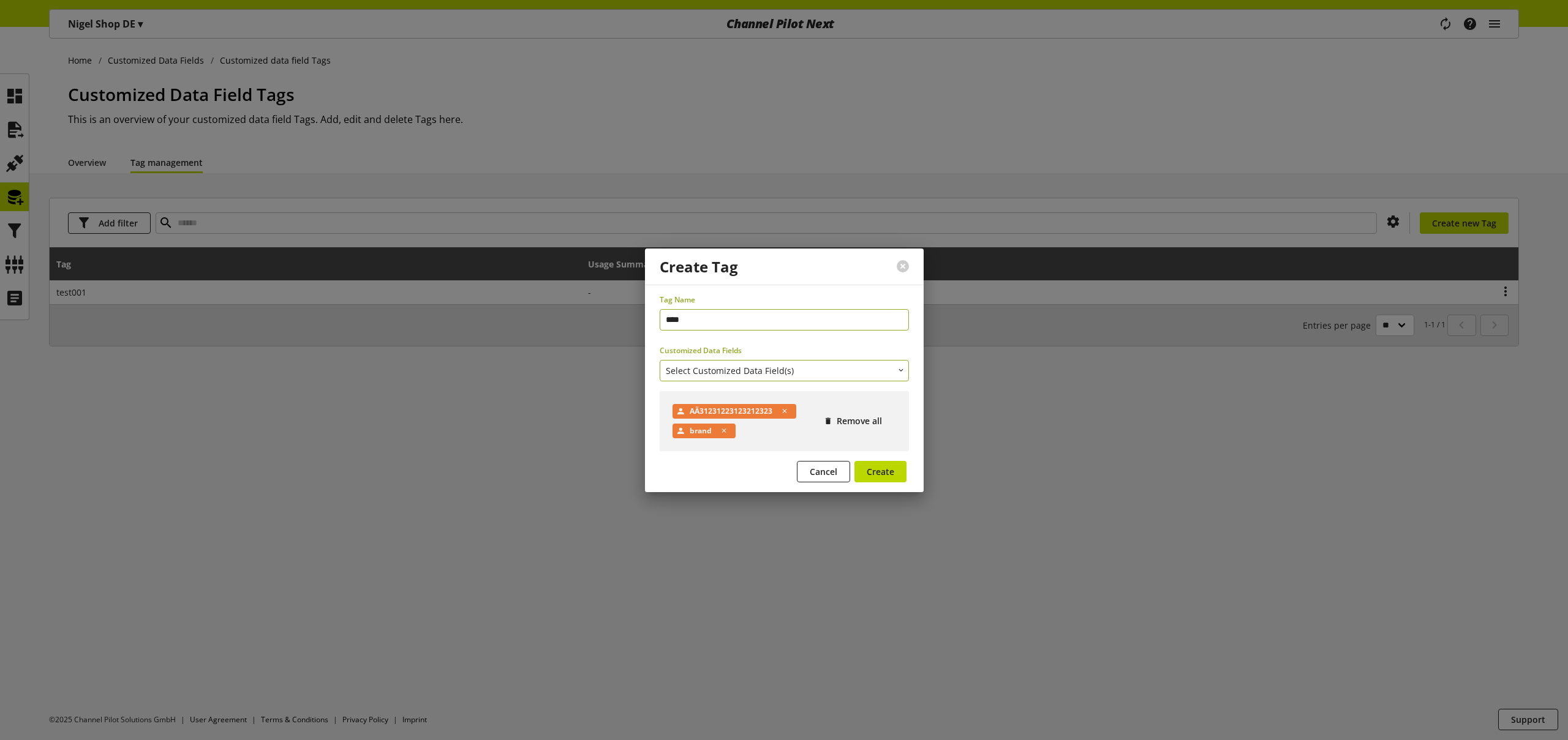
click at [764, 373] on span "Select Customized Data Field(s)" at bounding box center [729, 370] width 128 height 13
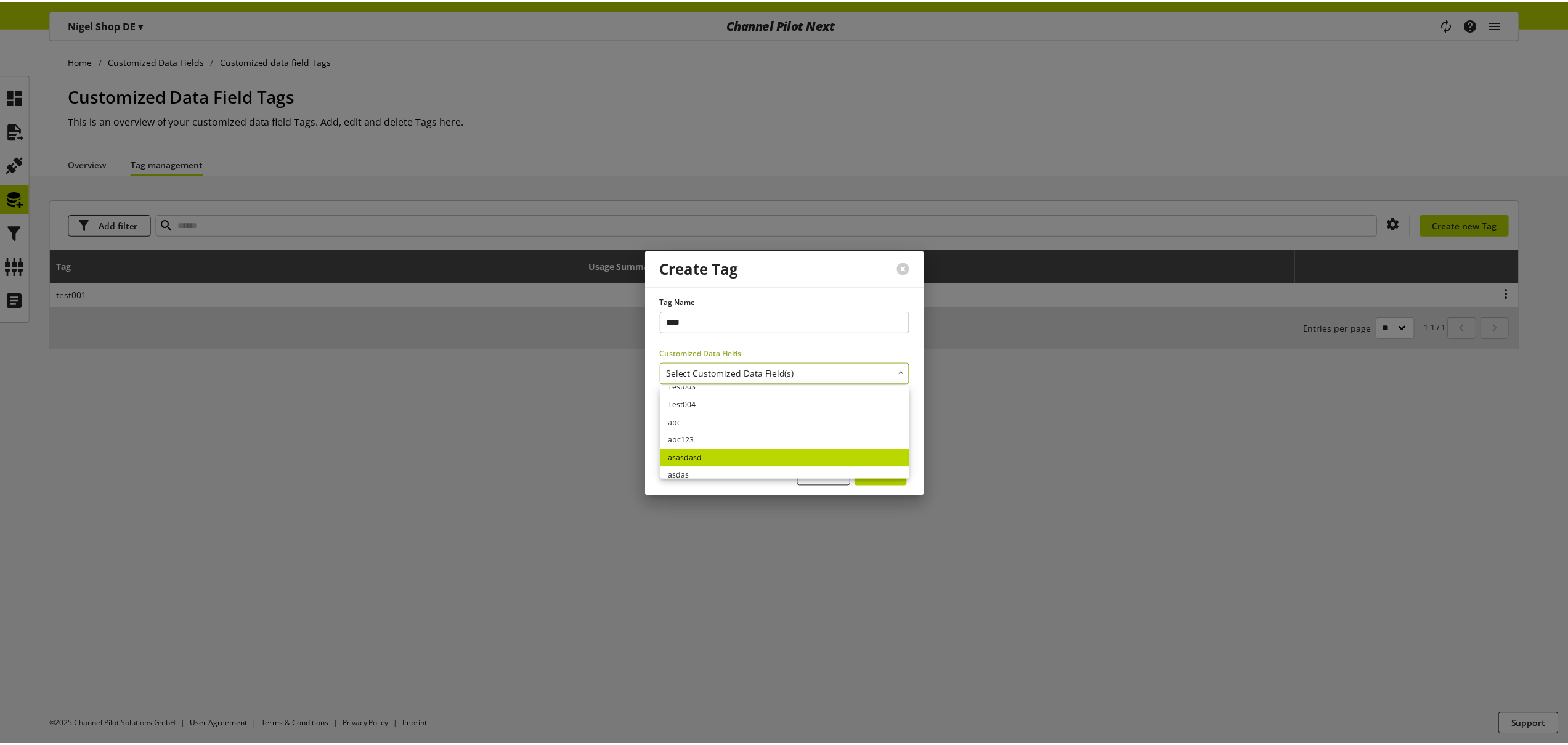
scroll to position [134, 0]
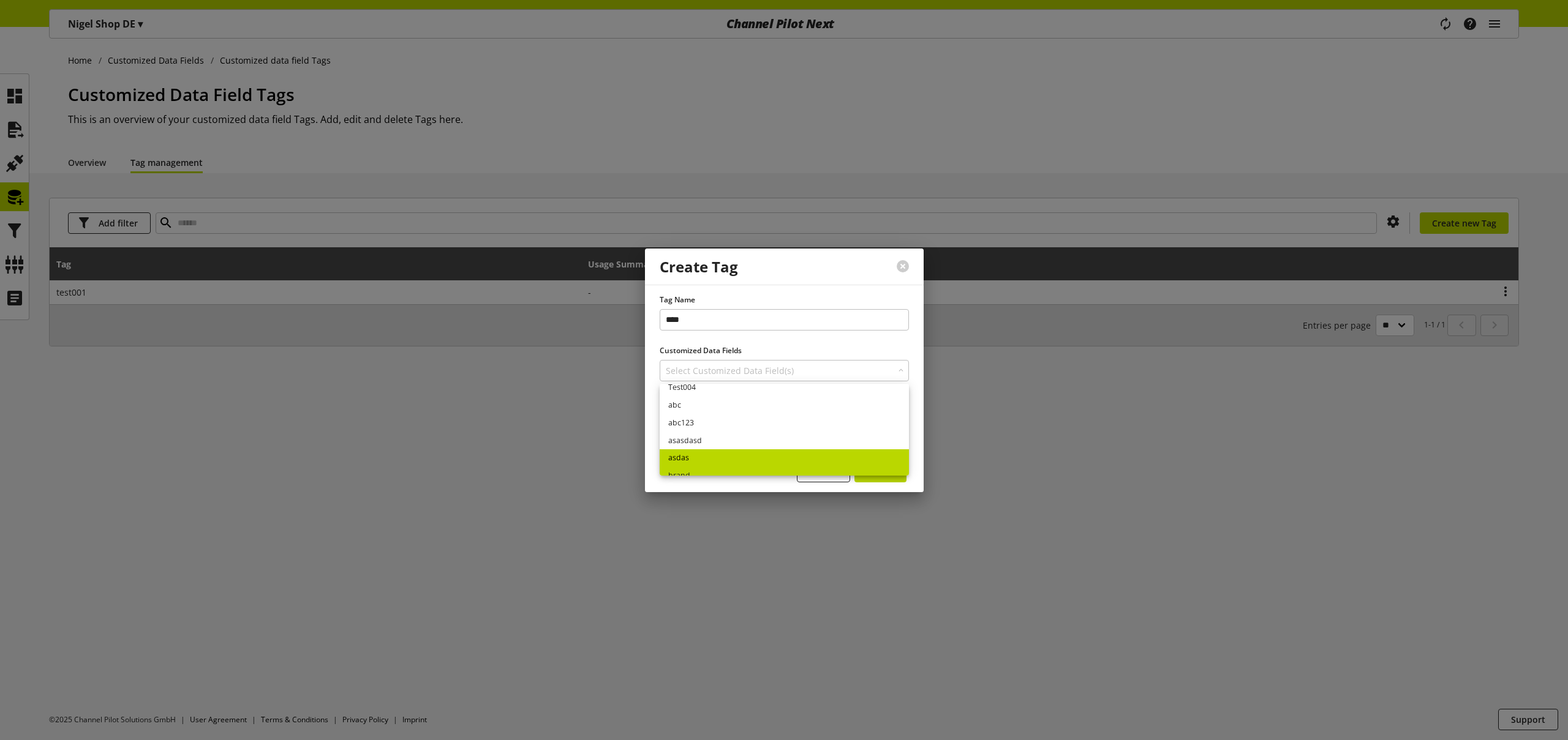
click at [715, 457] on link "asdas" at bounding box center [784, 457] width 249 height 18
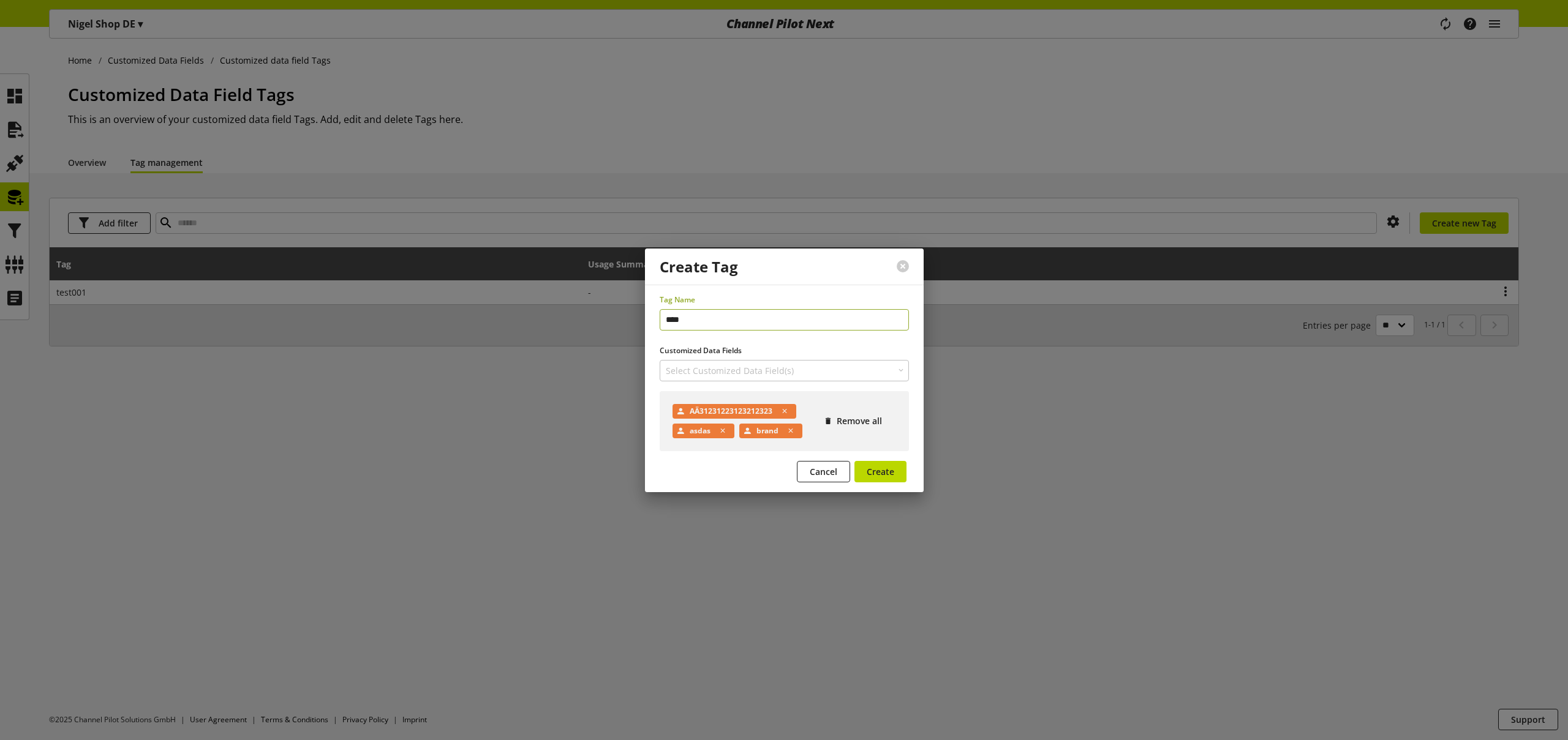
click at [582, 299] on div "Create Tag Tag Name **** Customized Data Fields Select Customized Data Field(s)…" at bounding box center [784, 370] width 1568 height 740
click at [892, 476] on span "Create" at bounding box center [880, 471] width 28 height 13
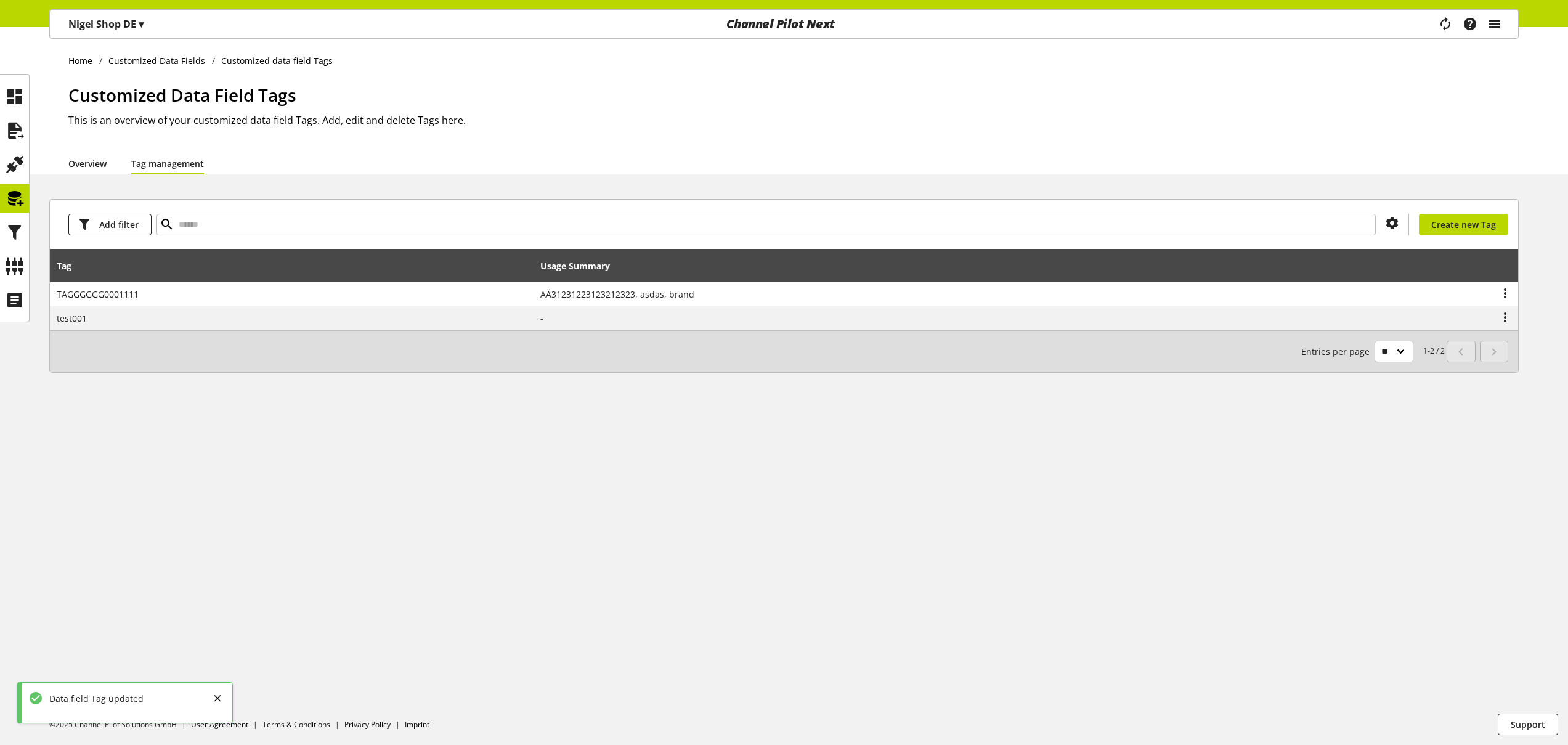
click at [98, 162] on link "Overview" at bounding box center [87, 163] width 38 height 13
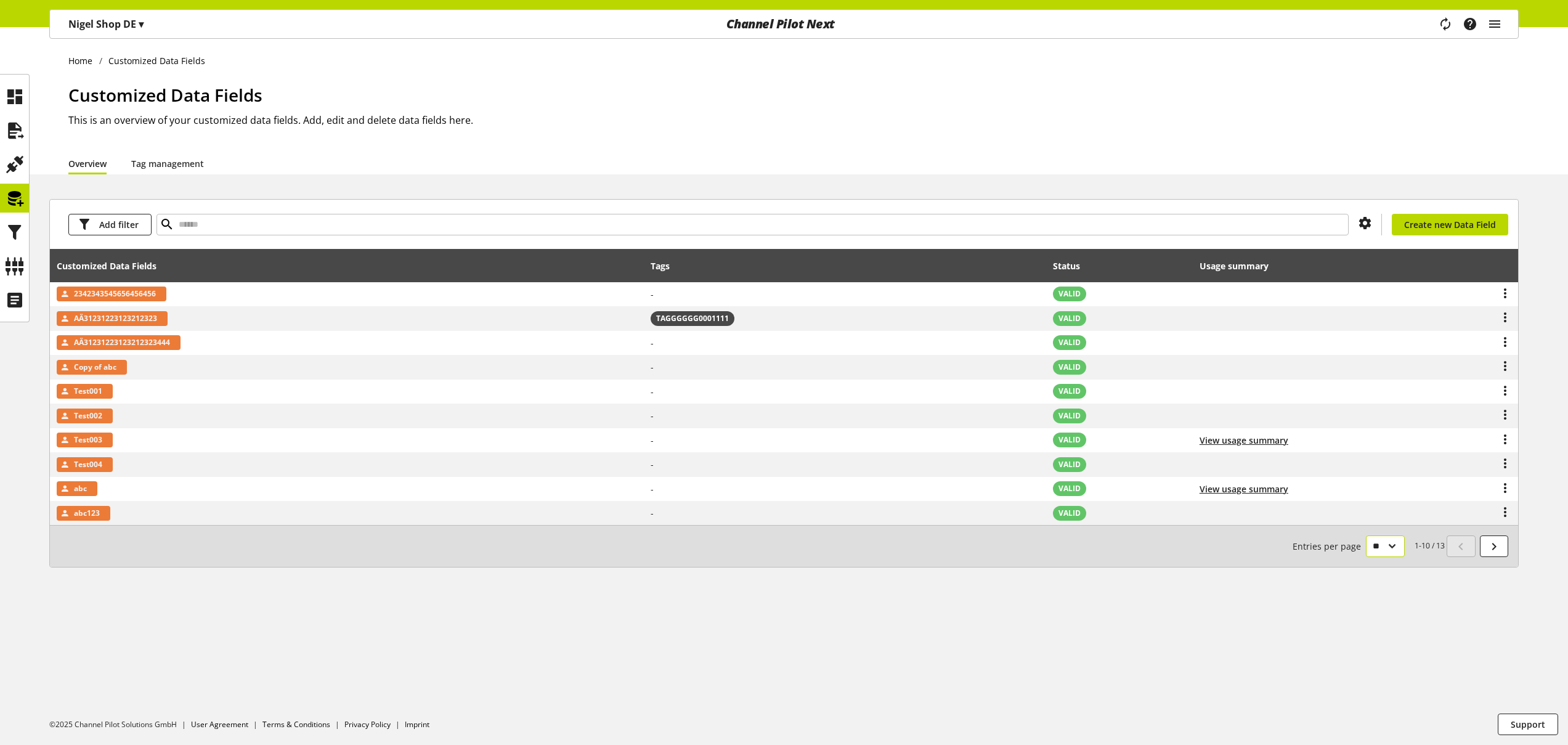
click at [1377, 545] on select "** ** ** ***" at bounding box center [1385, 546] width 39 height 21
select select "***"
click at [1366, 557] on select "** ** ** ***" at bounding box center [1385, 546] width 39 height 21
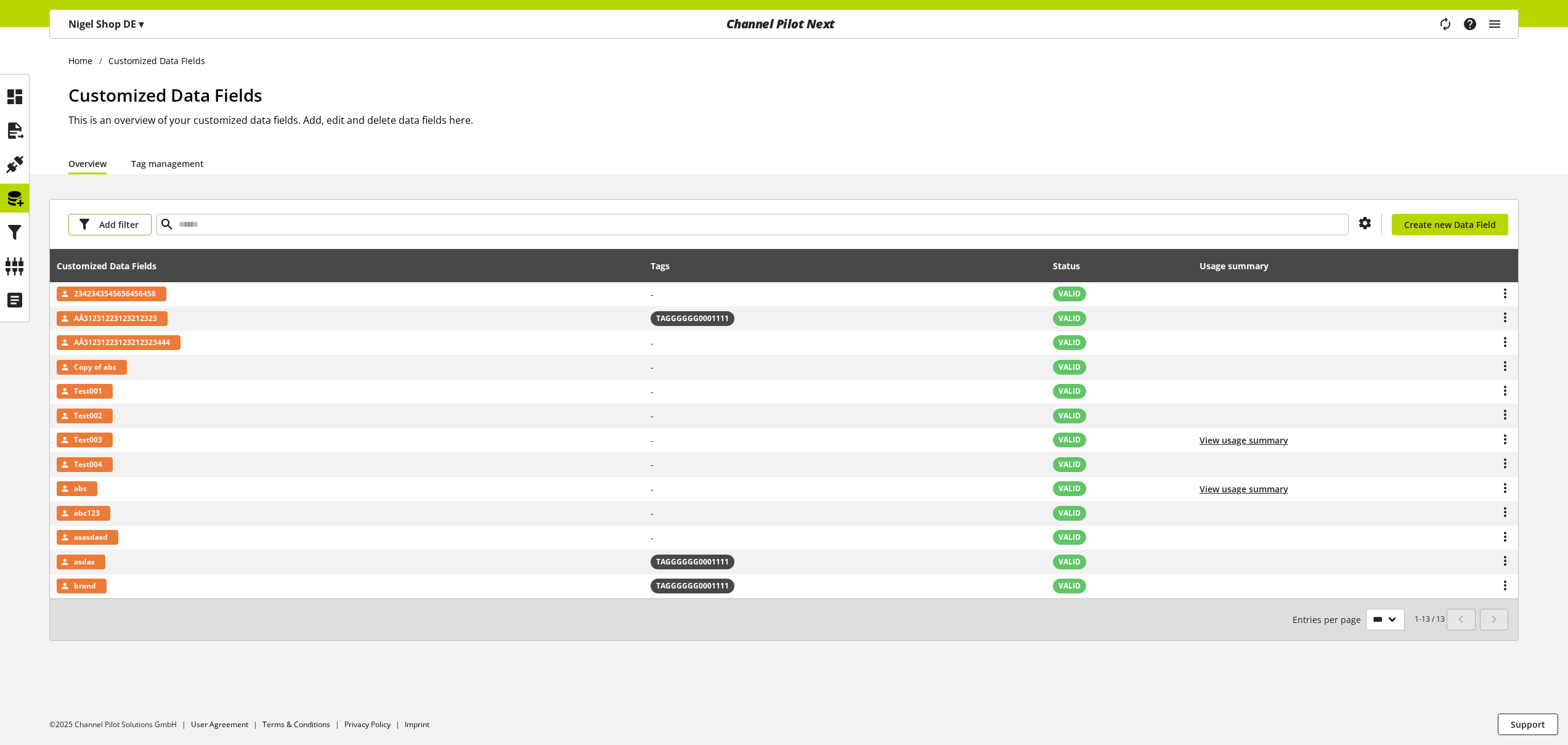
click at [121, 229] on span "Add filter" at bounding box center [118, 224] width 40 height 13
click at [116, 263] on link "Tags" at bounding box center [120, 269] width 103 height 21
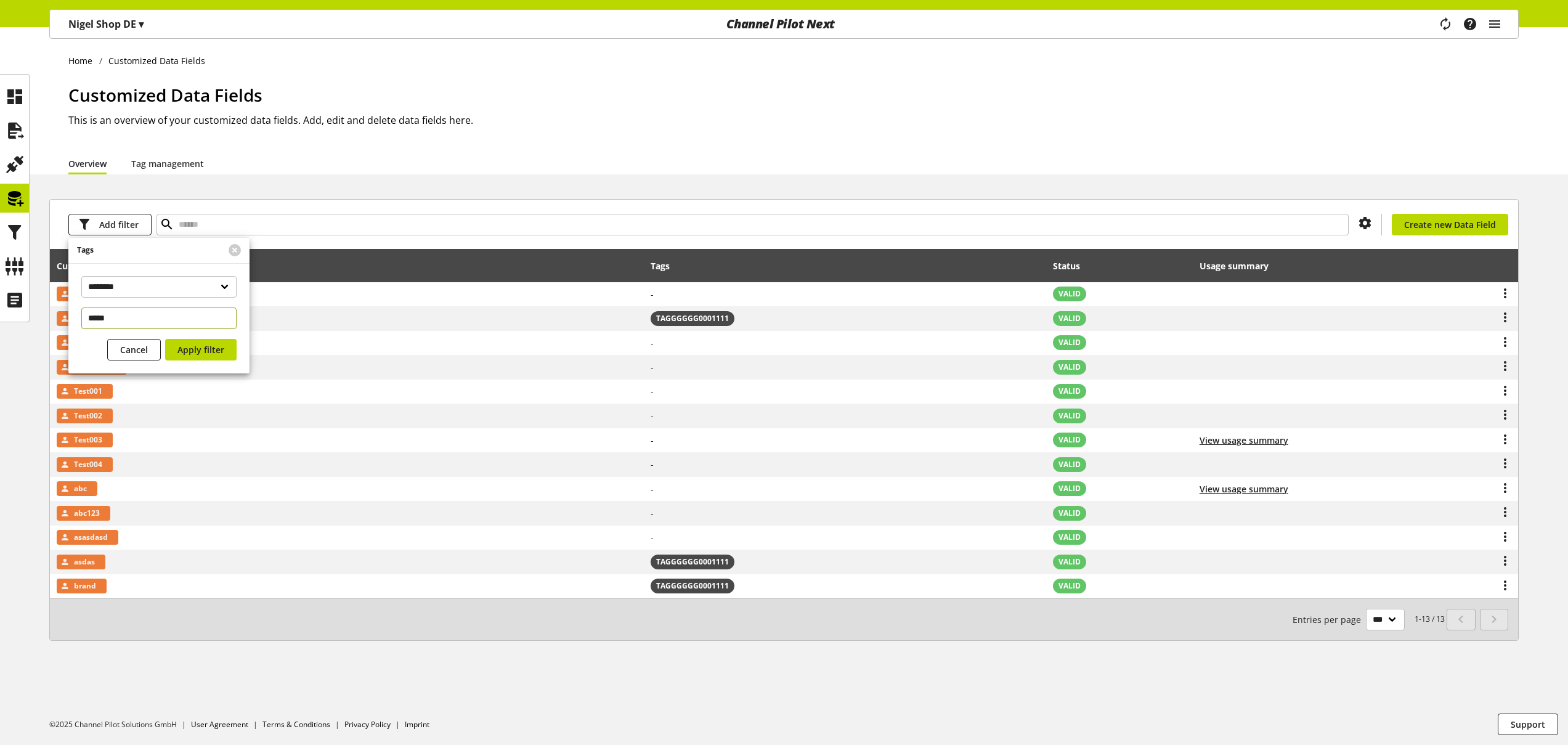
type input "******"
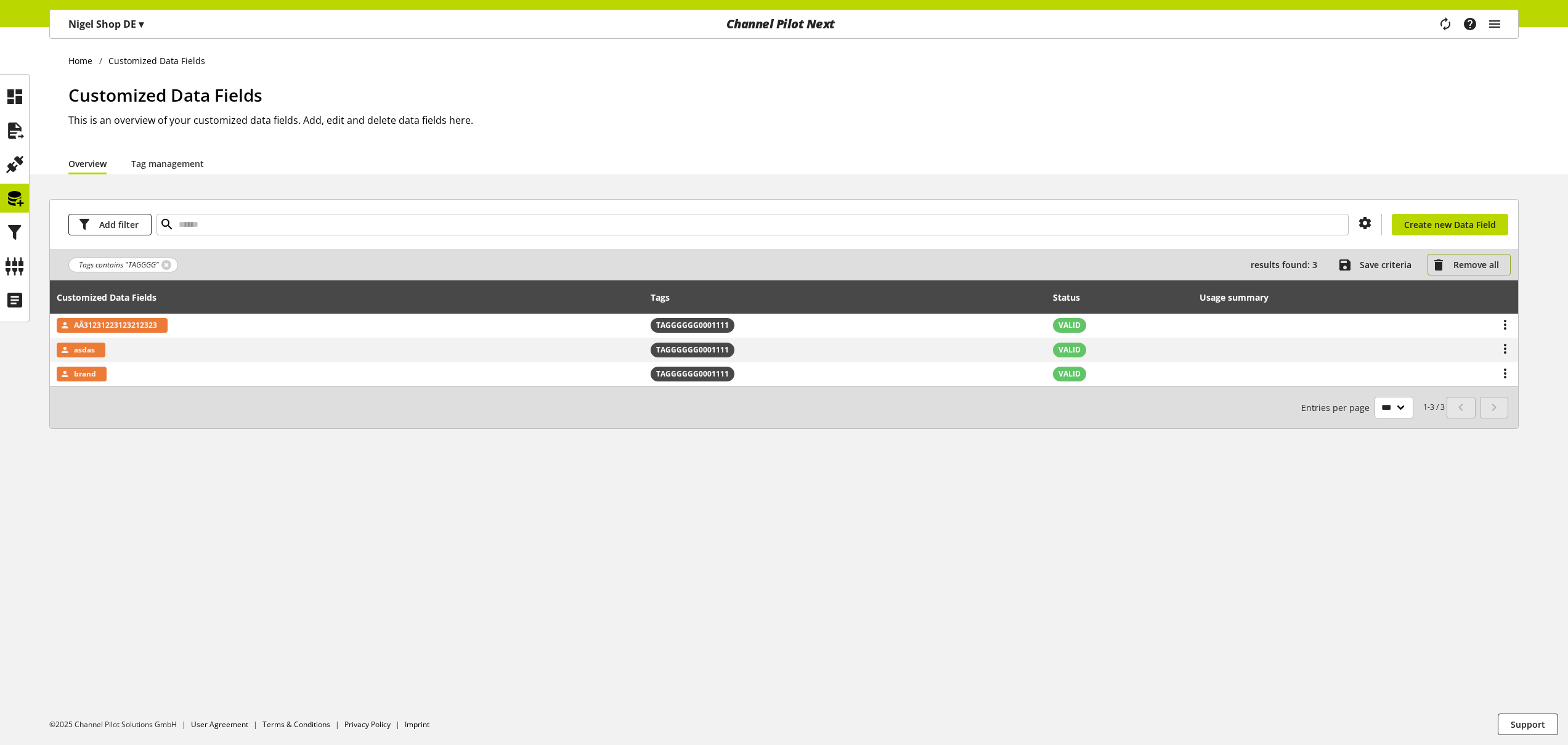
click at [1484, 267] on span "Remove all" at bounding box center [1477, 264] width 46 height 13
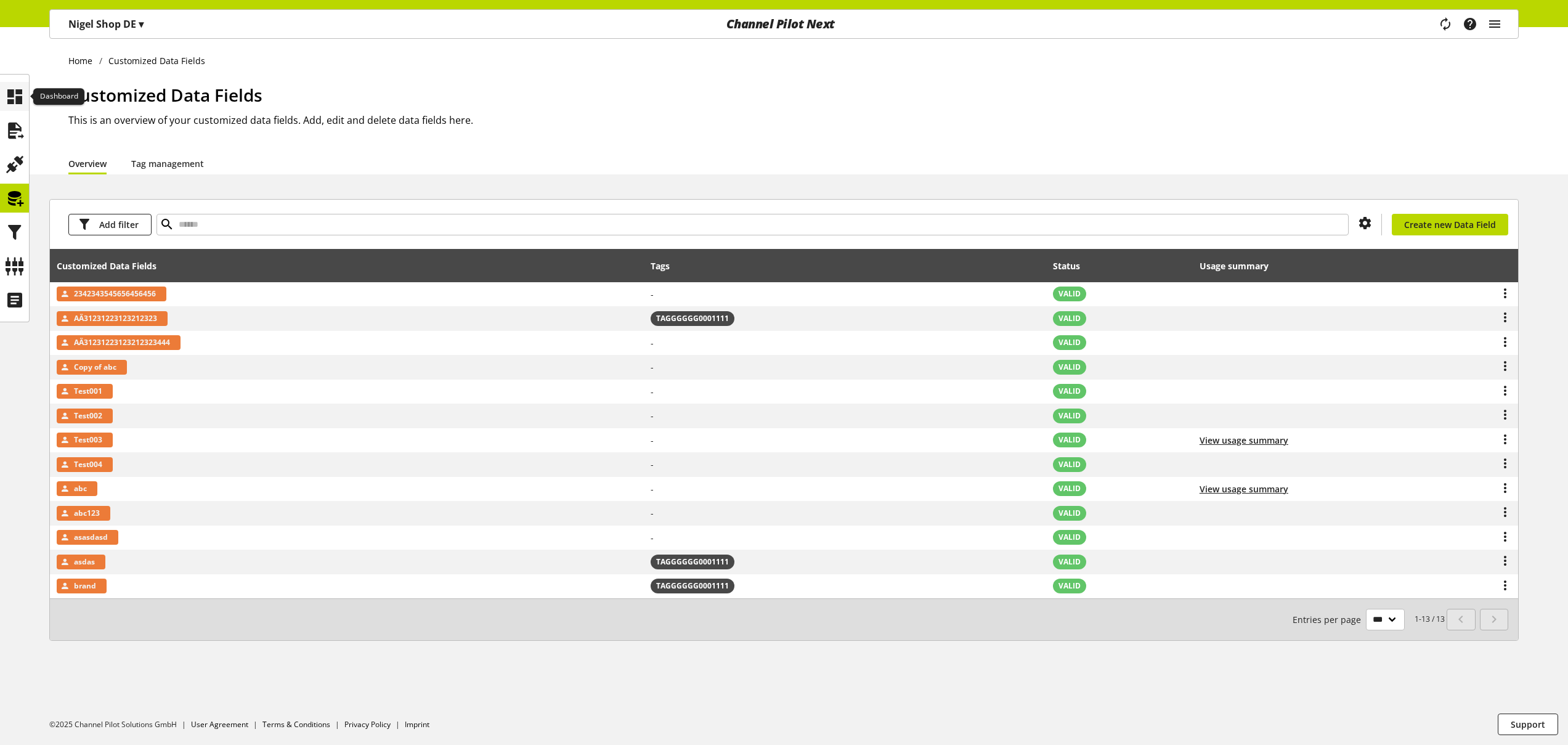
click at [9, 95] on icon at bounding box center [14, 97] width 19 height 25
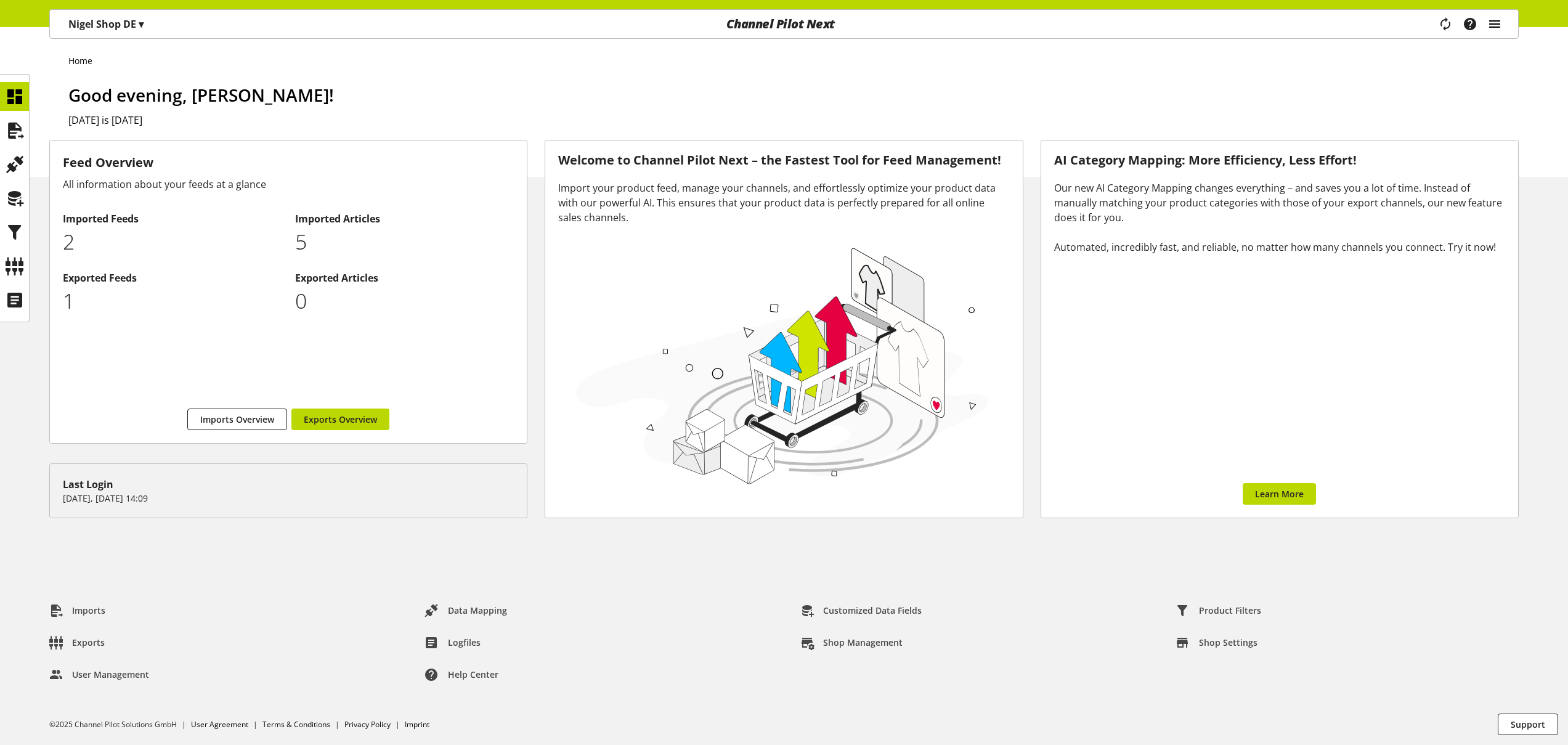
click at [1495, 25] on icon "main navigation" at bounding box center [1494, 24] width 14 height 22
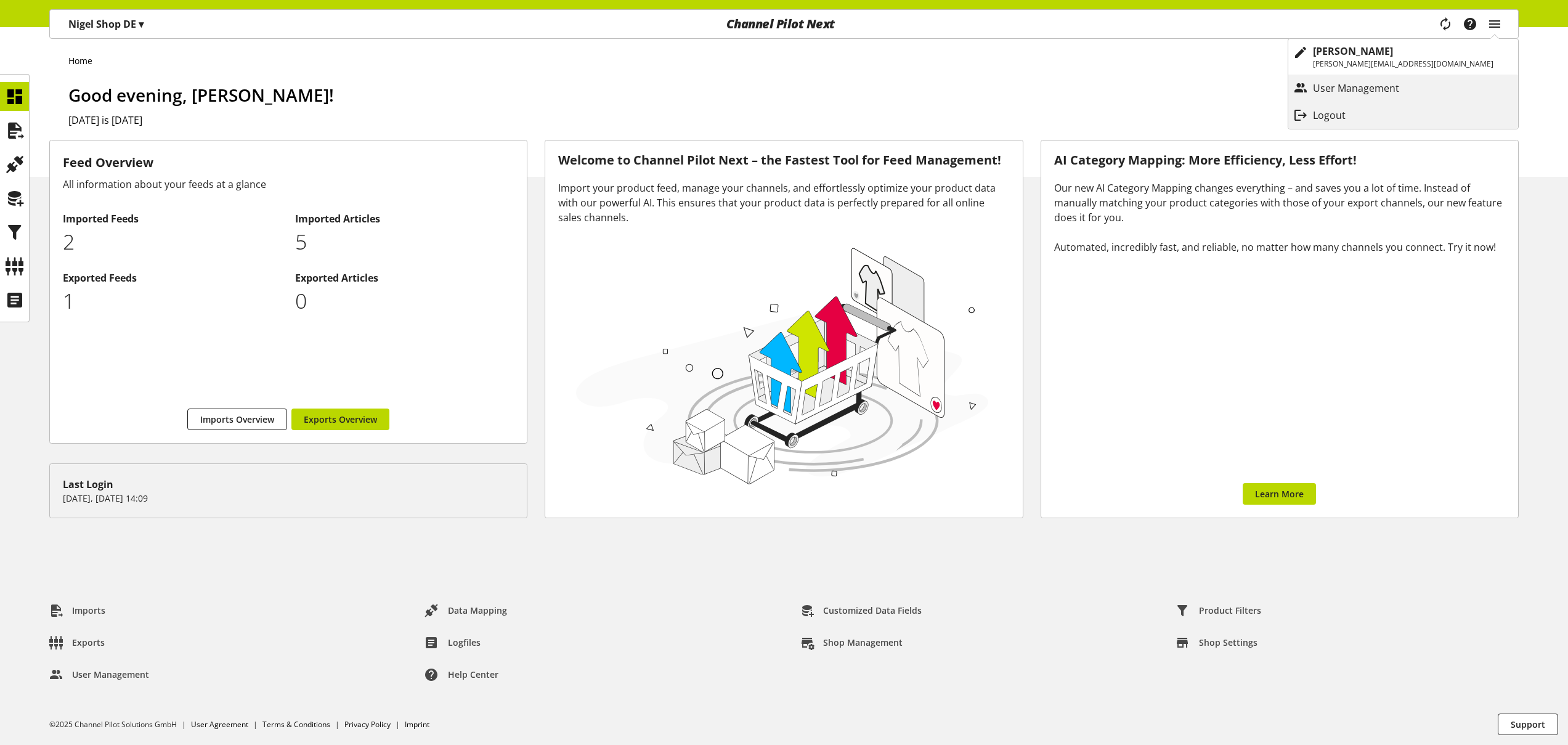
click at [1467, 121] on div "Logout" at bounding box center [1403, 115] width 230 height 22
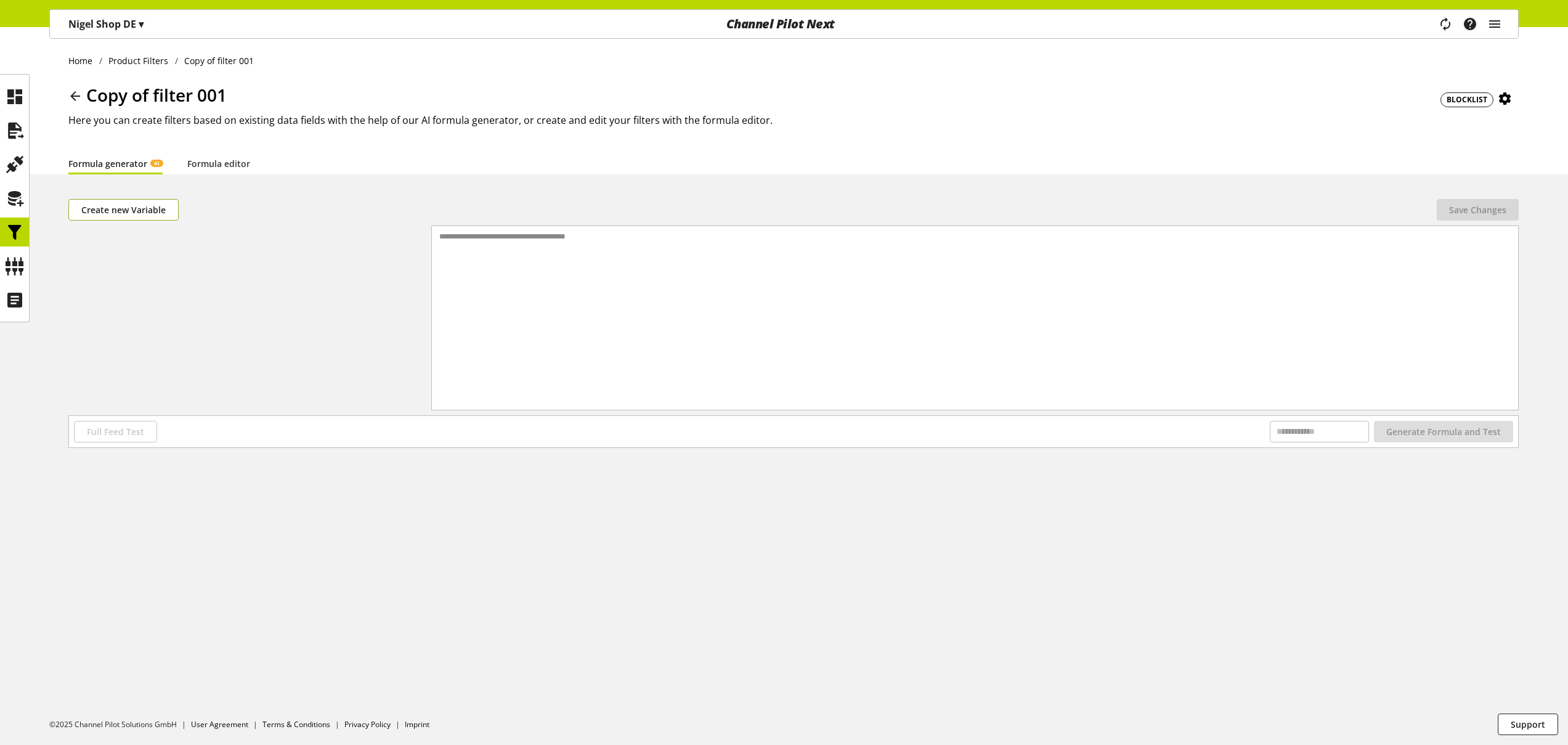
click at [144, 214] on span "Create new Variable" at bounding box center [124, 209] width 85 height 13
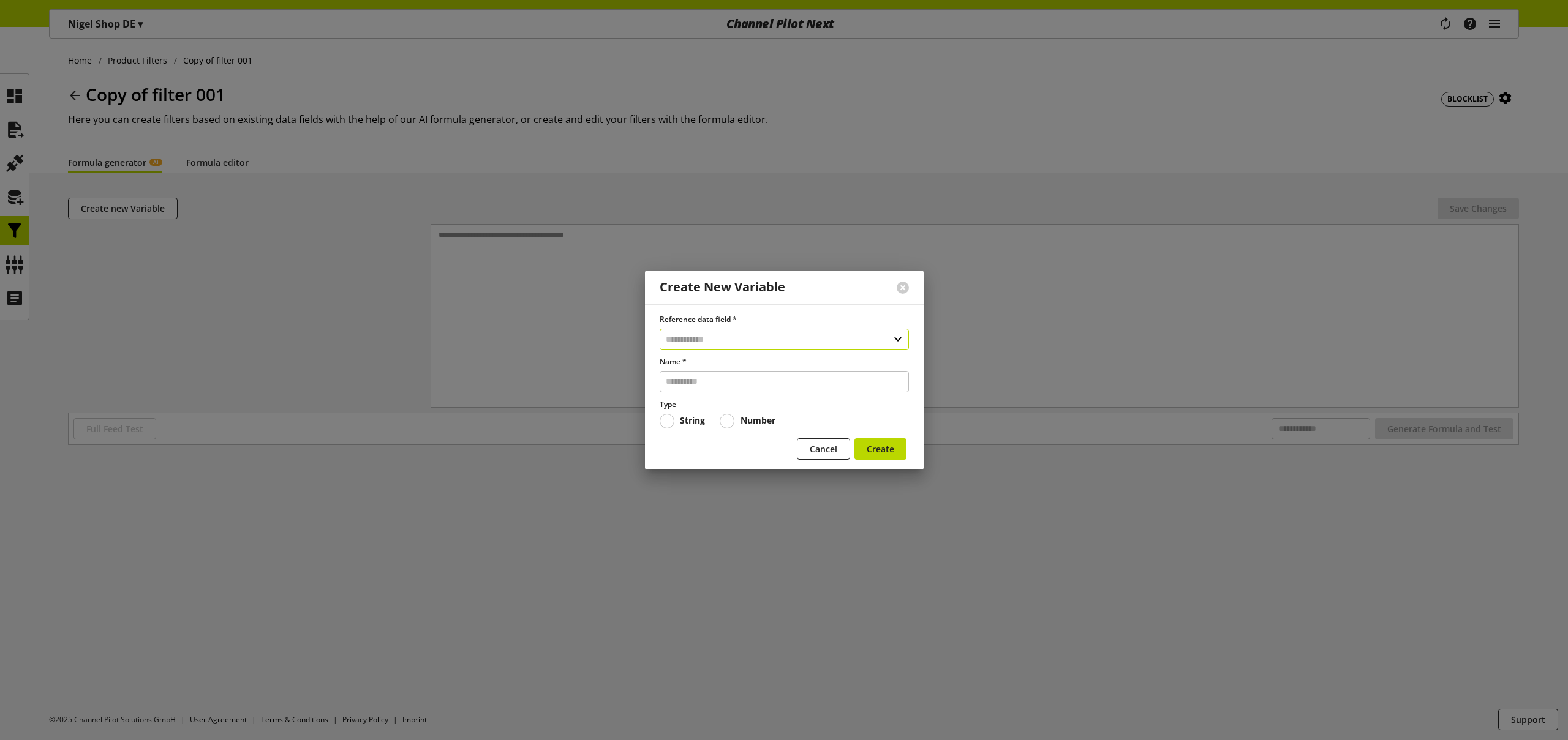
click at [771, 346] on input "text" at bounding box center [784, 339] width 249 height 21
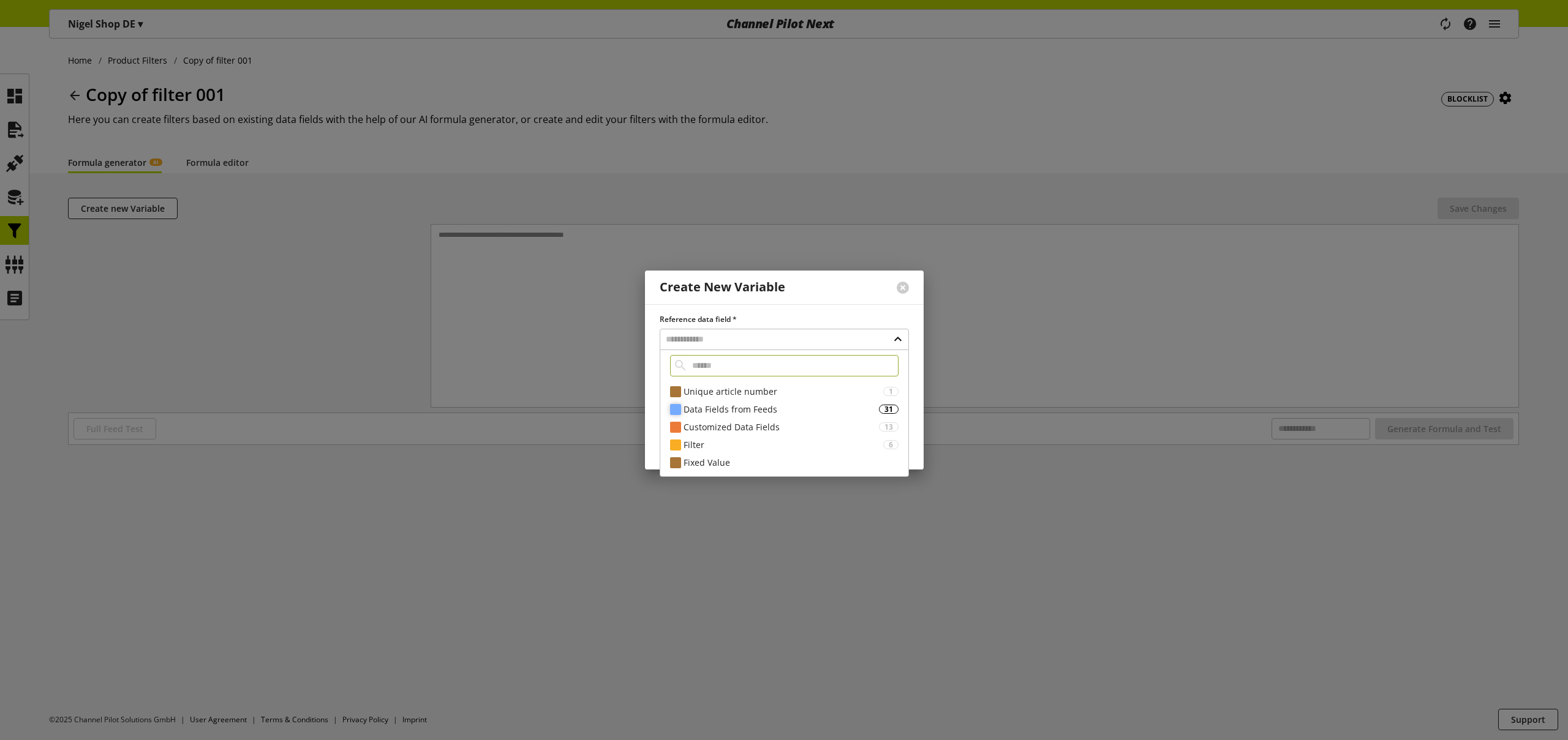
click at [739, 409] on div "Data Fields from Feeds" at bounding box center [781, 409] width 195 height 13
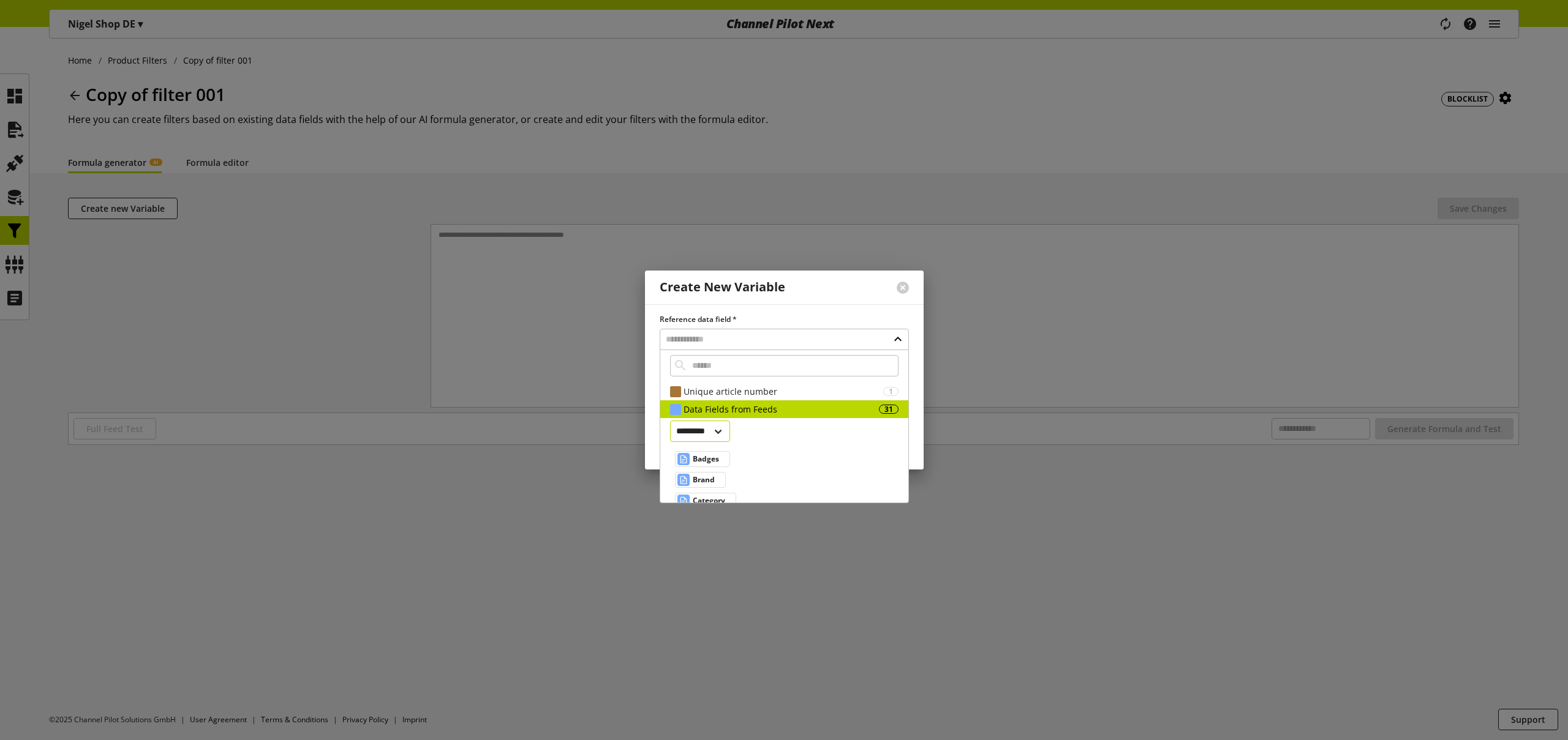
click at [717, 426] on select "********* ********" at bounding box center [701, 431] width 61 height 21
click at [725, 315] on label "Reference data field *" at bounding box center [784, 320] width 249 height 11
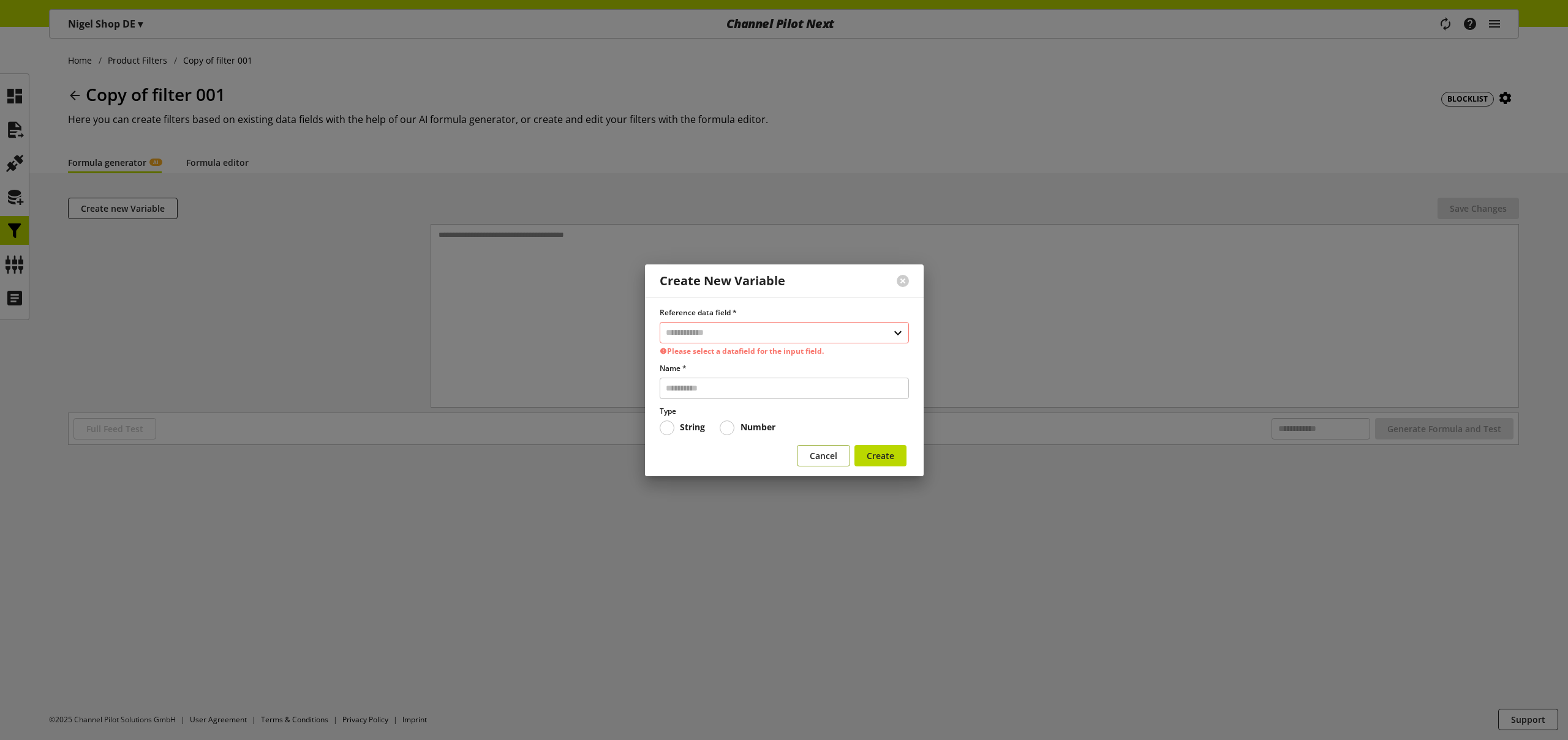
click at [812, 459] on span "Cancel" at bounding box center [824, 455] width 28 height 13
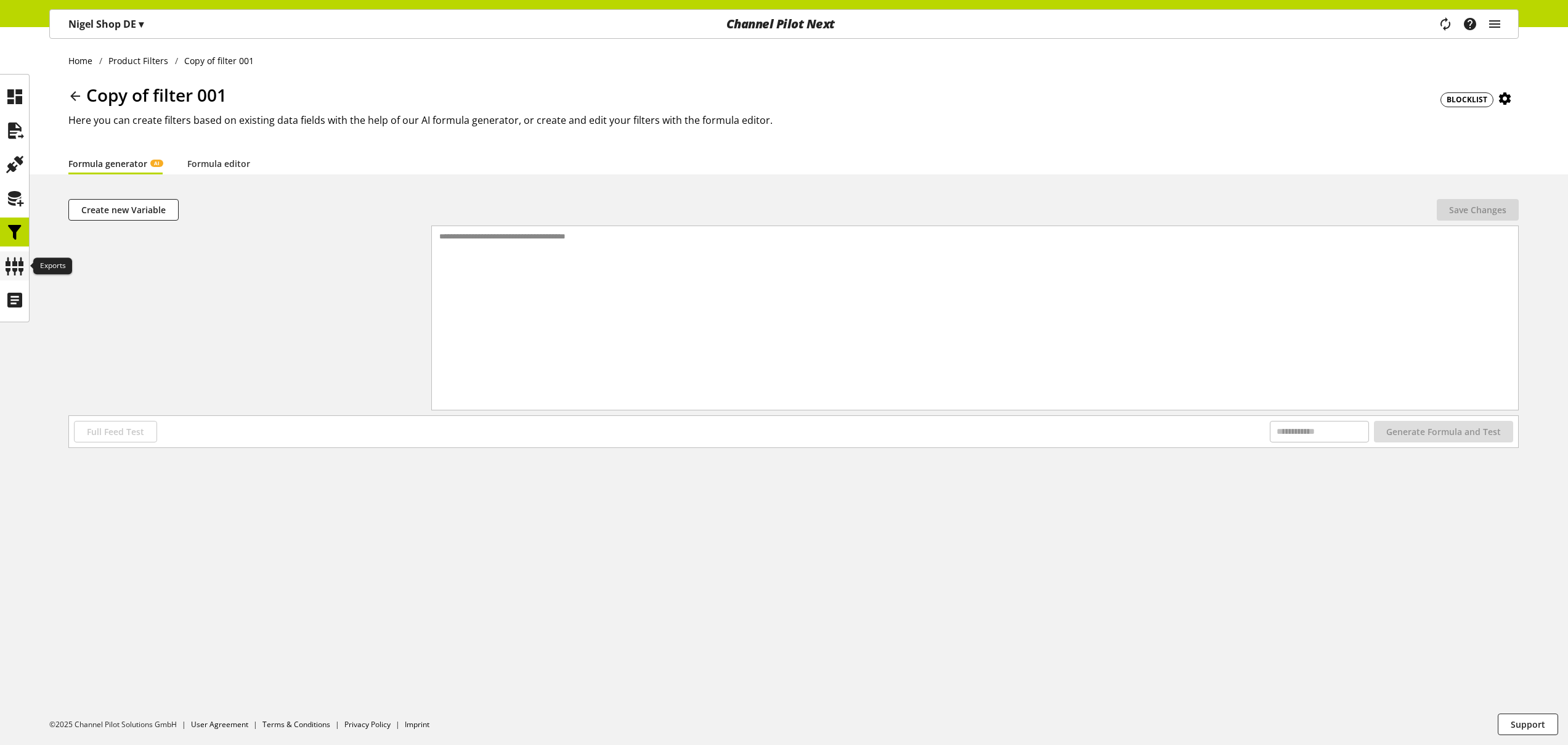
click at [19, 263] on icon at bounding box center [14, 266] width 19 height 25
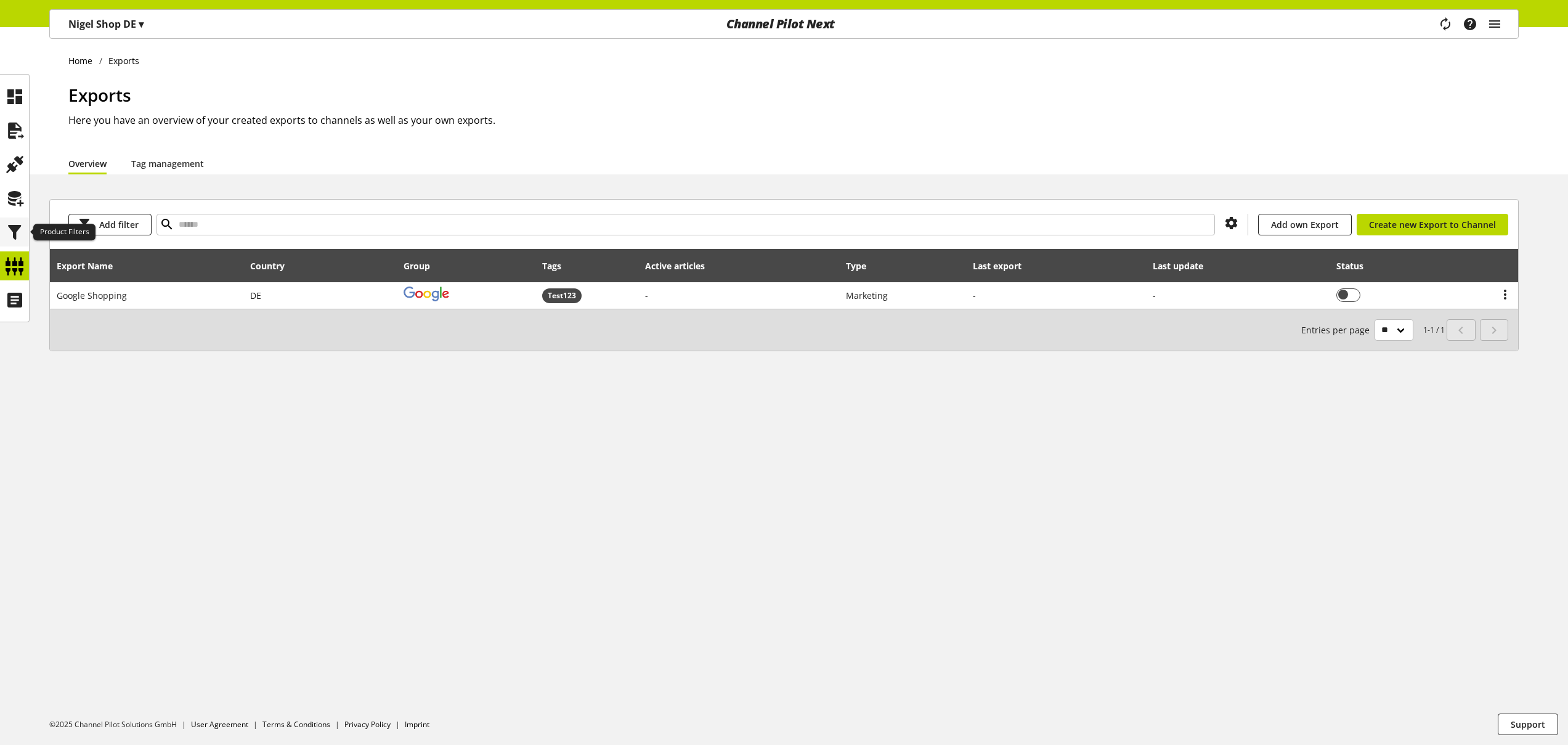
click at [6, 232] on icon at bounding box center [14, 232] width 19 height 25
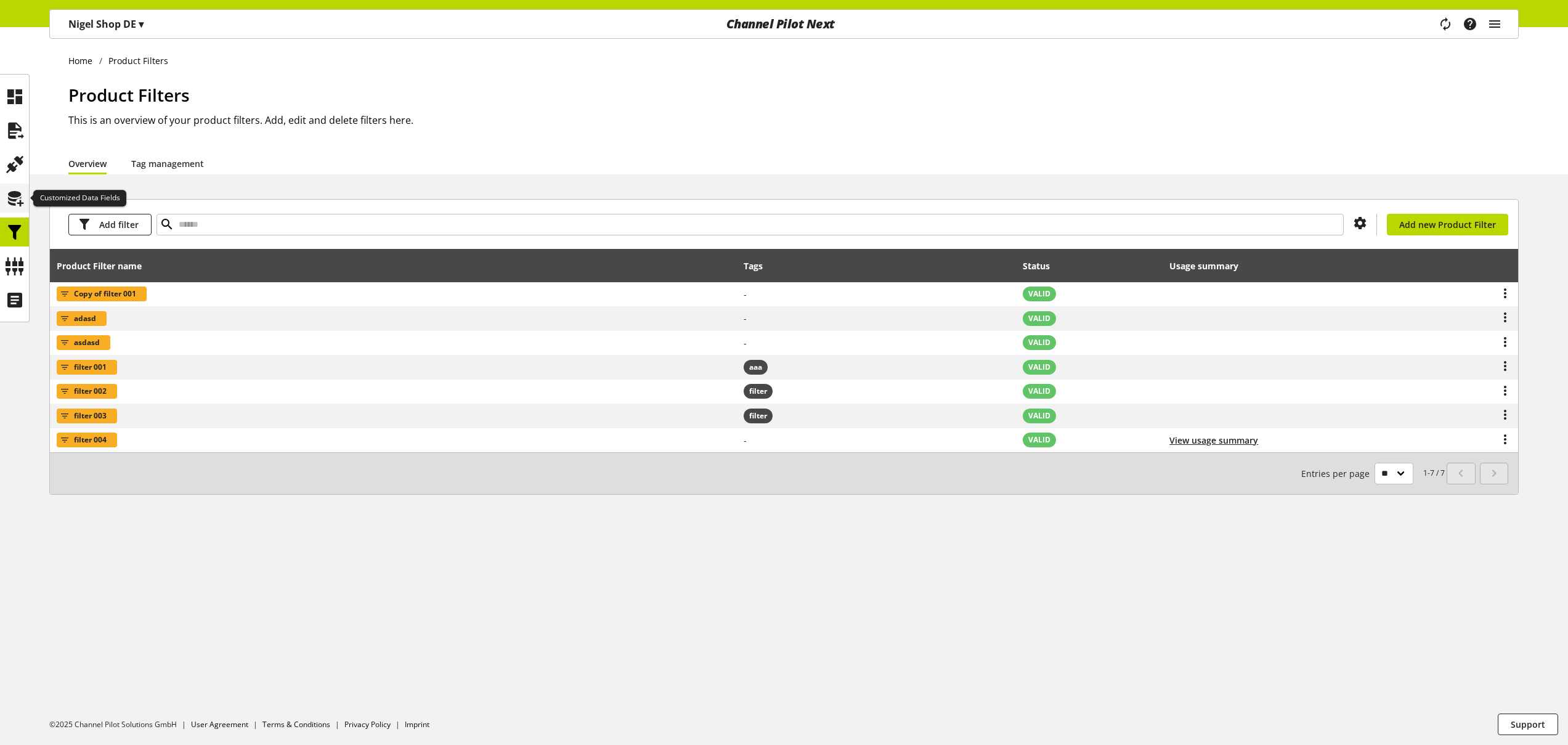
click at [17, 201] on icon at bounding box center [14, 198] width 19 height 25
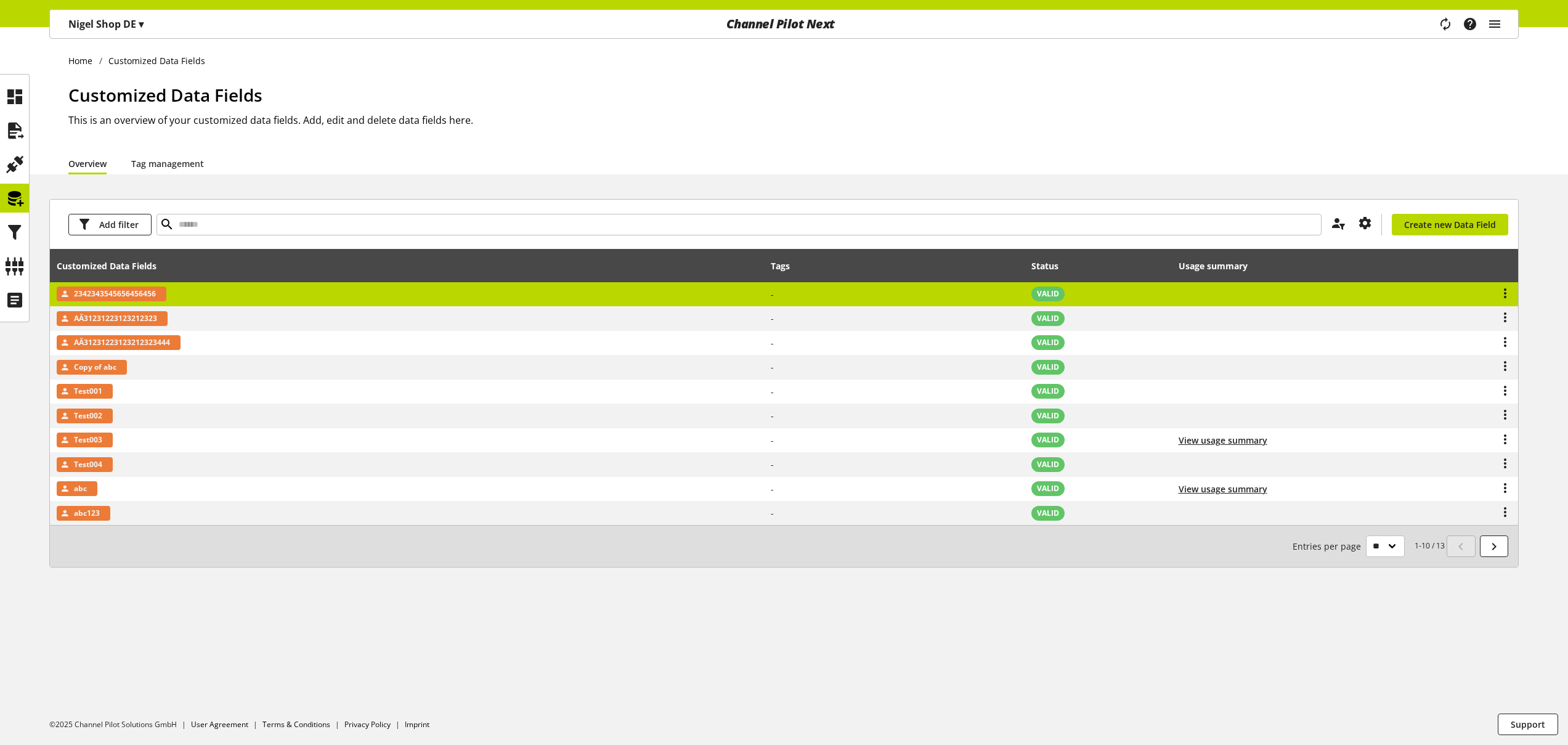
click at [230, 302] on td "2342343545656456456" at bounding box center [407, 294] width 714 height 25
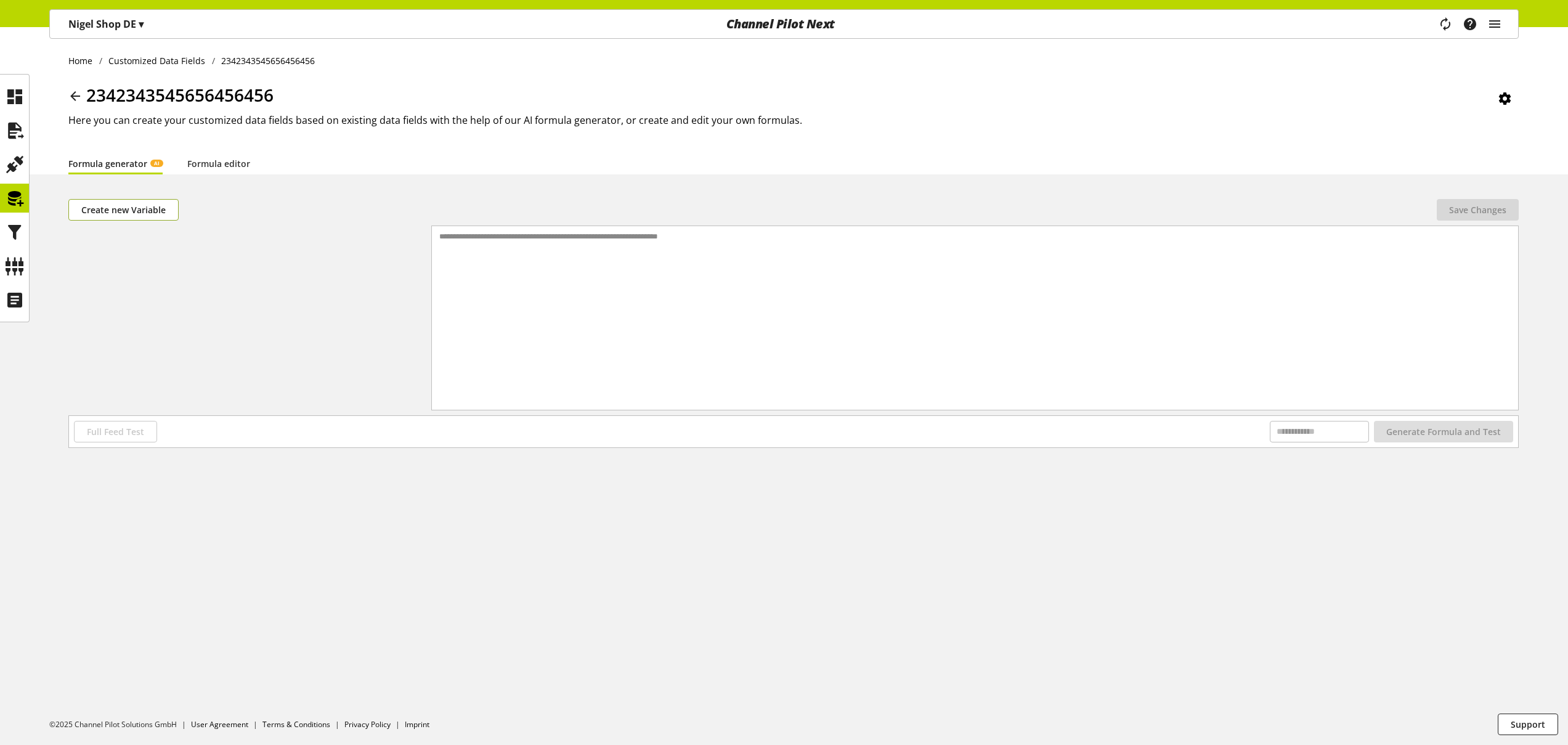
click at [139, 208] on span "Create new Variable" at bounding box center [124, 209] width 85 height 13
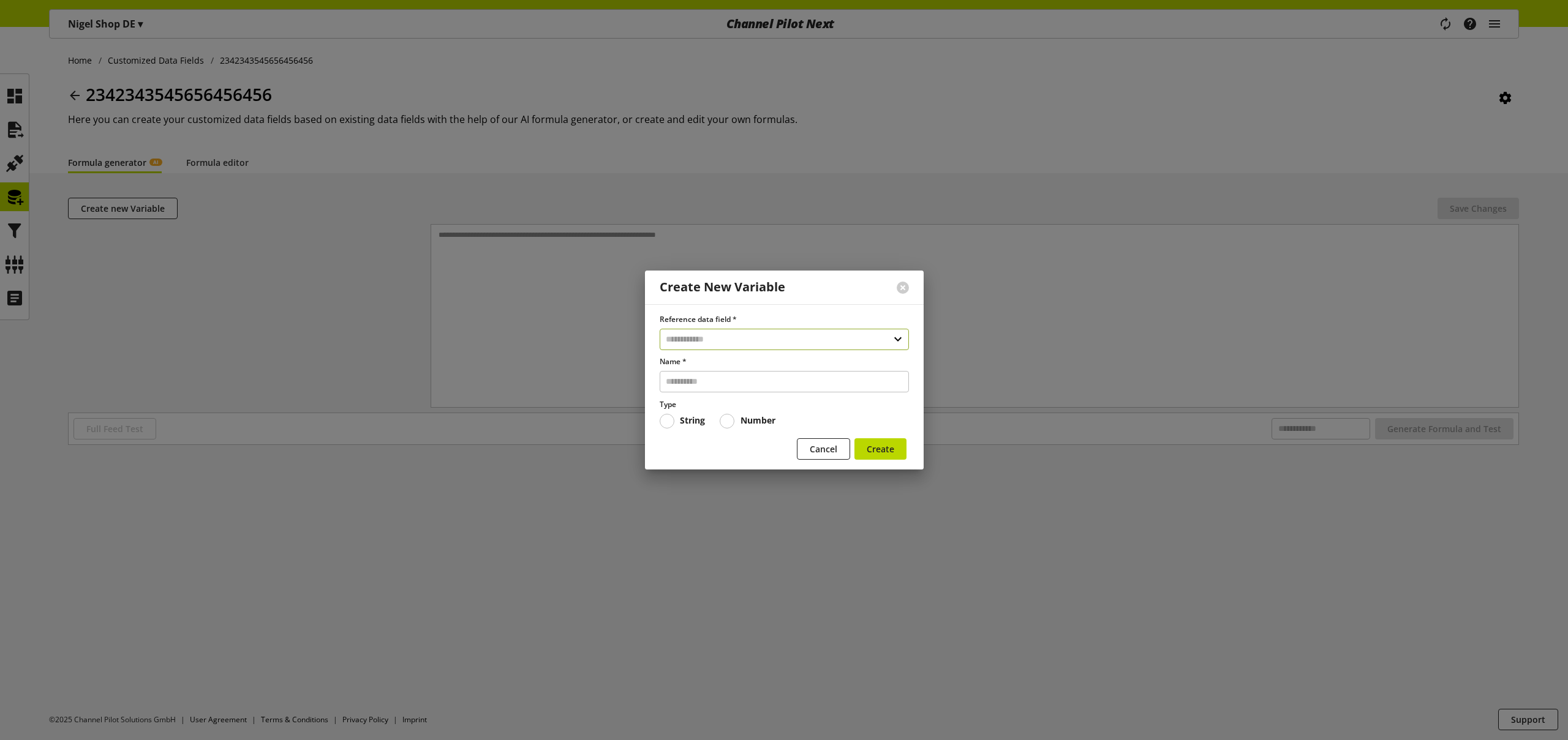
click at [684, 336] on input "text" at bounding box center [784, 339] width 249 height 21
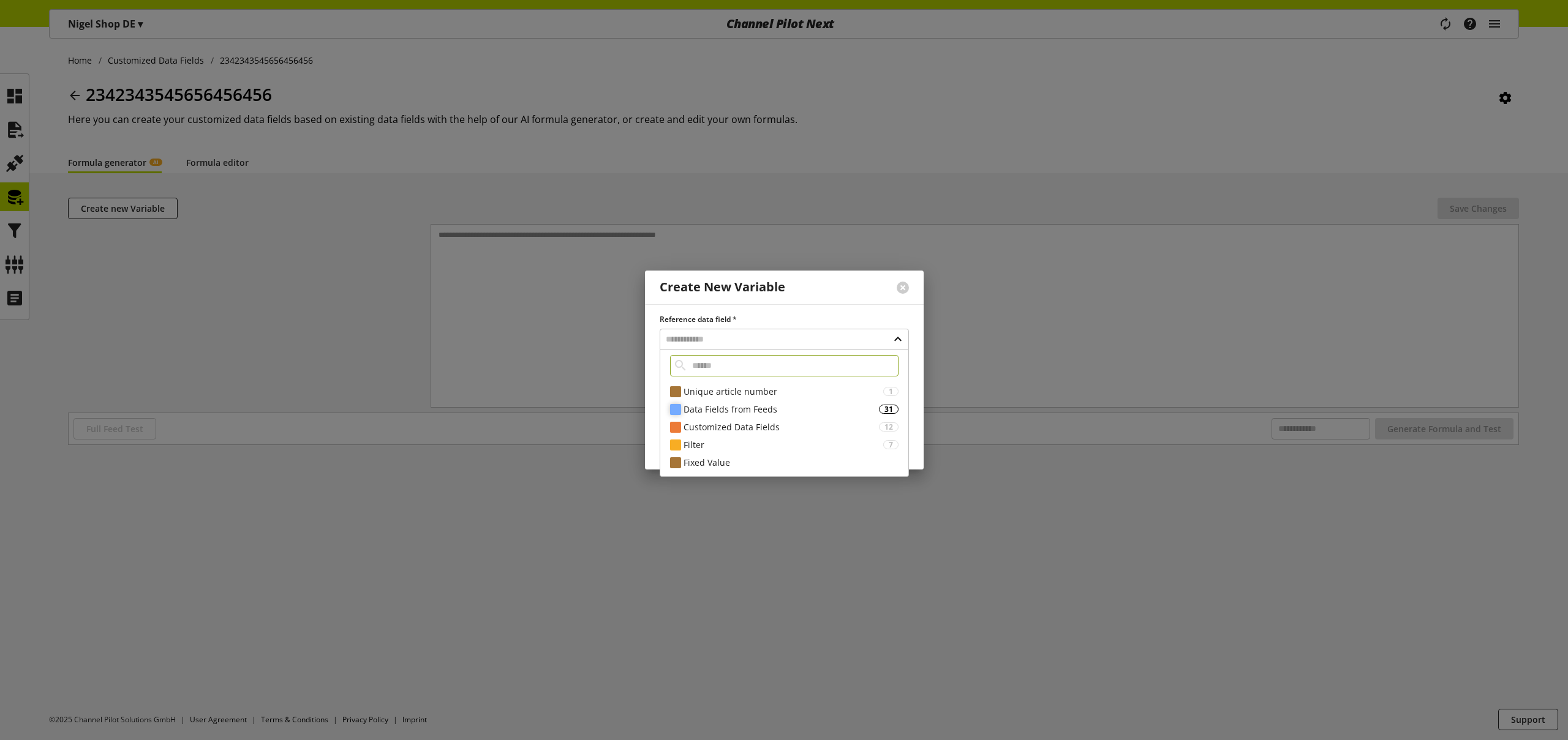
click at [734, 403] on div "Data Fields from Feeds" at bounding box center [781, 409] width 195 height 13
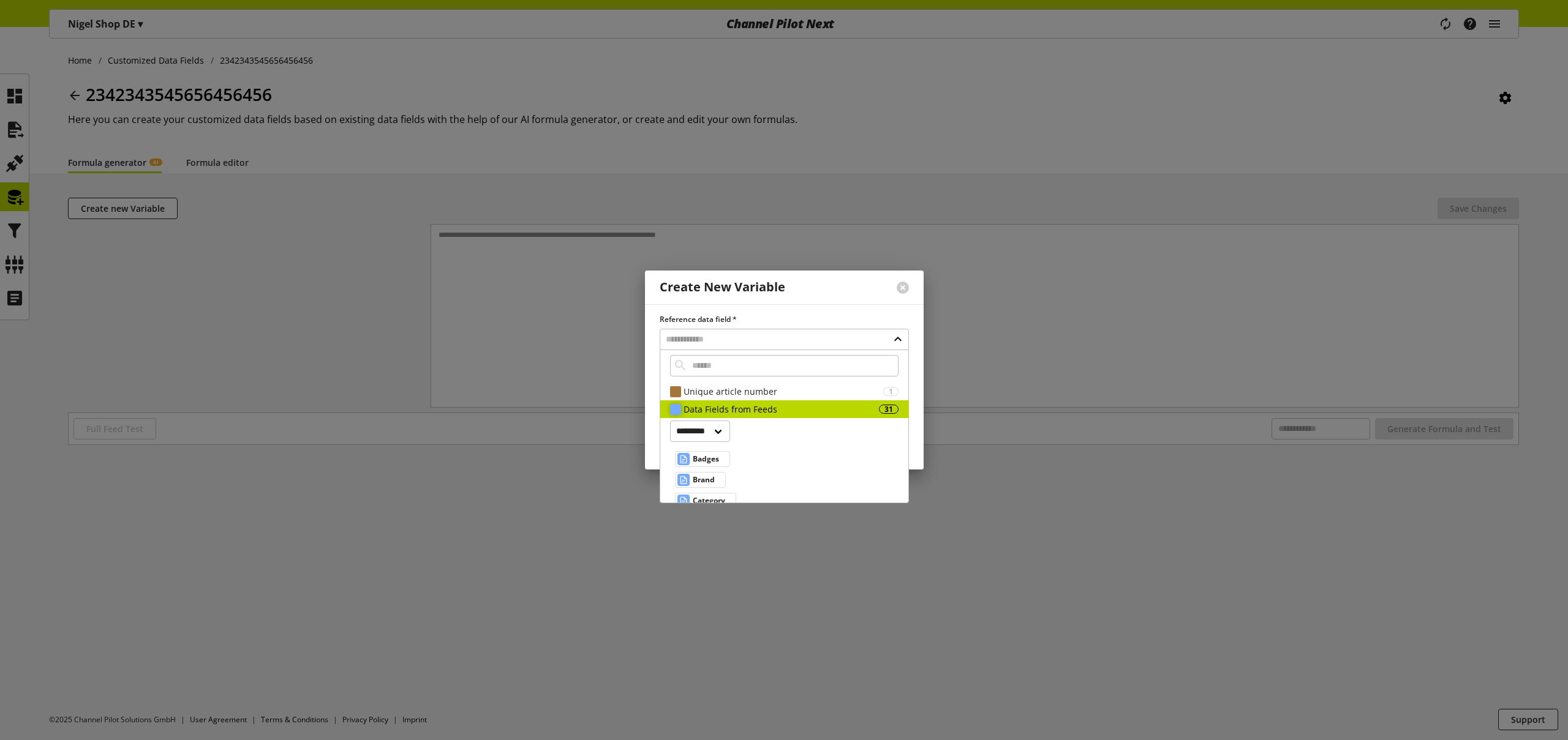
click at [744, 414] on div "Data Fields from Feeds" at bounding box center [781, 409] width 195 height 13
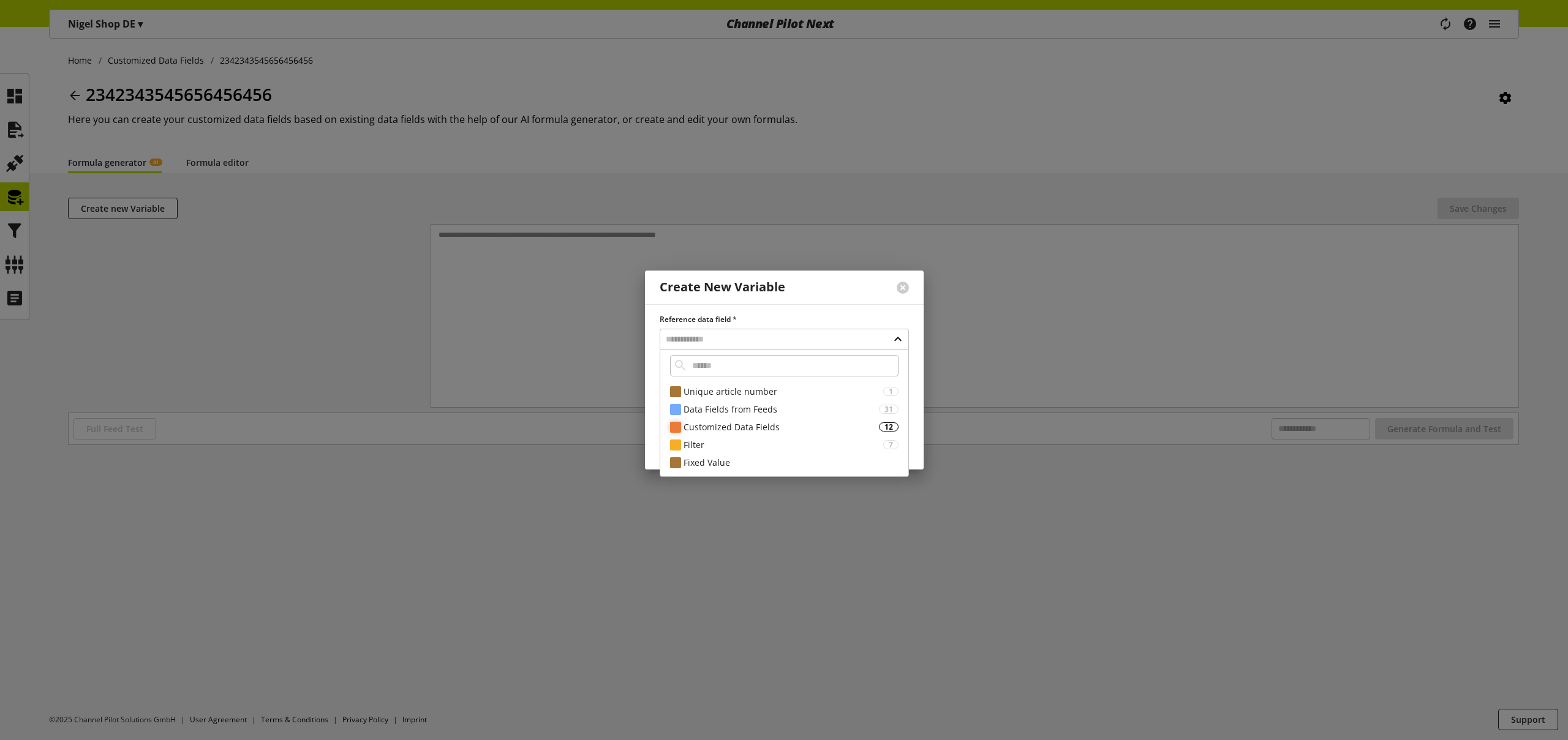
click at [742, 427] on div "Customized Data Fields" at bounding box center [781, 426] width 195 height 13
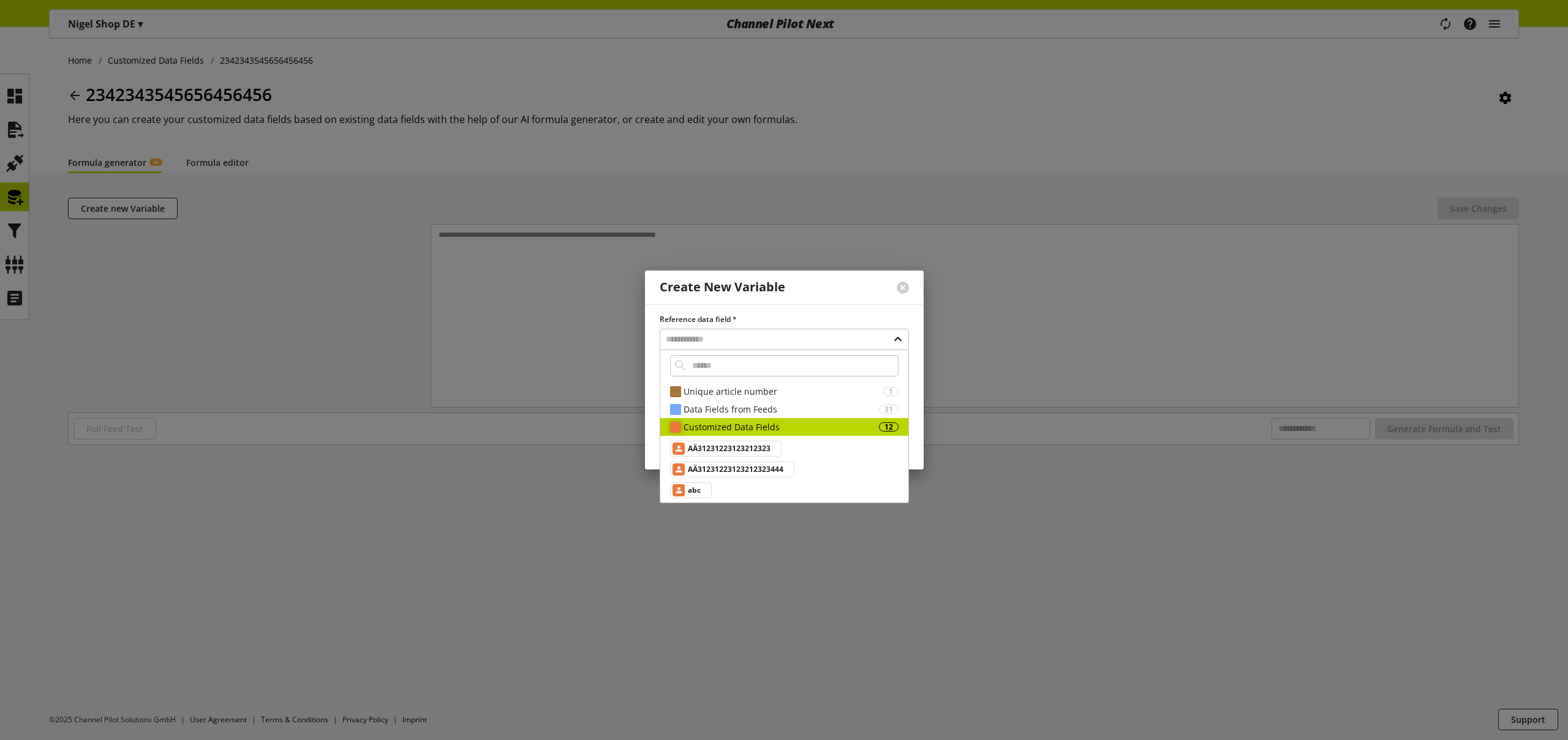
click at [742, 427] on div "Customized Data Fields" at bounding box center [781, 426] width 195 height 13
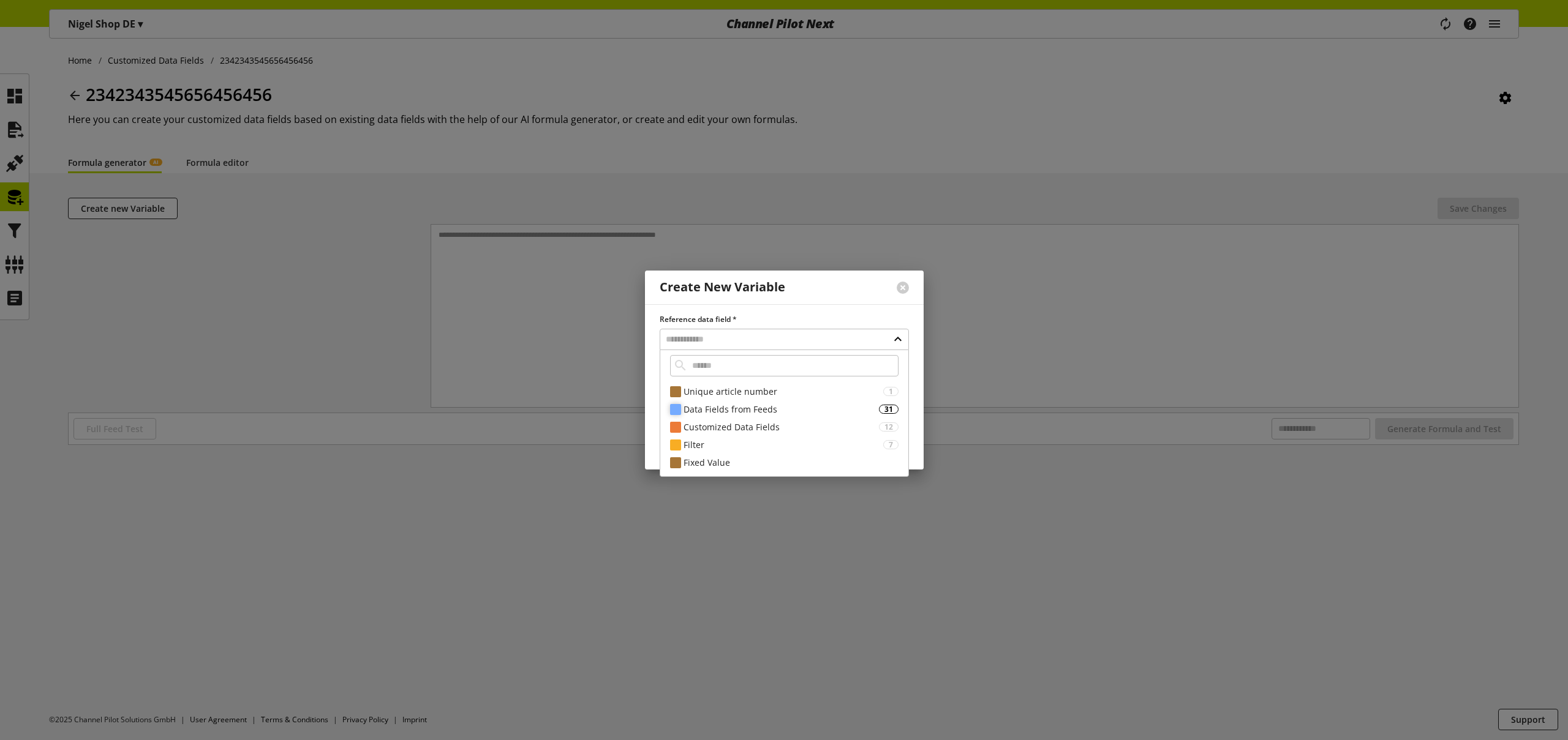
click at [734, 407] on div "Data Fields from Feeds" at bounding box center [781, 409] width 195 height 13
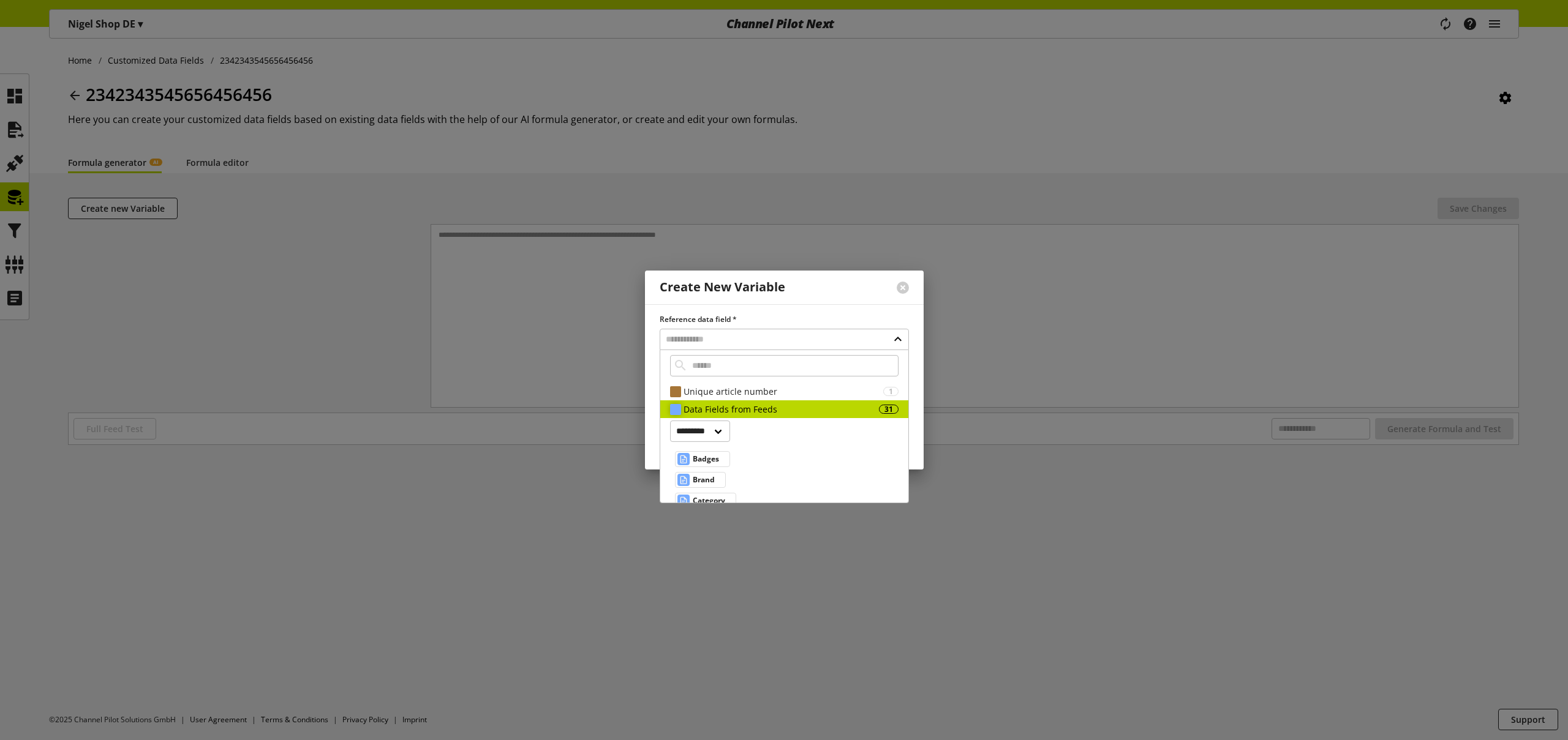
click at [734, 408] on div "Data Fields from Feeds" at bounding box center [781, 409] width 195 height 13
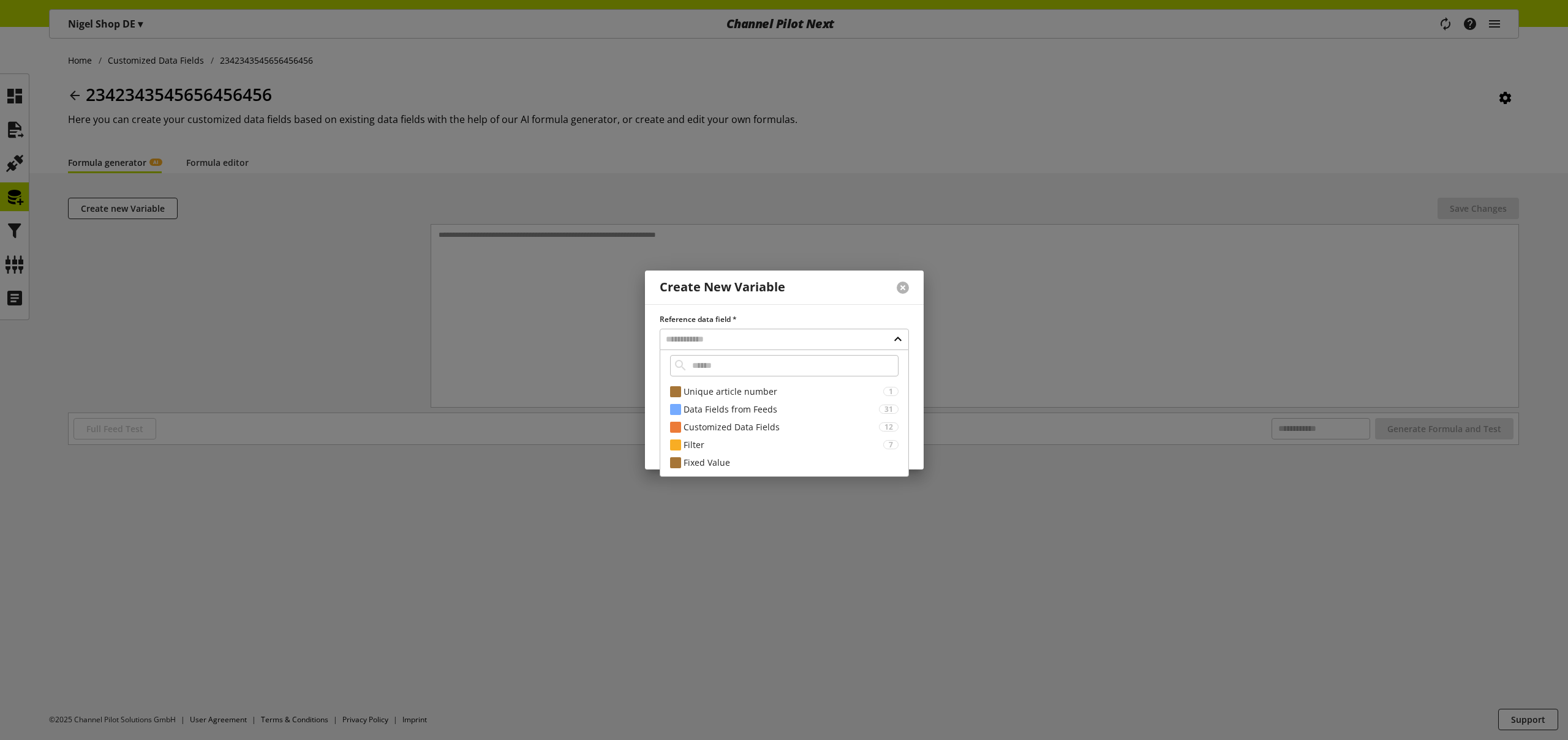
click at [904, 290] on button at bounding box center [903, 288] width 13 height 13
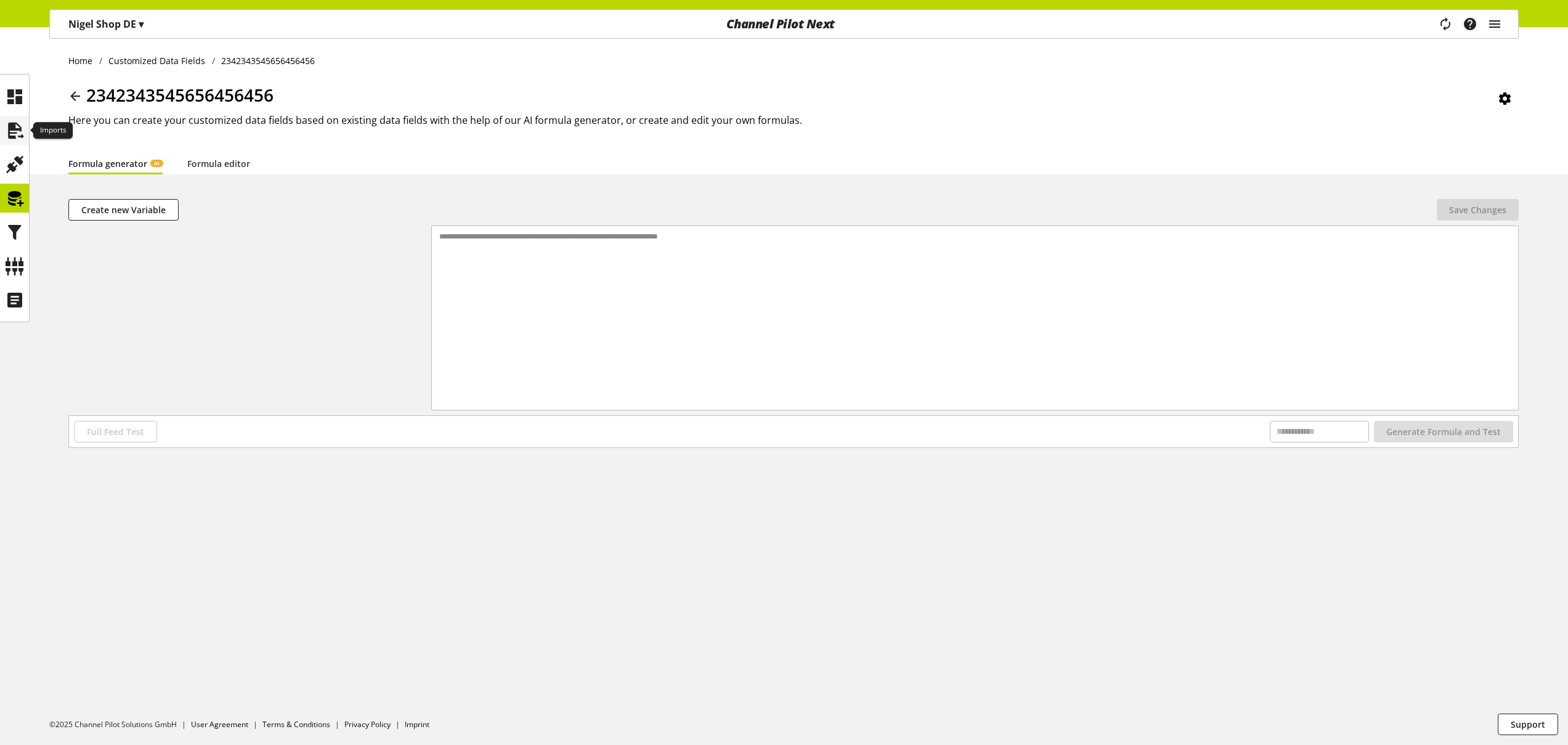
click at [14, 126] on icon at bounding box center [14, 130] width 19 height 25
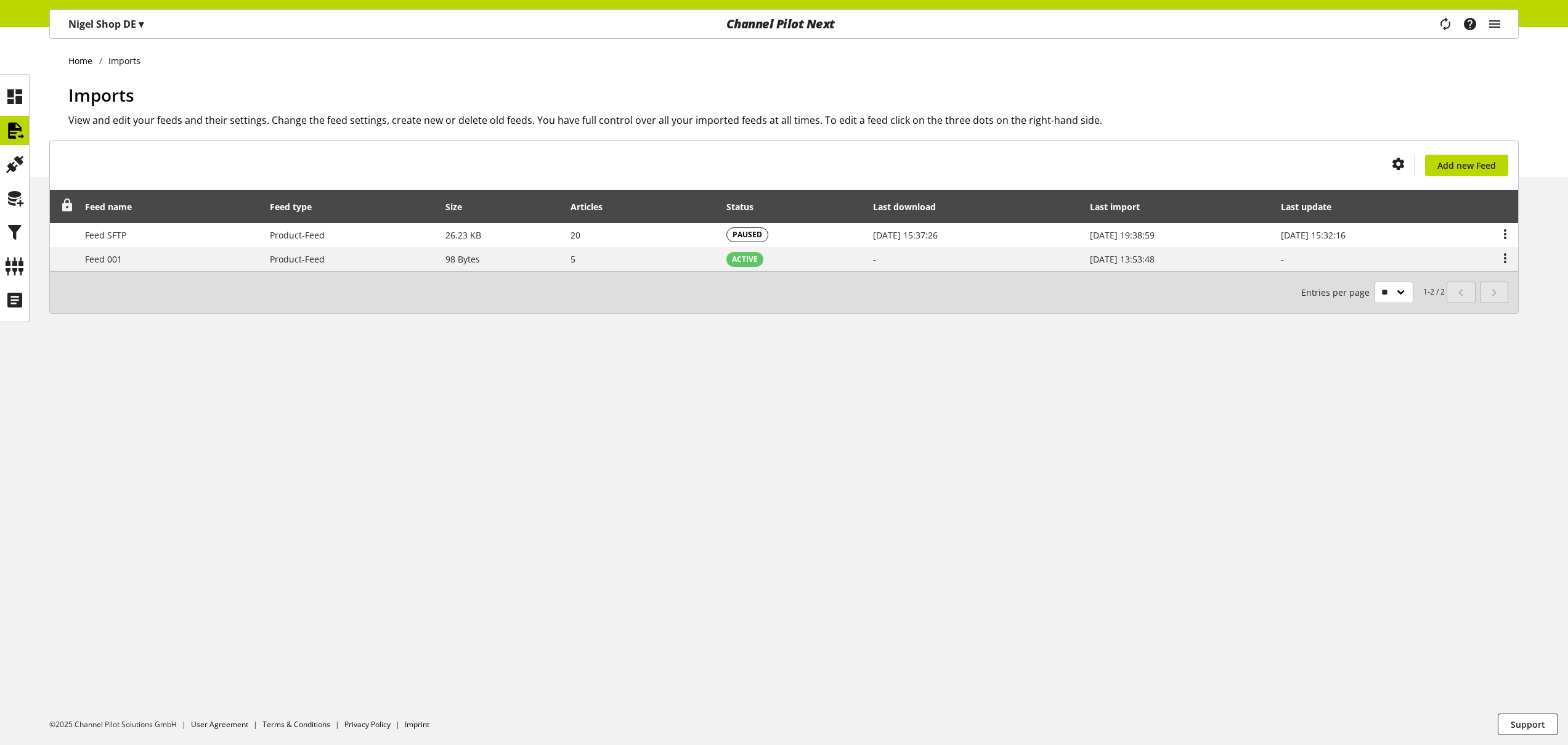
click at [60, 201] on icon at bounding box center [67, 205] width 14 height 22
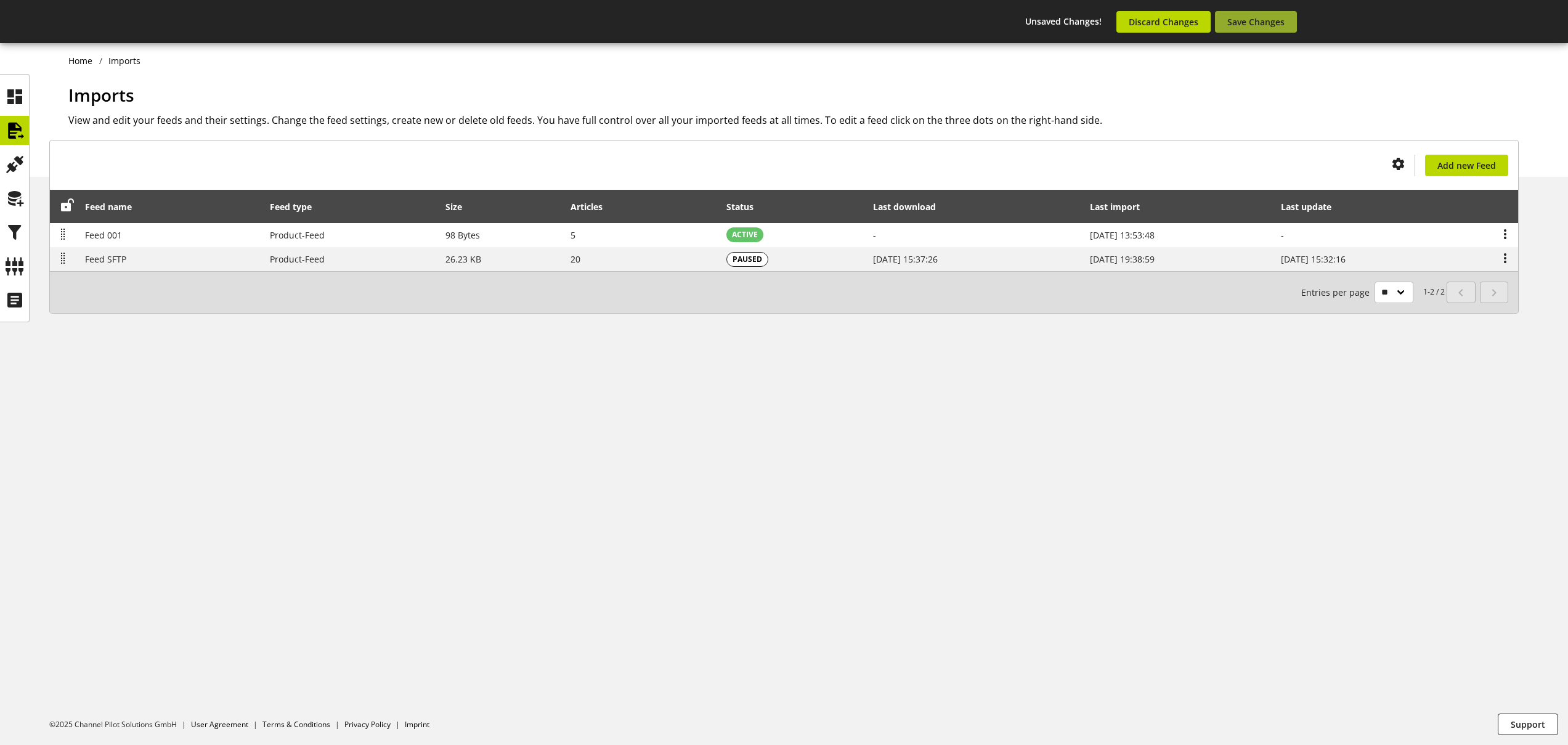
click at [1263, 21] on span "Save Changes" at bounding box center [1256, 21] width 58 height 13
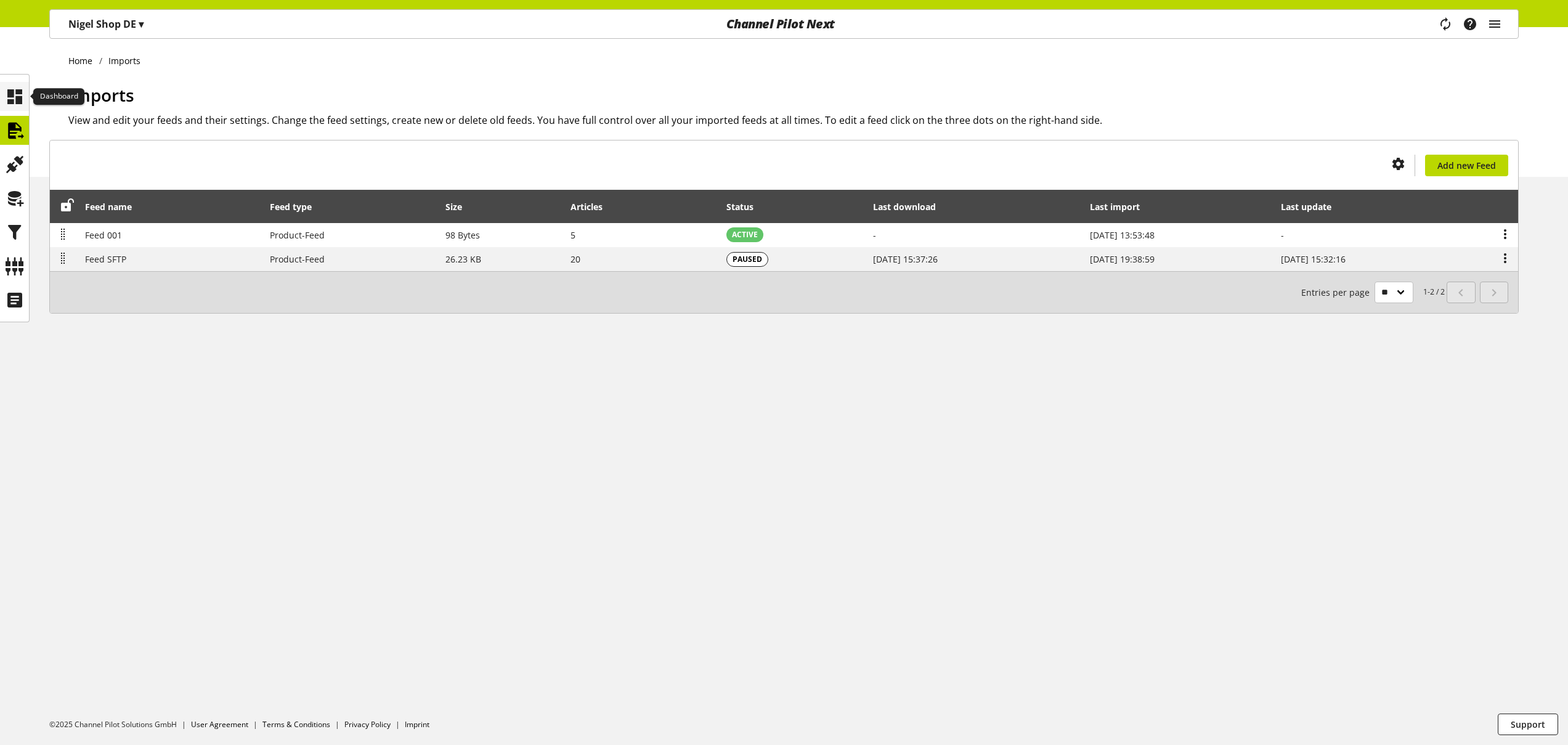
click at [24, 94] on icon at bounding box center [14, 97] width 19 height 25
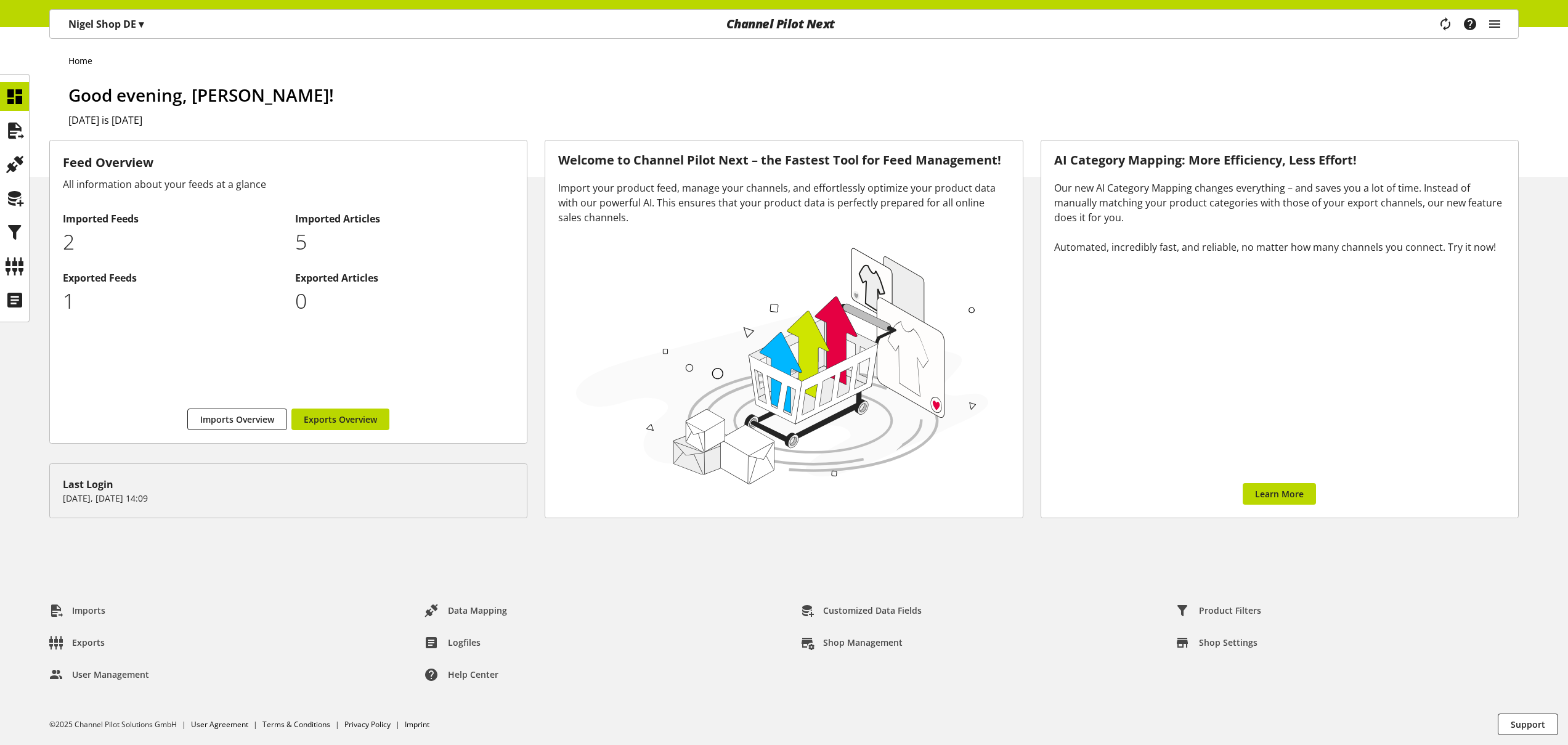
click at [91, 30] on p "[PERSON_NAME] Shop DE ▾" at bounding box center [106, 24] width 75 height 14
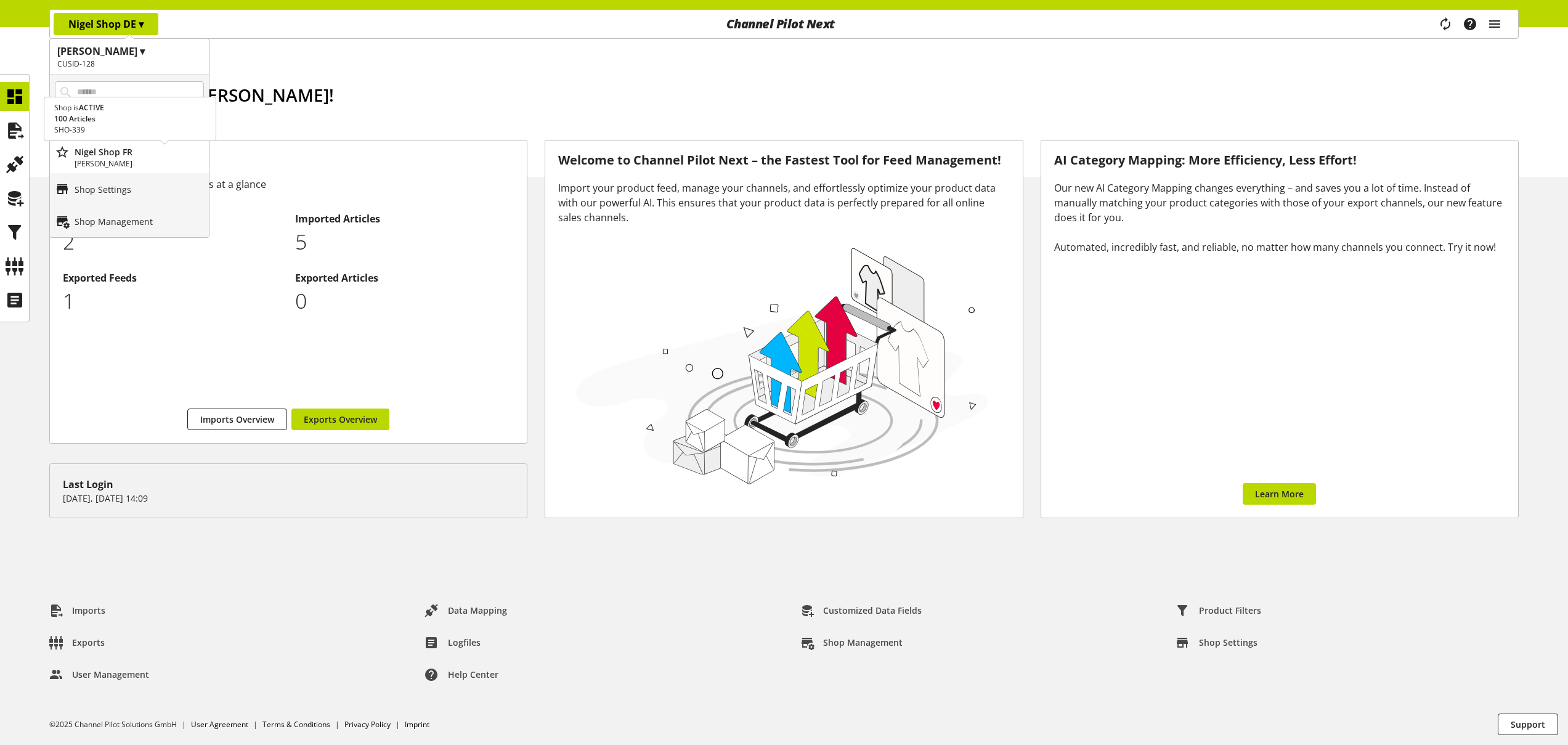
click at [135, 159] on p "[PERSON_NAME]" at bounding box center [139, 163] width 129 height 11
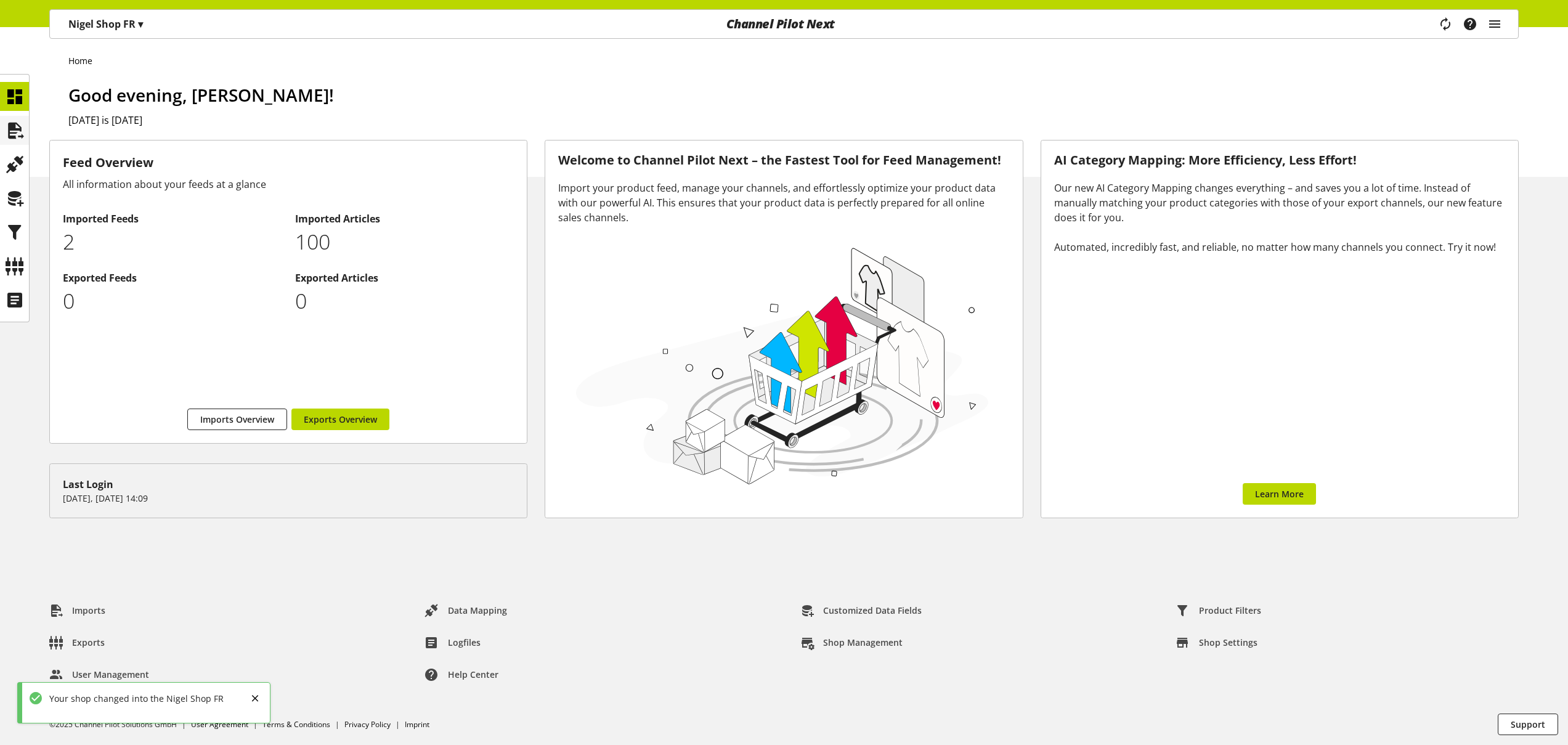
click at [16, 133] on icon at bounding box center [14, 130] width 19 height 25
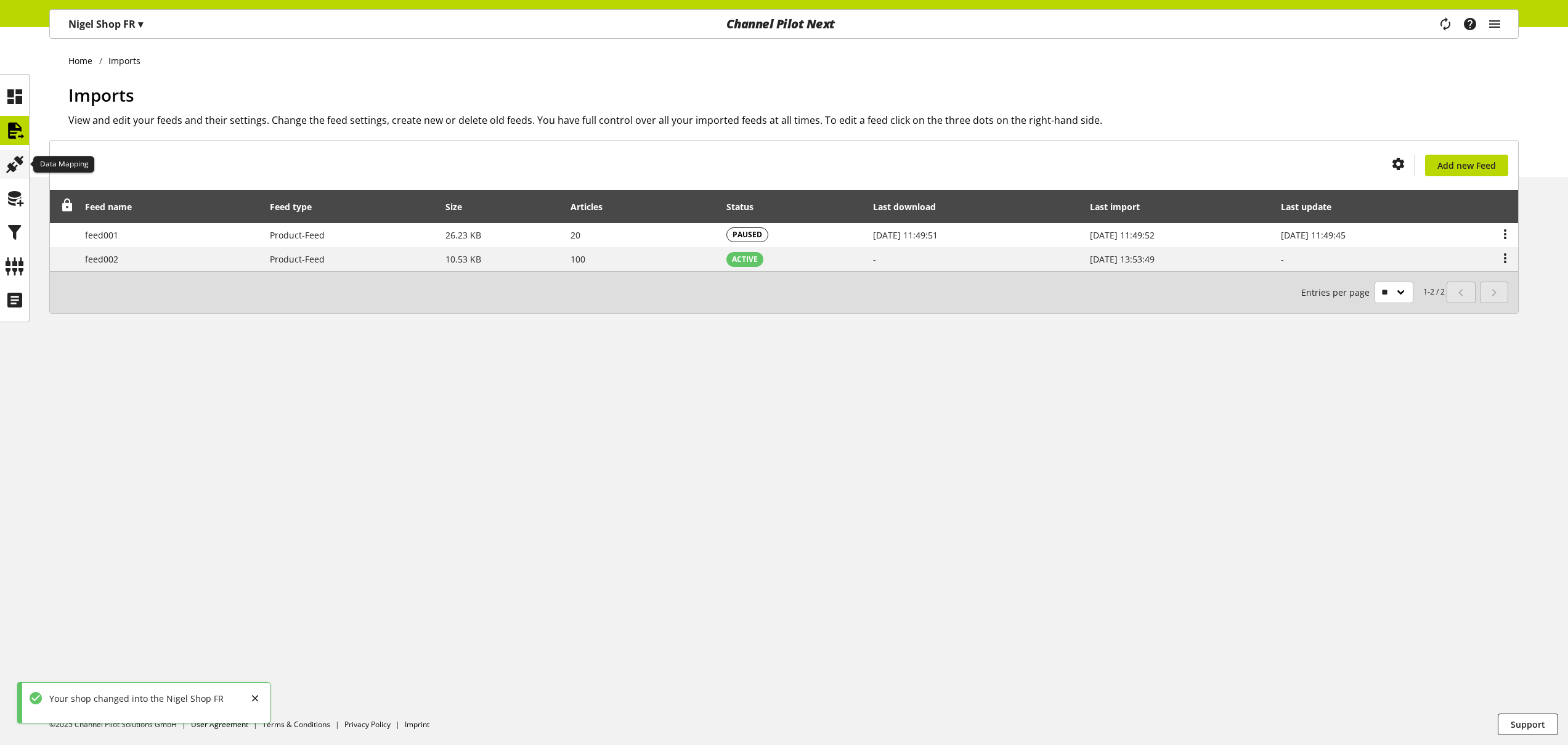
click at [21, 158] on icon at bounding box center [14, 164] width 19 height 25
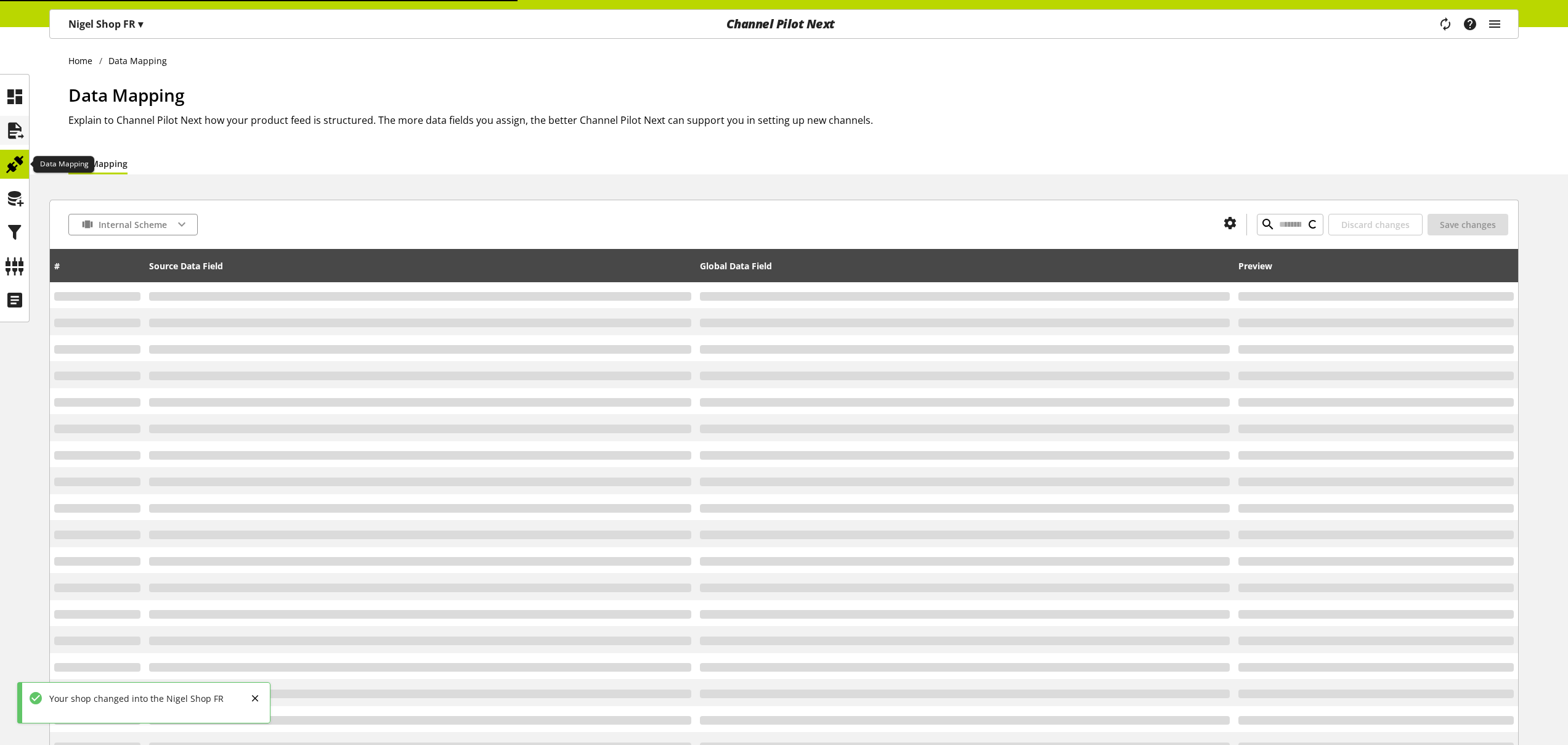
type input "**********"
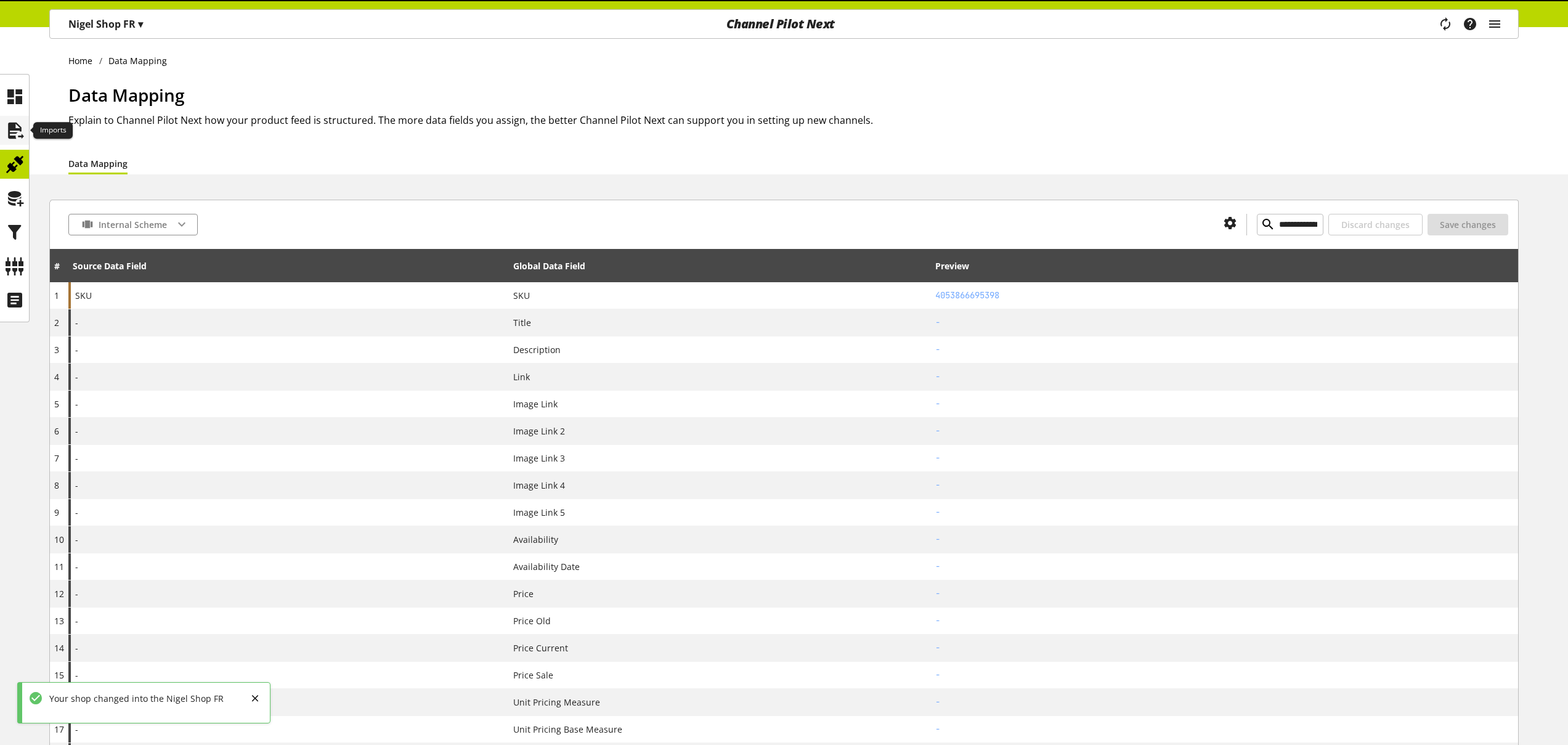
click at [19, 139] on icon at bounding box center [14, 130] width 19 height 25
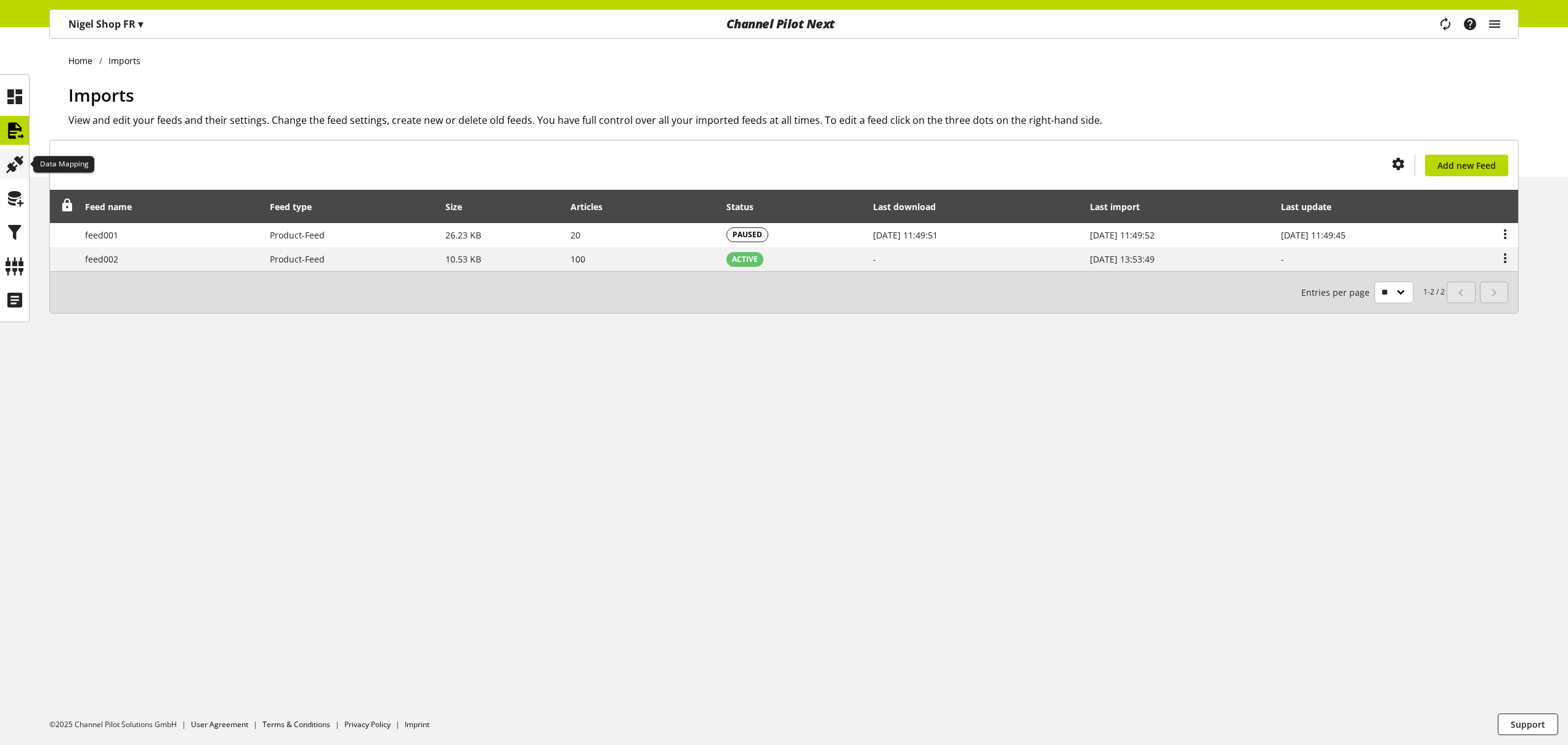
click at [19, 162] on icon at bounding box center [14, 164] width 19 height 25
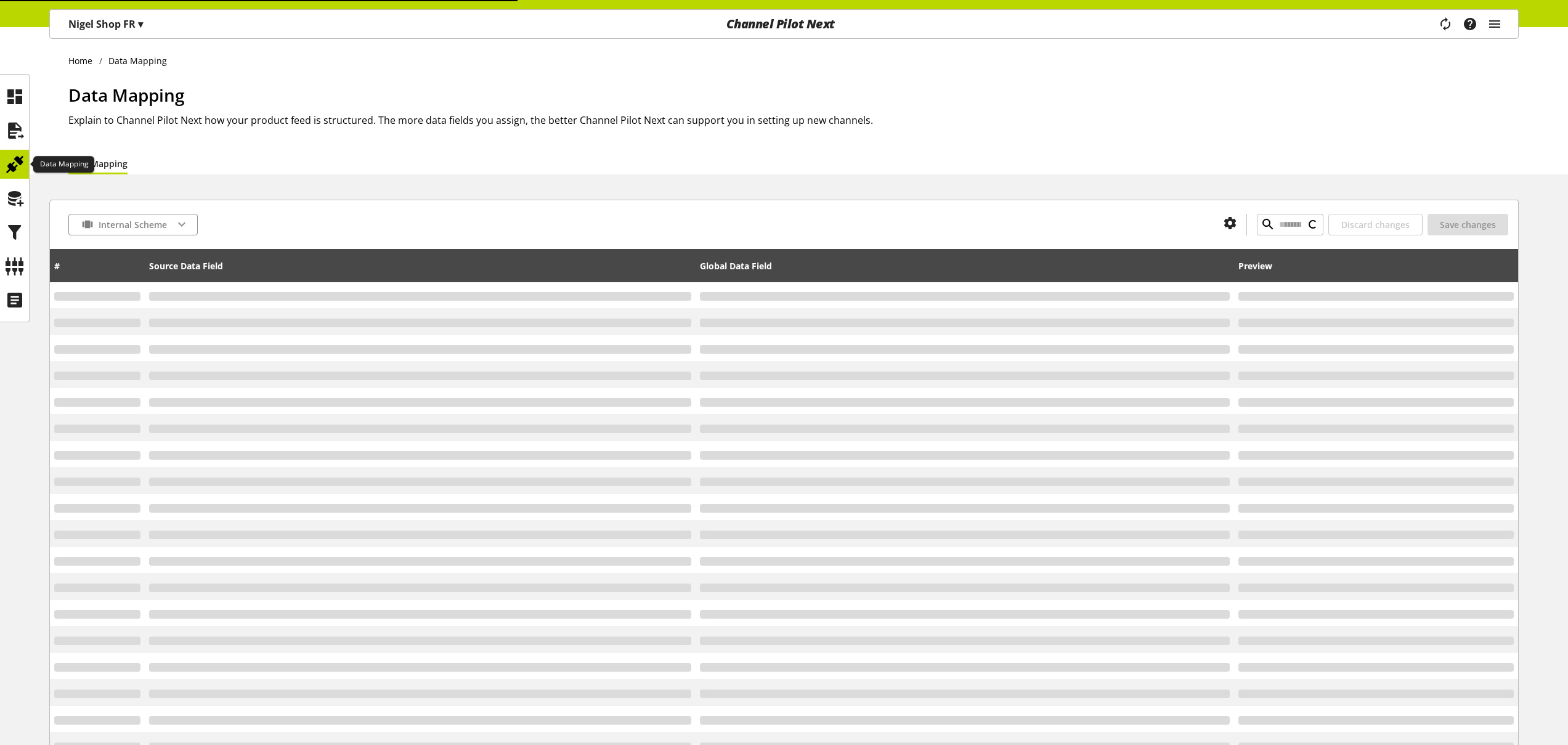
type input "**********"
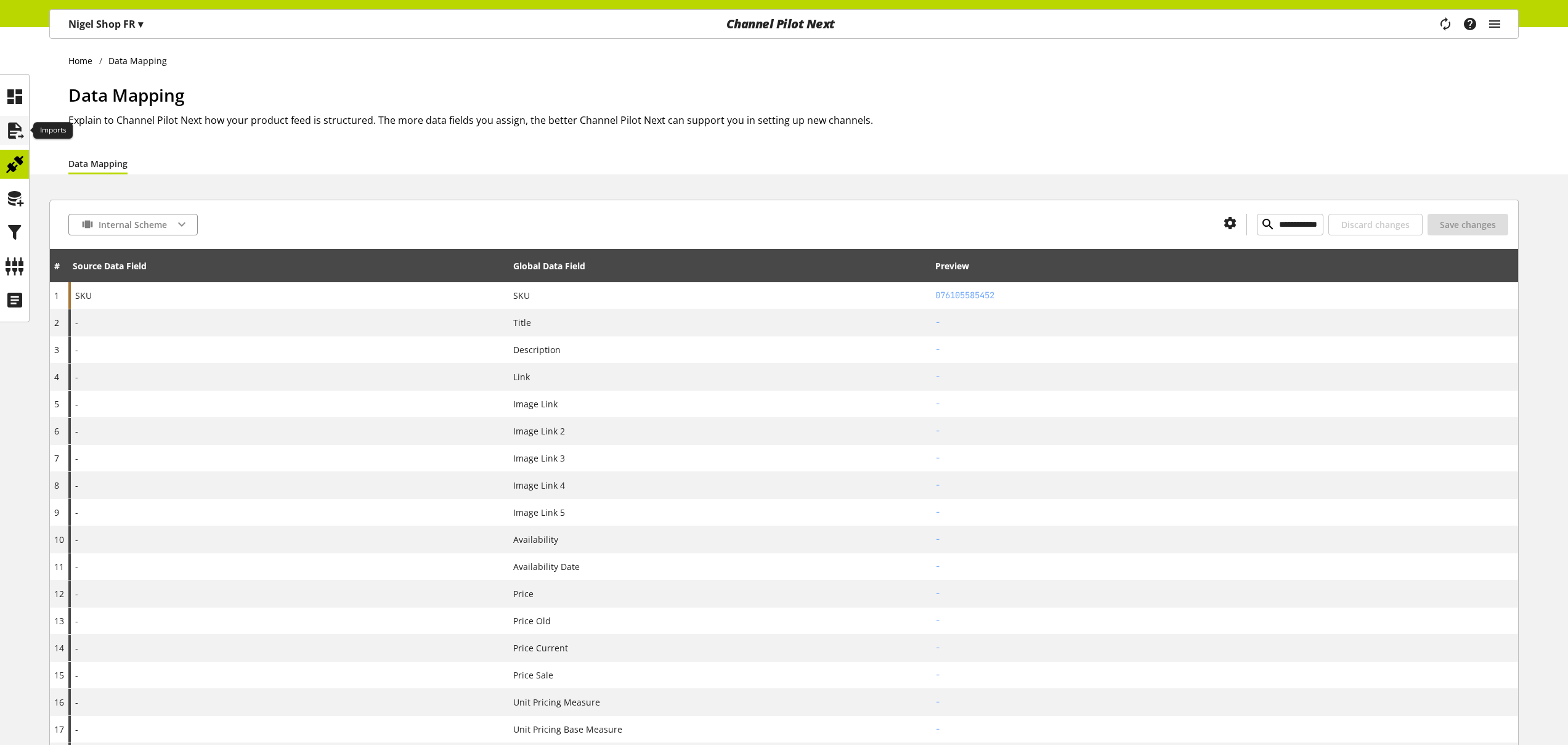
click at [17, 135] on icon at bounding box center [14, 130] width 19 height 25
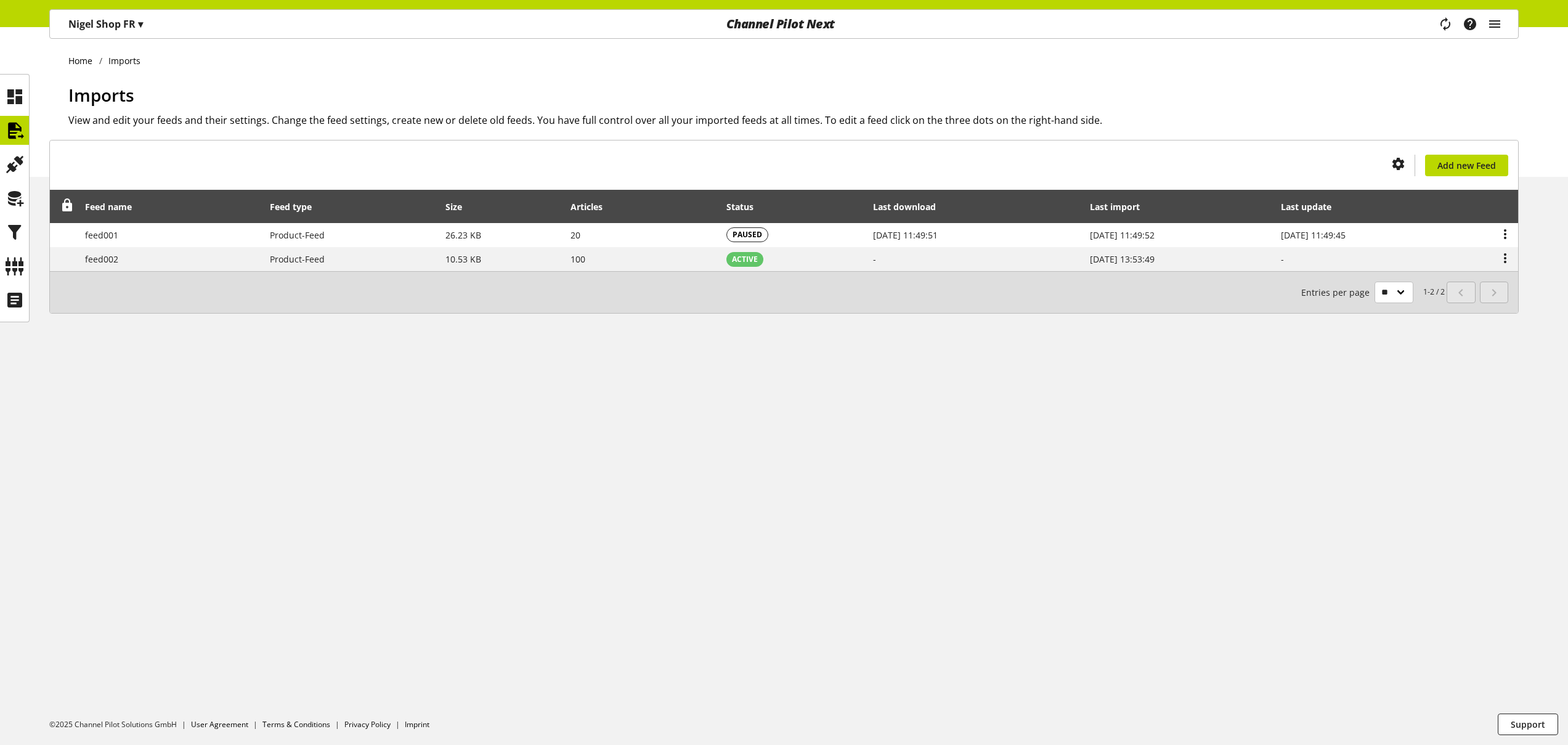
click at [134, 30] on p "[PERSON_NAME] Shop FR ▾" at bounding box center [106, 24] width 74 height 14
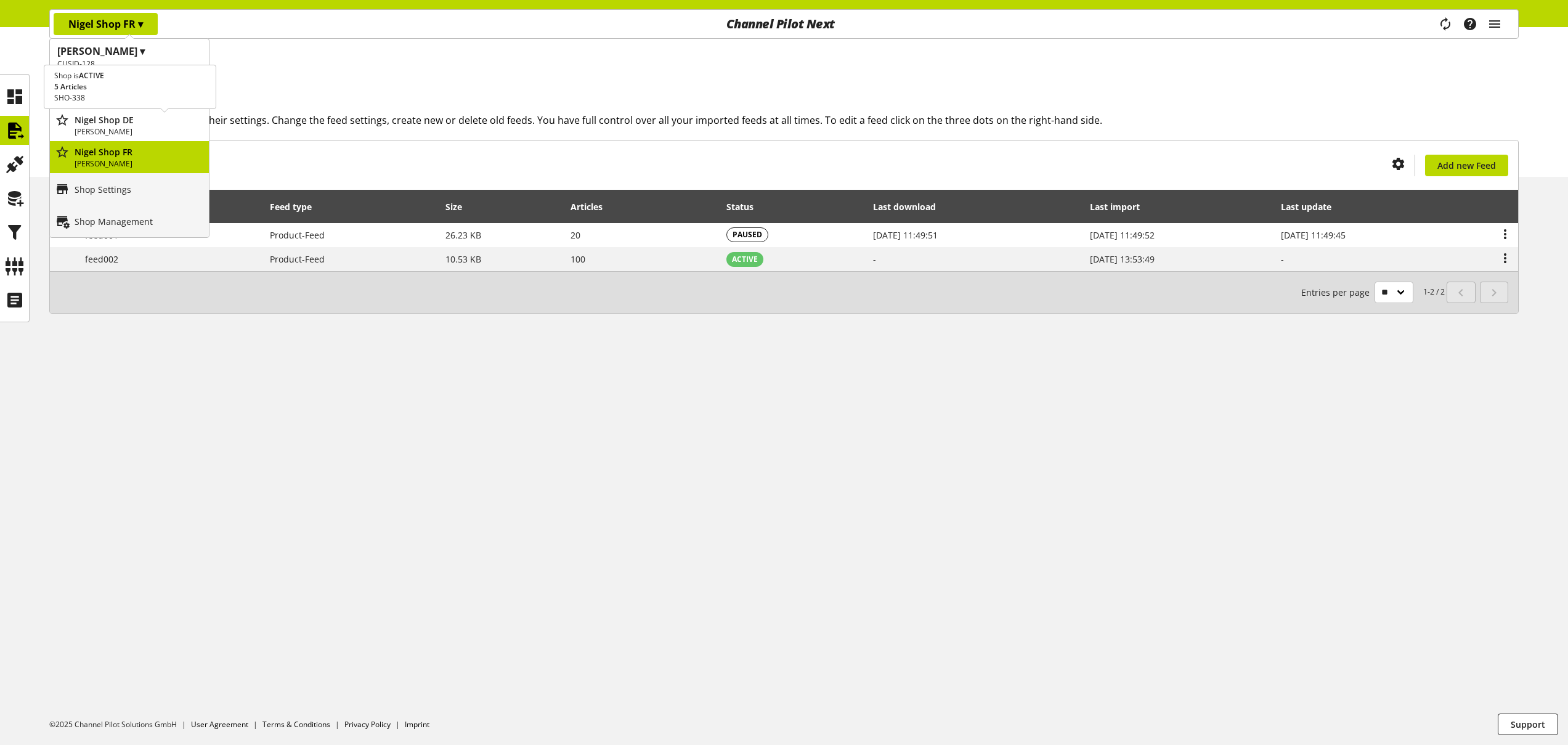
click at [147, 135] on p "[PERSON_NAME]" at bounding box center [139, 131] width 129 height 11
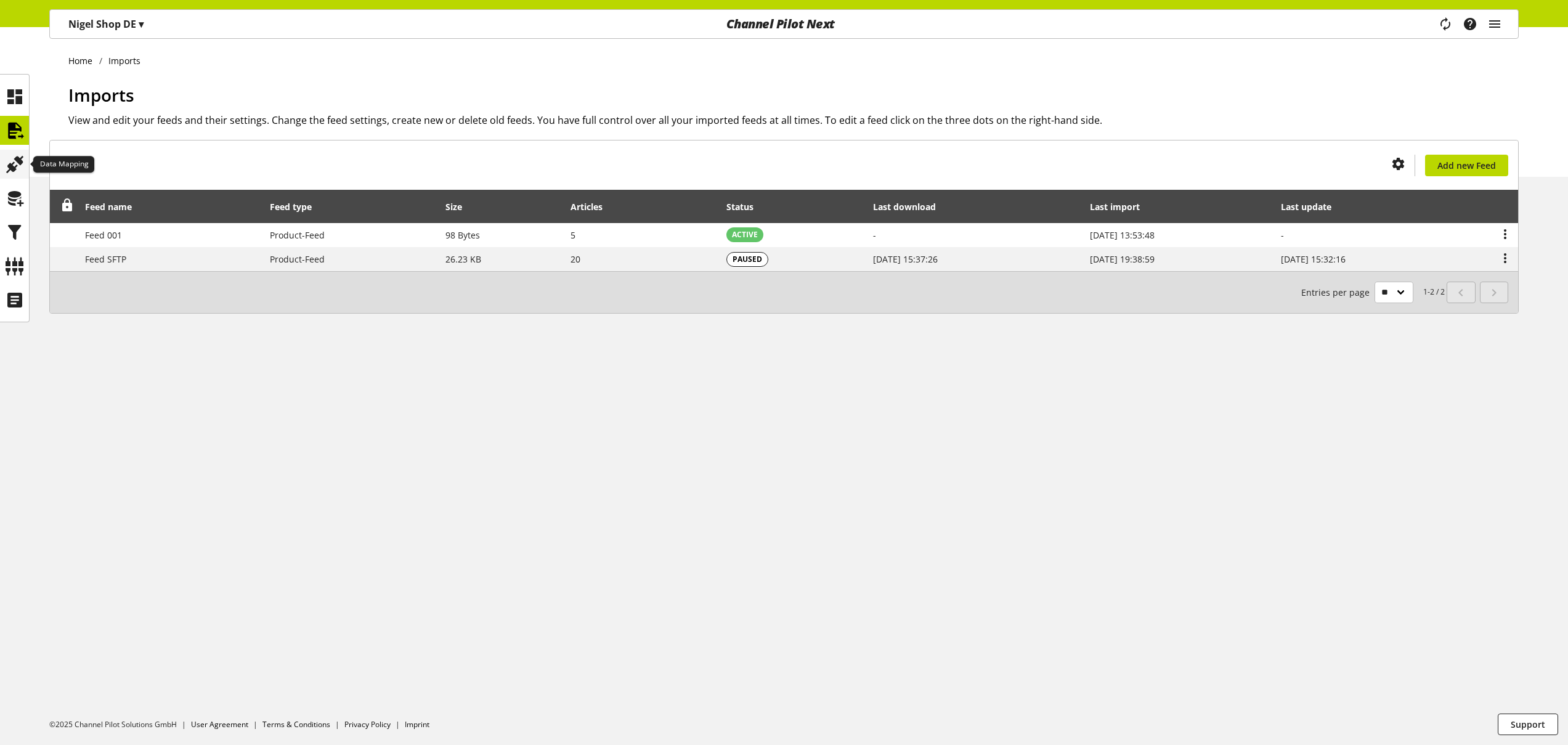
click at [13, 162] on icon at bounding box center [14, 164] width 19 height 25
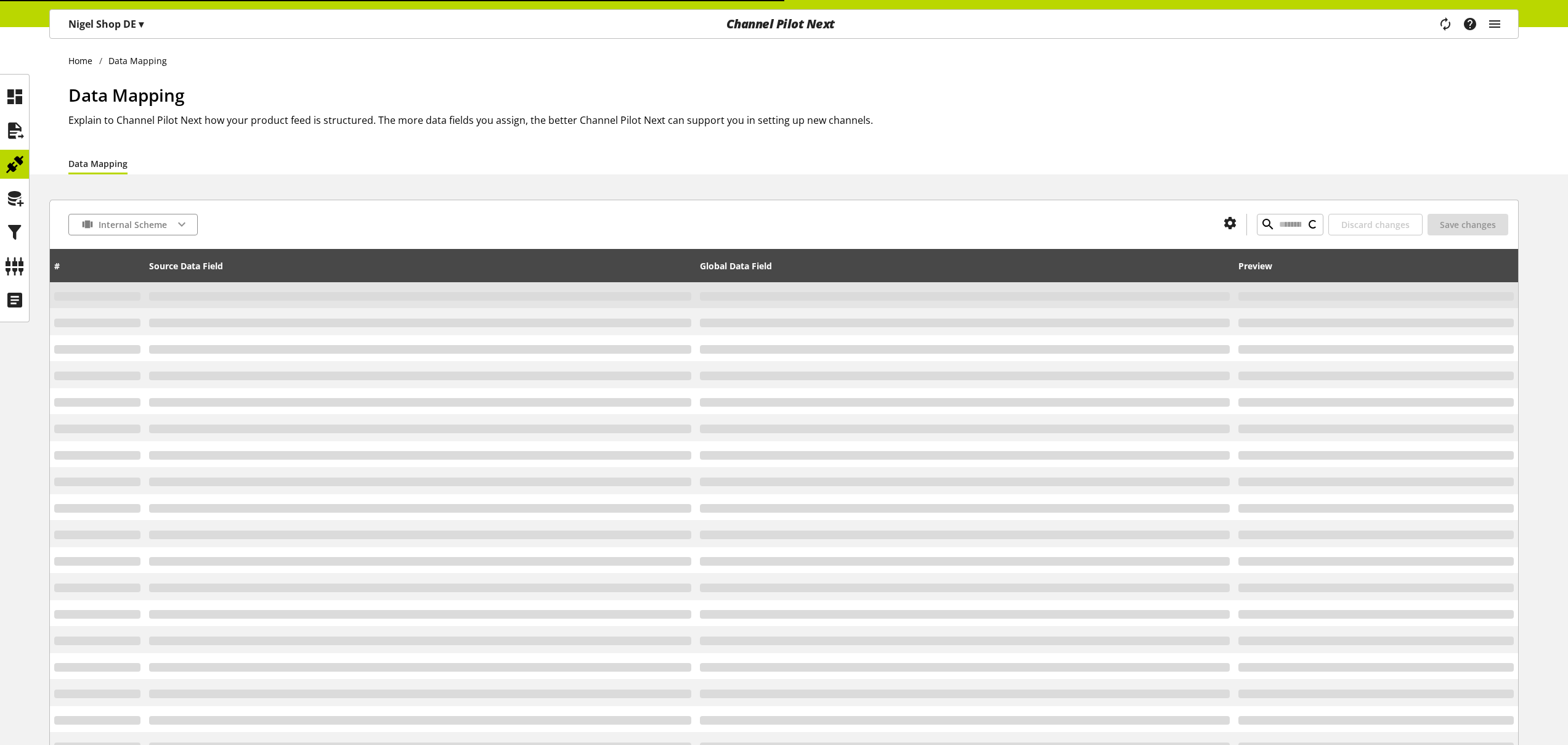
type input "*"
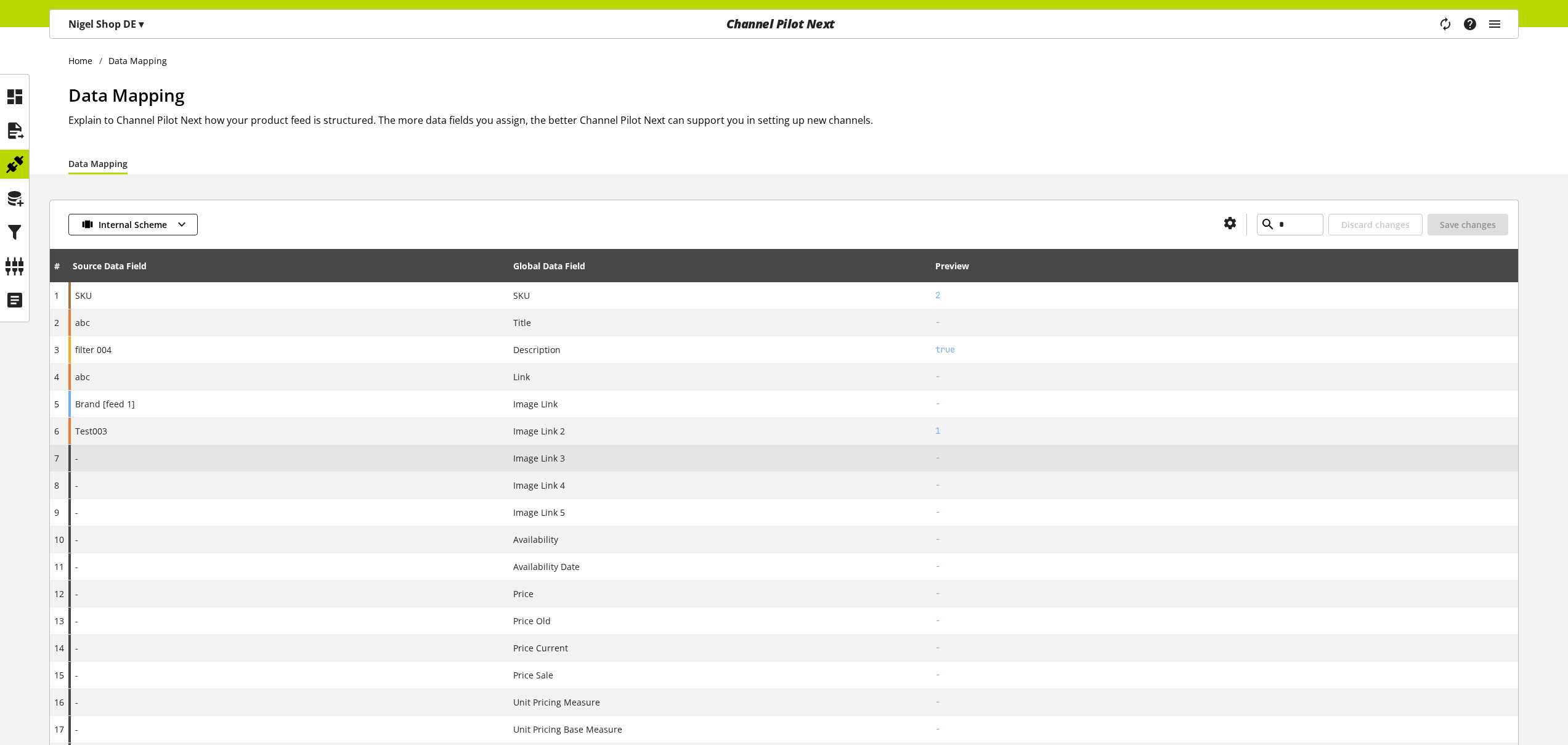
click at [259, 460] on div "-" at bounding box center [289, 458] width 441 height 26
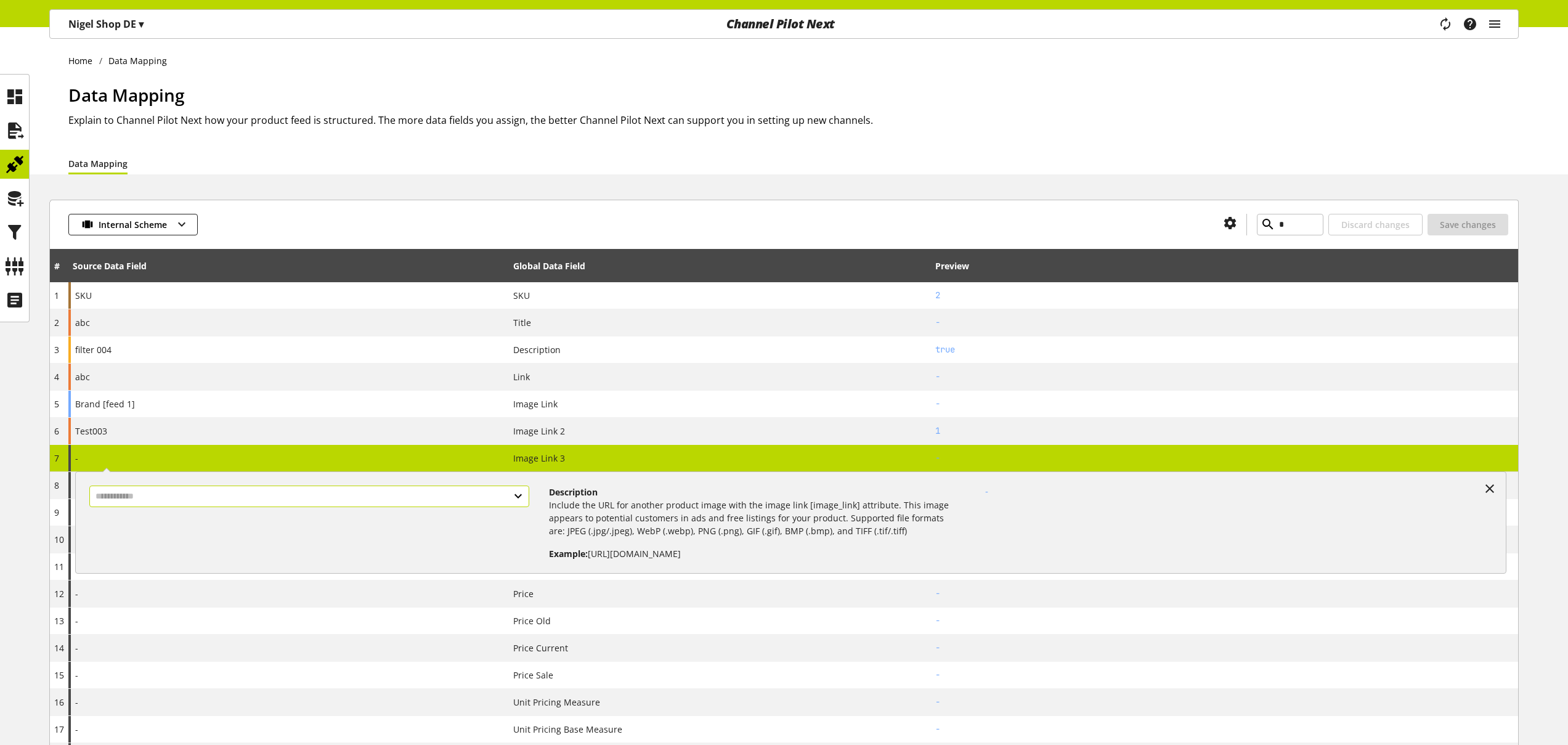
click at [300, 501] on input "text" at bounding box center [310, 496] width 440 height 21
select select "***"
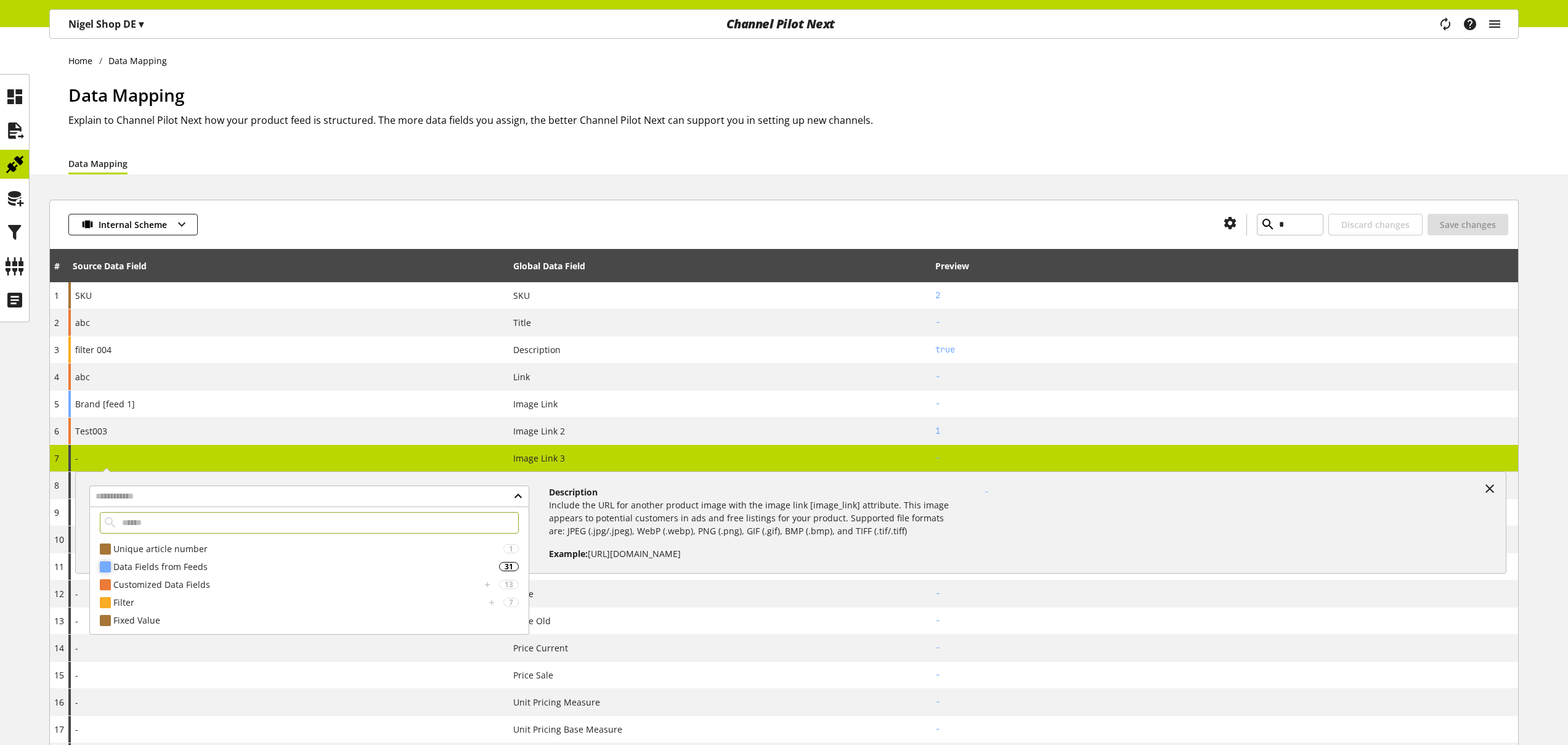
click at [258, 573] on div "Data Fields from Feeds 31" at bounding box center [309, 566] width 438 height 18
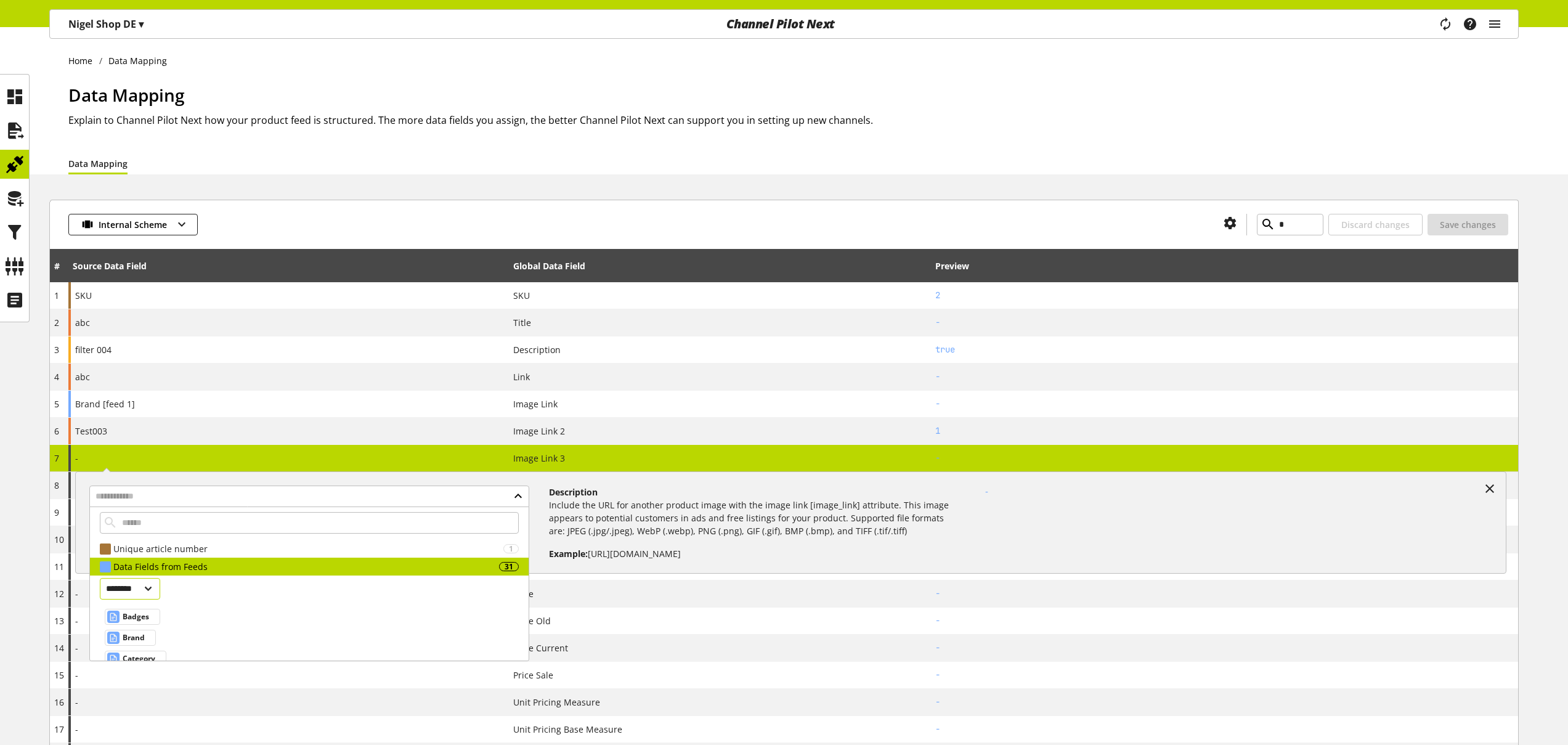
click at [161, 591] on select "******** *********" at bounding box center [130, 588] width 61 height 21
click at [160, 593] on select "******** *********" at bounding box center [130, 588] width 61 height 21
click at [434, 164] on div "Data Mapping" at bounding box center [794, 163] width 1450 height 22
